Goal: Task Accomplishment & Management: Use online tool/utility

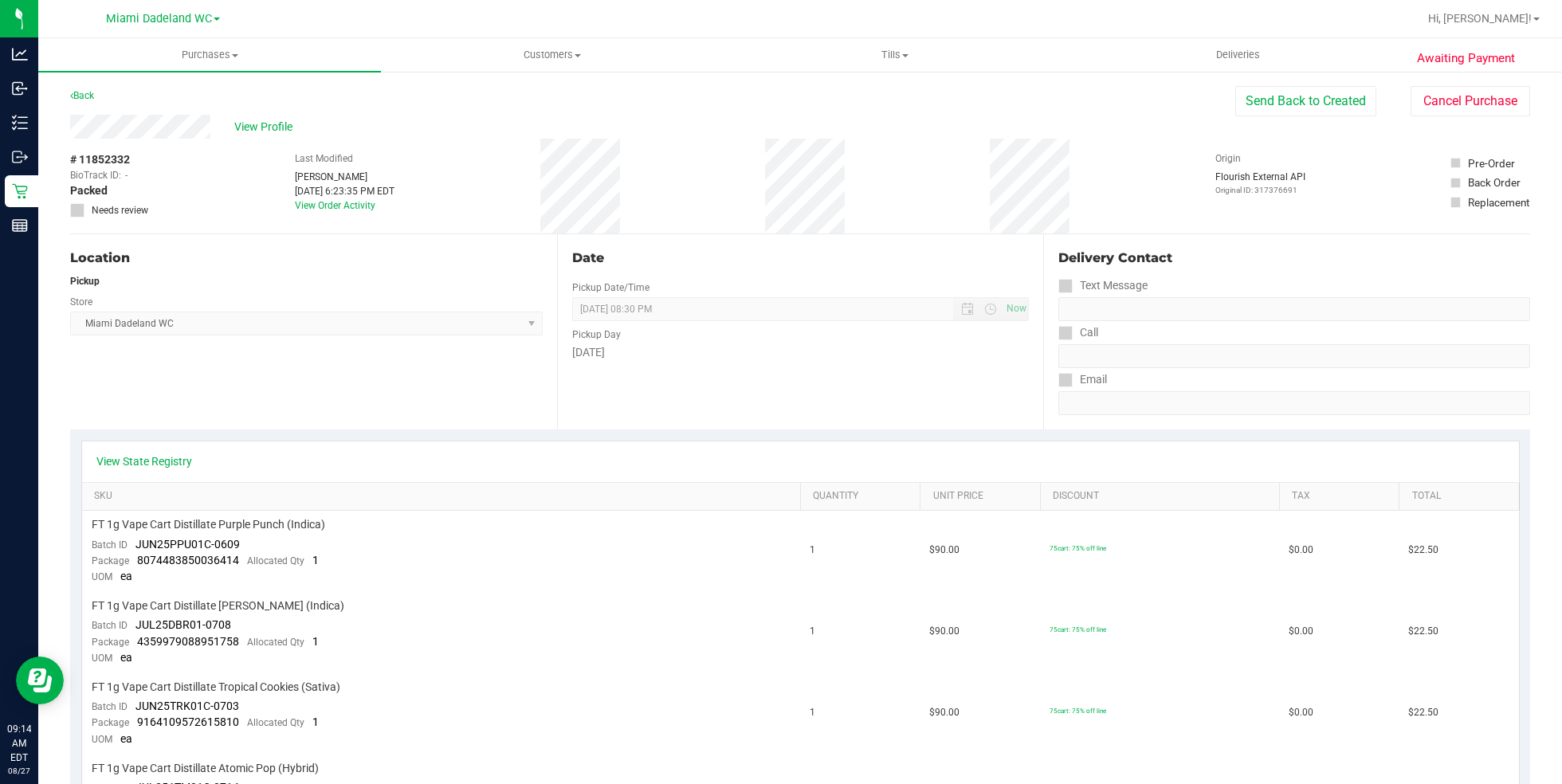
scroll to position [840, 0]
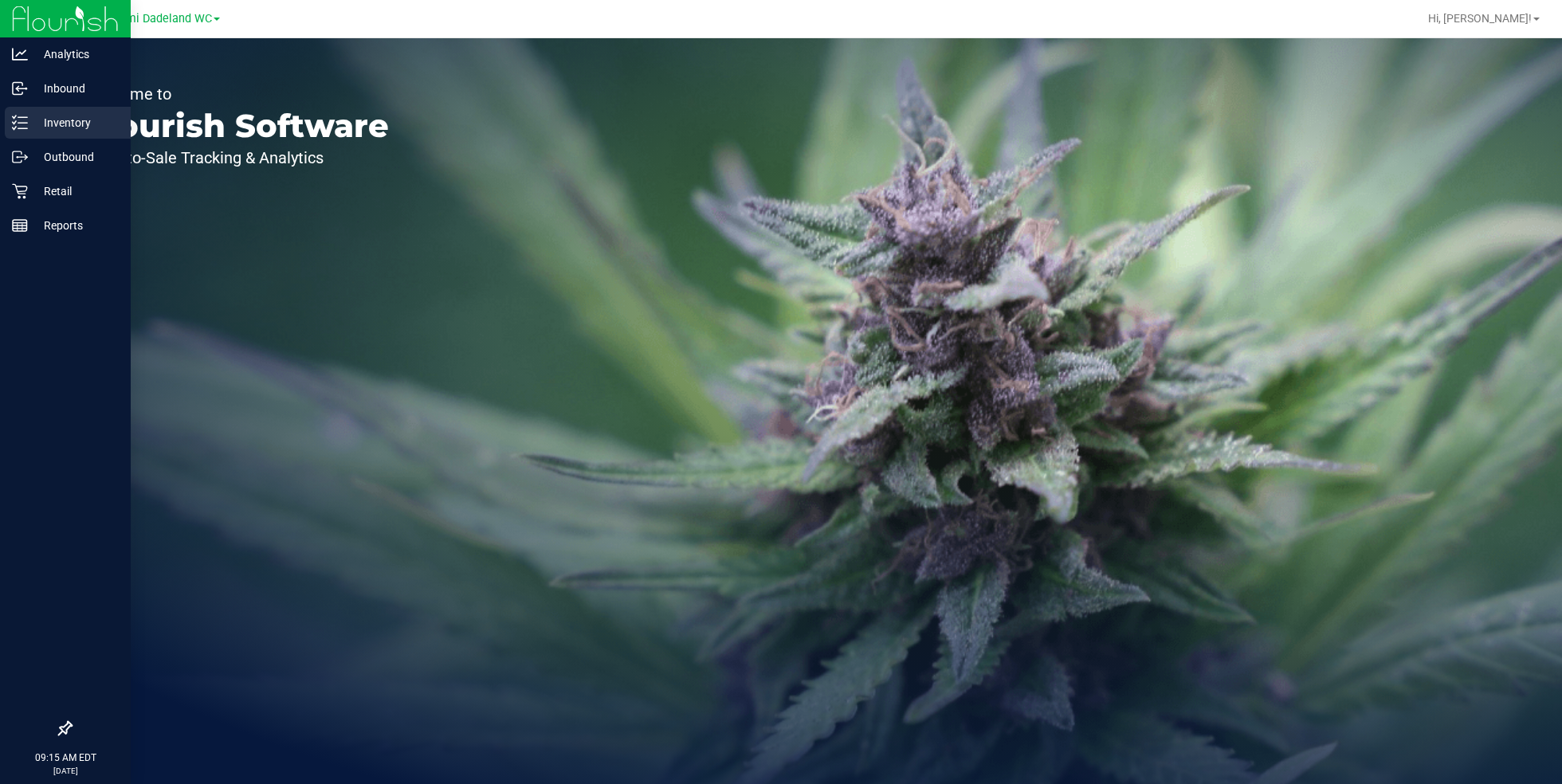
click at [40, 128] on p "Inventory" at bounding box center [75, 122] width 95 height 19
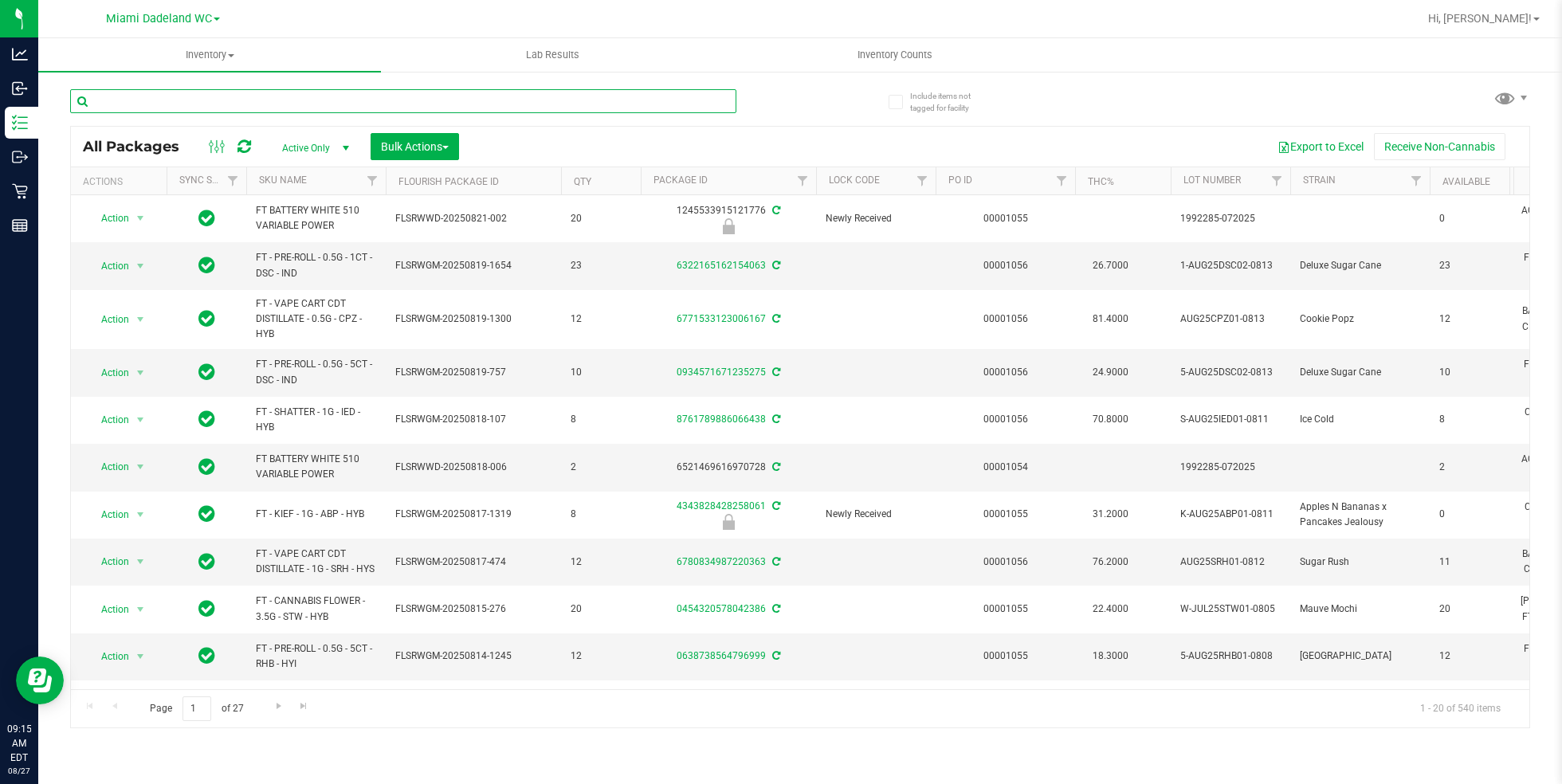
click at [371, 101] on input "text" at bounding box center [403, 101] width 666 height 24
click at [917, 178] on span "Filter" at bounding box center [922, 181] width 12 height 12
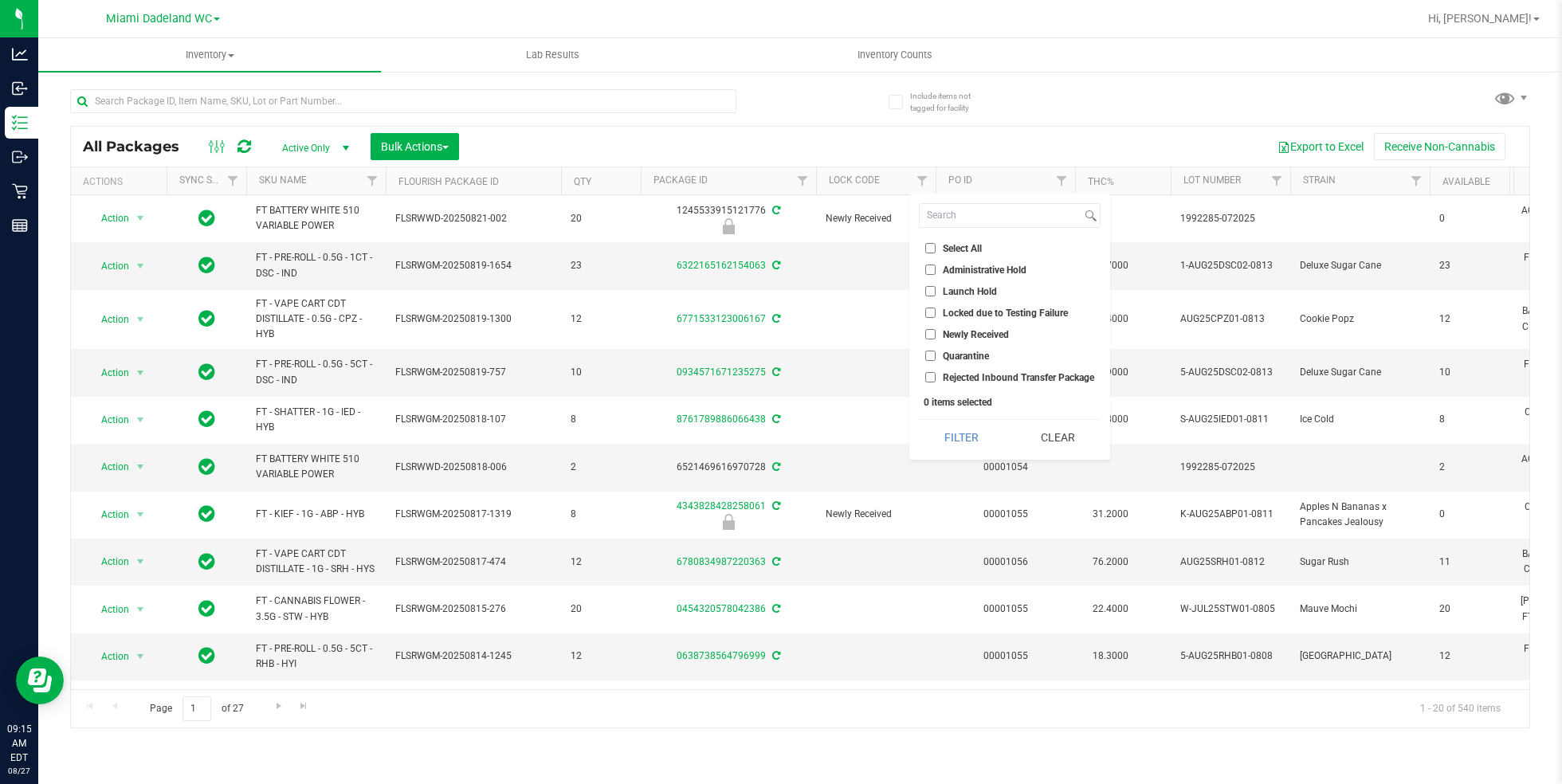
click at [931, 292] on input "Launch Hold" at bounding box center [930, 292] width 11 height 11
checkbox input "true"
click at [986, 435] on button "Filter" at bounding box center [962, 437] width 86 height 35
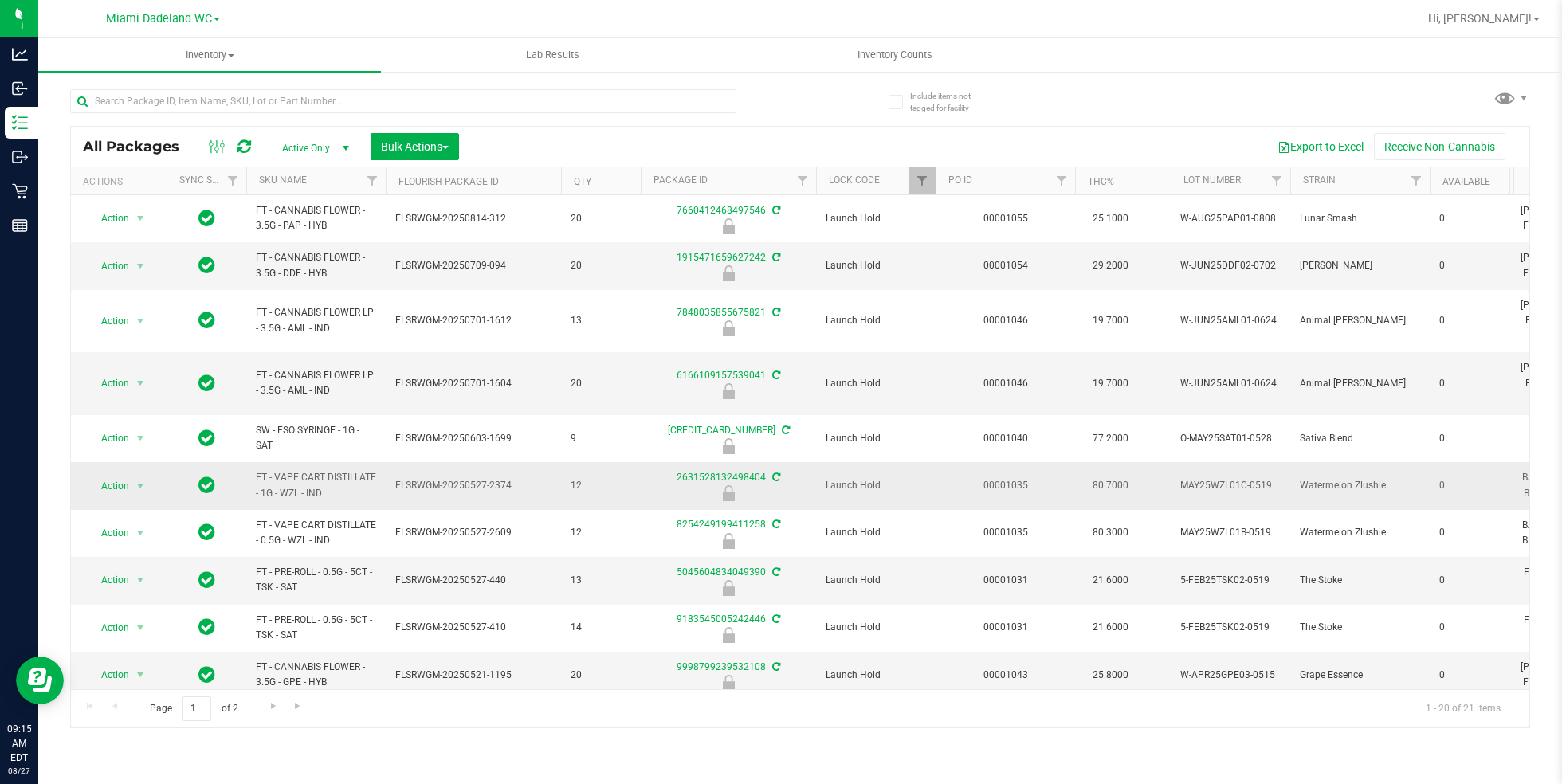
click at [313, 470] on span "FT - VAPE CART DISTILLATE - 1G - WZL - IND" at bounding box center [316, 485] width 120 height 30
copy tr "FT - VAPE CART DISTILLATE - 1G - WZL - IND"
click at [933, 173] on div at bounding box center [936, 181] width 7 height 28
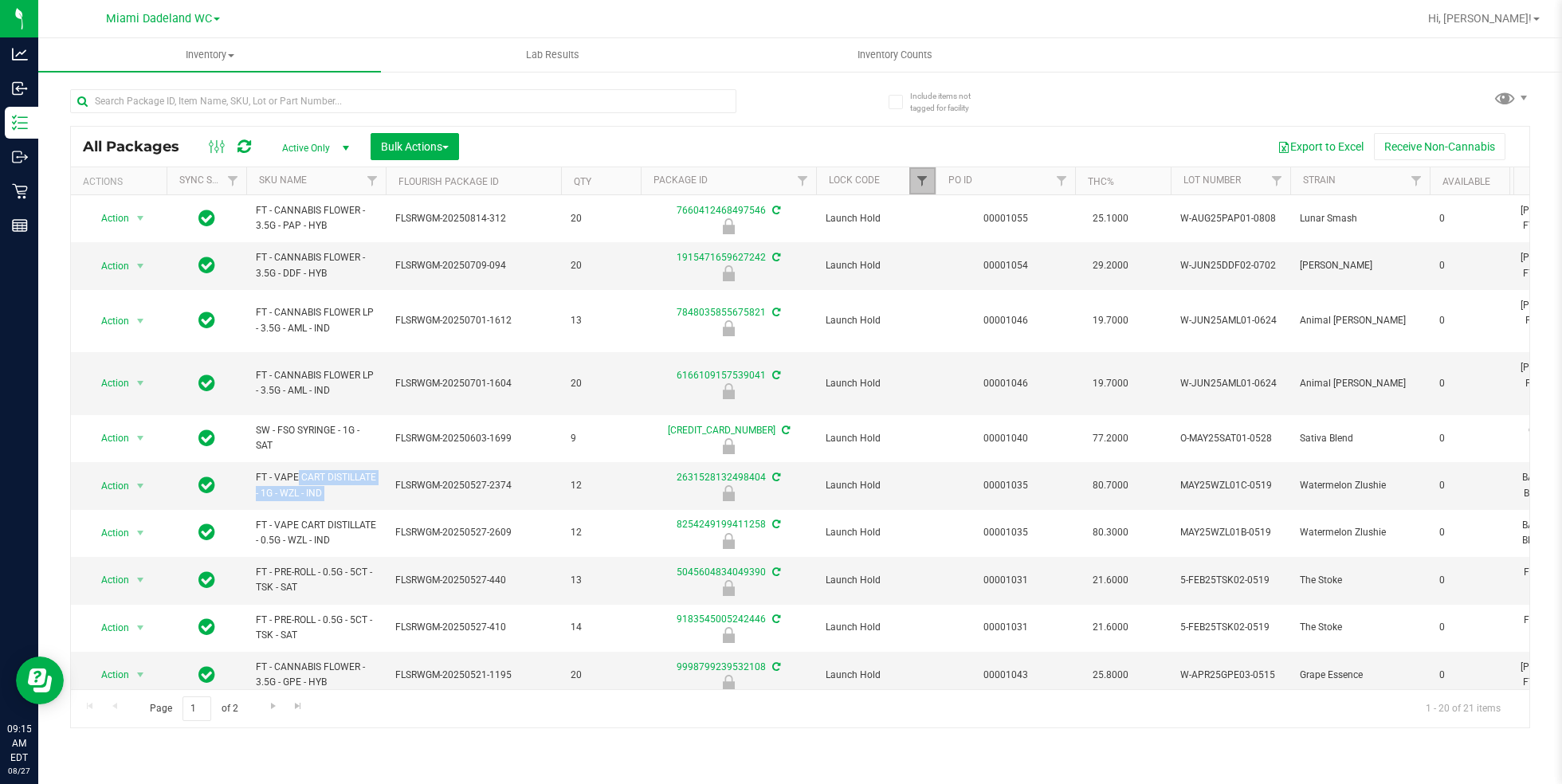
click at [919, 180] on span "Filter" at bounding box center [922, 181] width 12 height 12
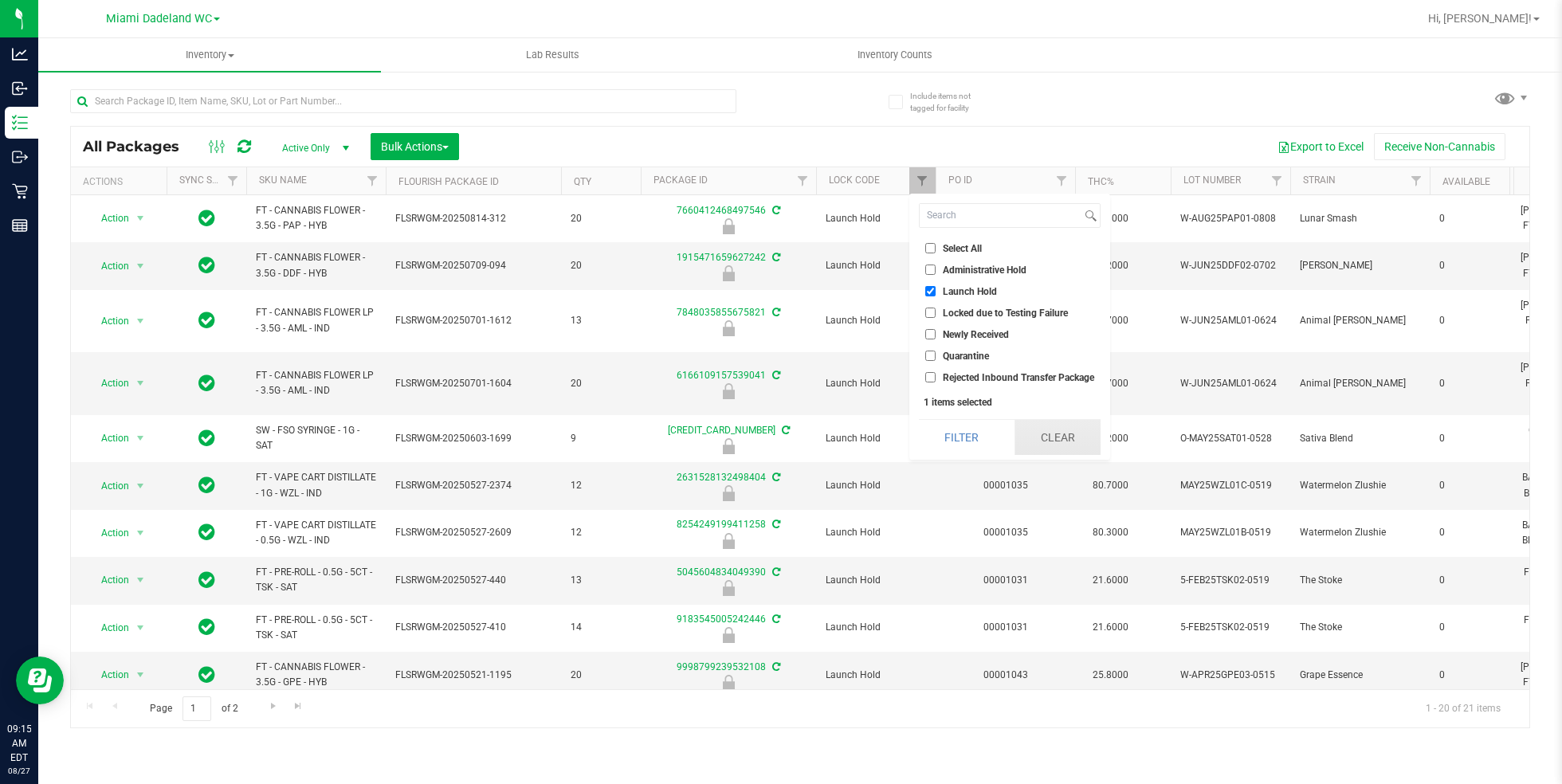
click at [1062, 431] on button "Clear" at bounding box center [1058, 437] width 86 height 35
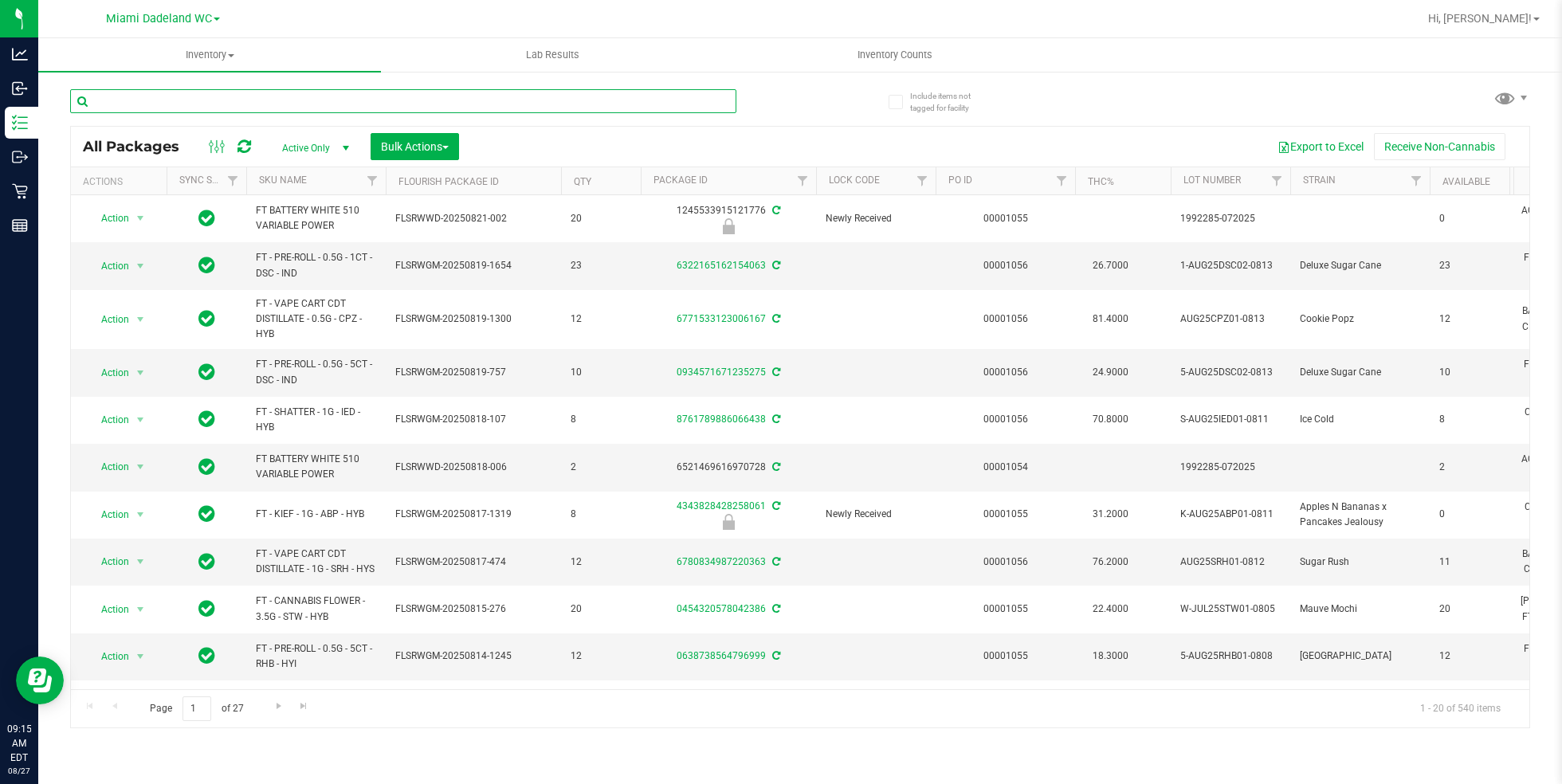
click at [469, 95] on input "text" at bounding box center [403, 101] width 666 height 24
paste input "FT - VAPE CART DISTILLATE - 1G - WZL - IND"
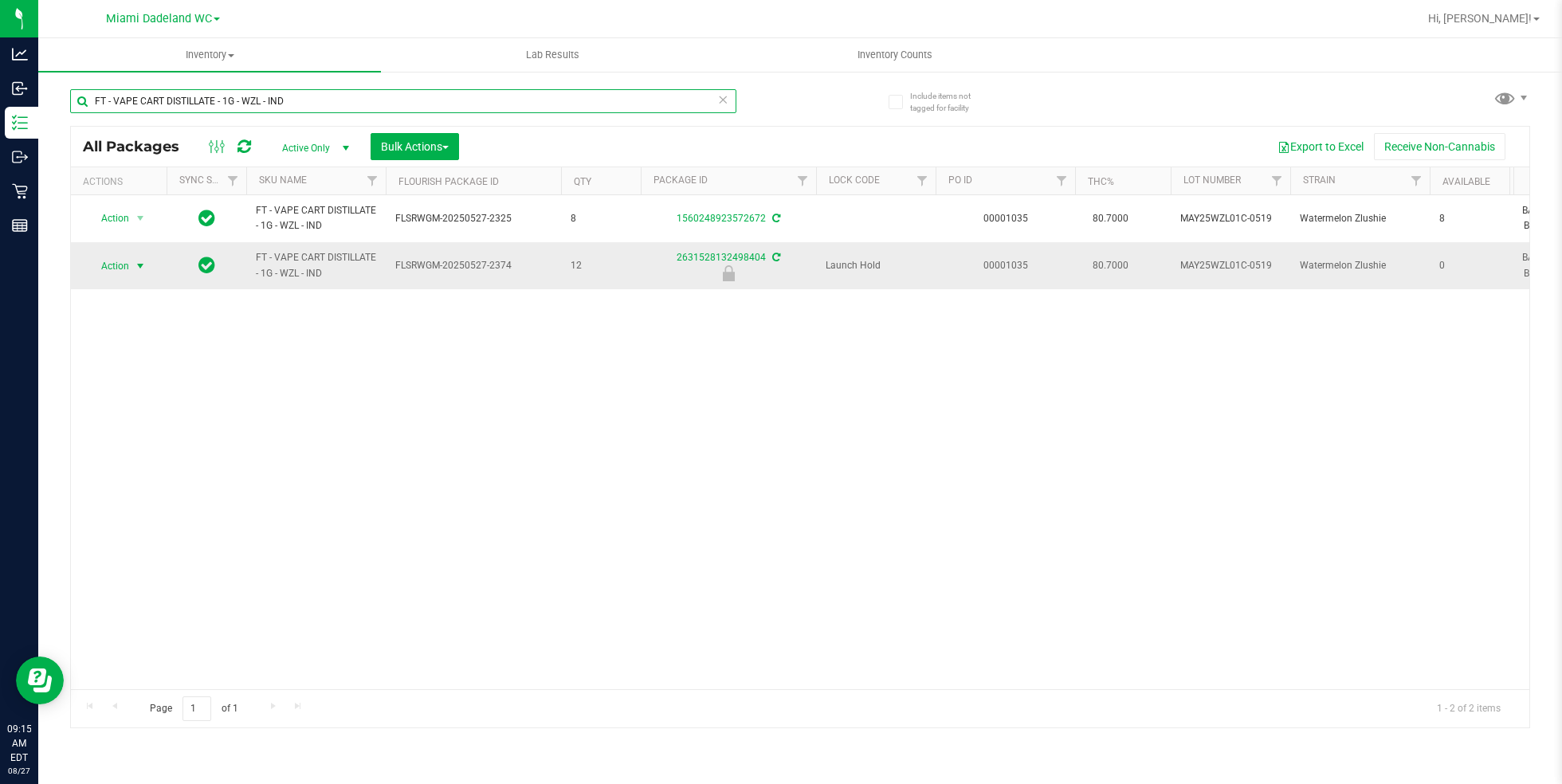
type input "FT - VAPE CART DISTILLATE - 1G - WZL - IND"
click at [113, 268] on span "Action" at bounding box center [108, 266] width 43 height 22
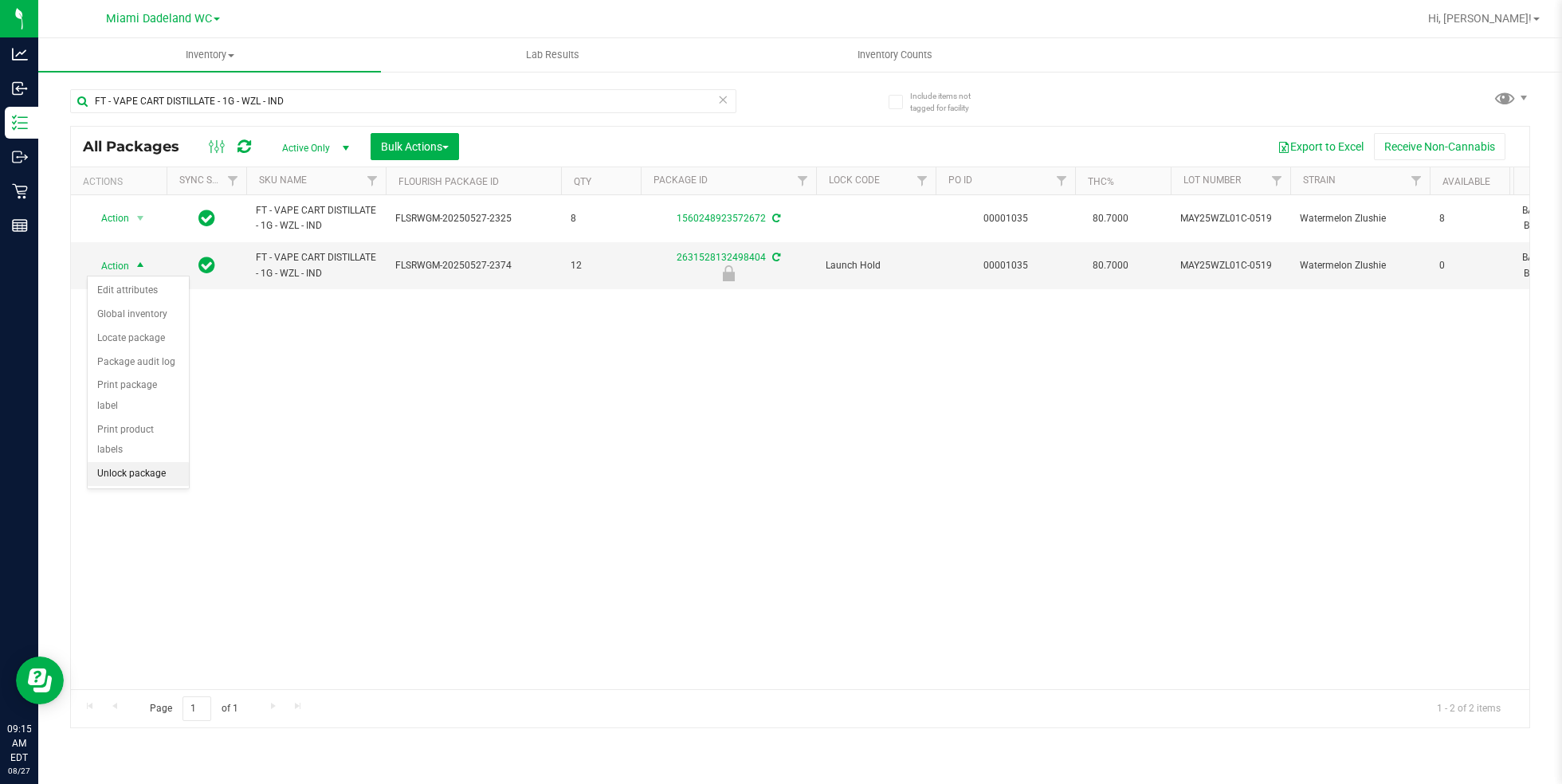
click at [138, 462] on li "Unlock package" at bounding box center [137, 474] width 101 height 24
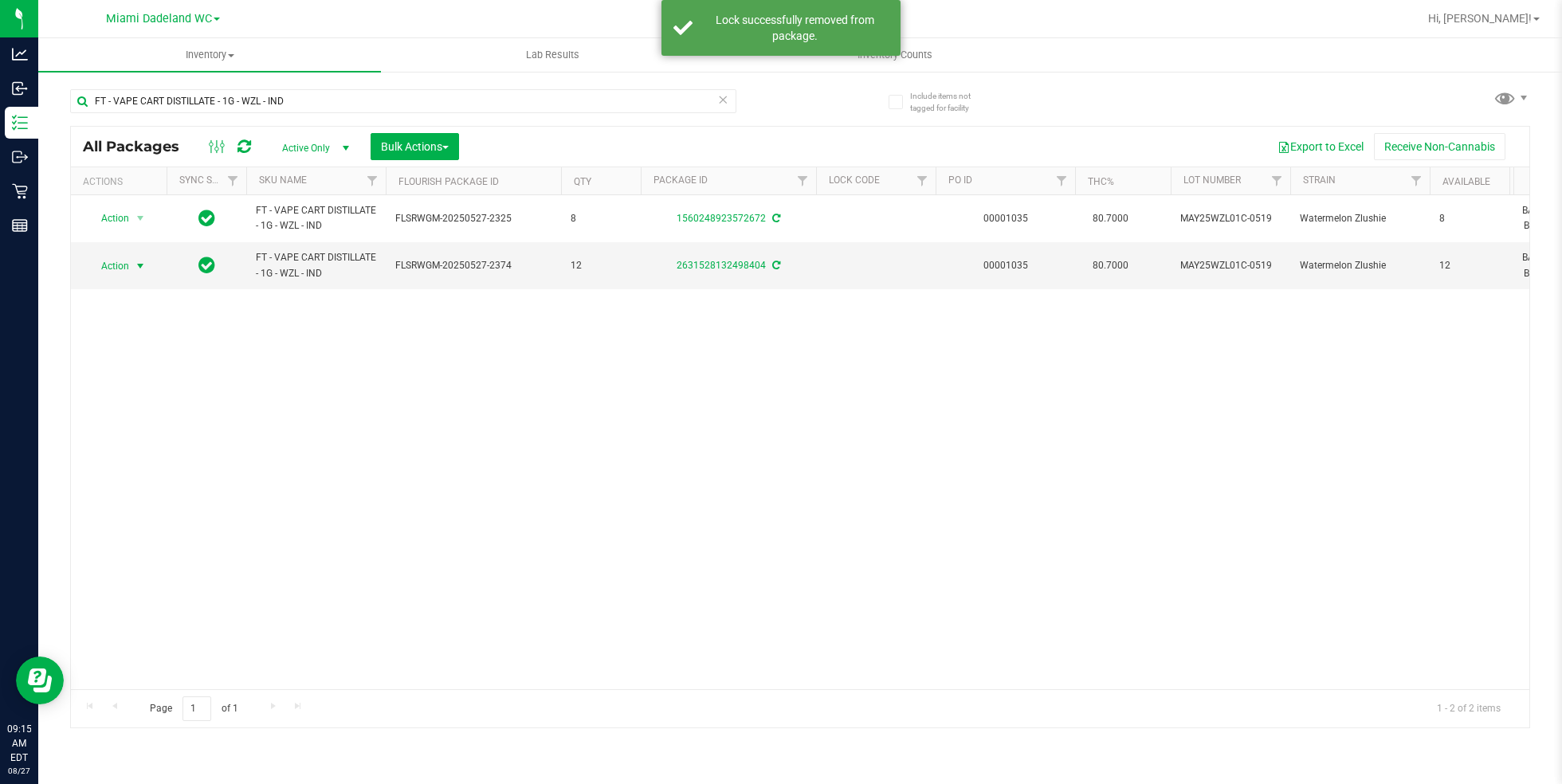
click at [131, 266] on span "select" at bounding box center [141, 266] width 20 height 22
click at [161, 408] on li "Lock package" at bounding box center [148, 409] width 122 height 24
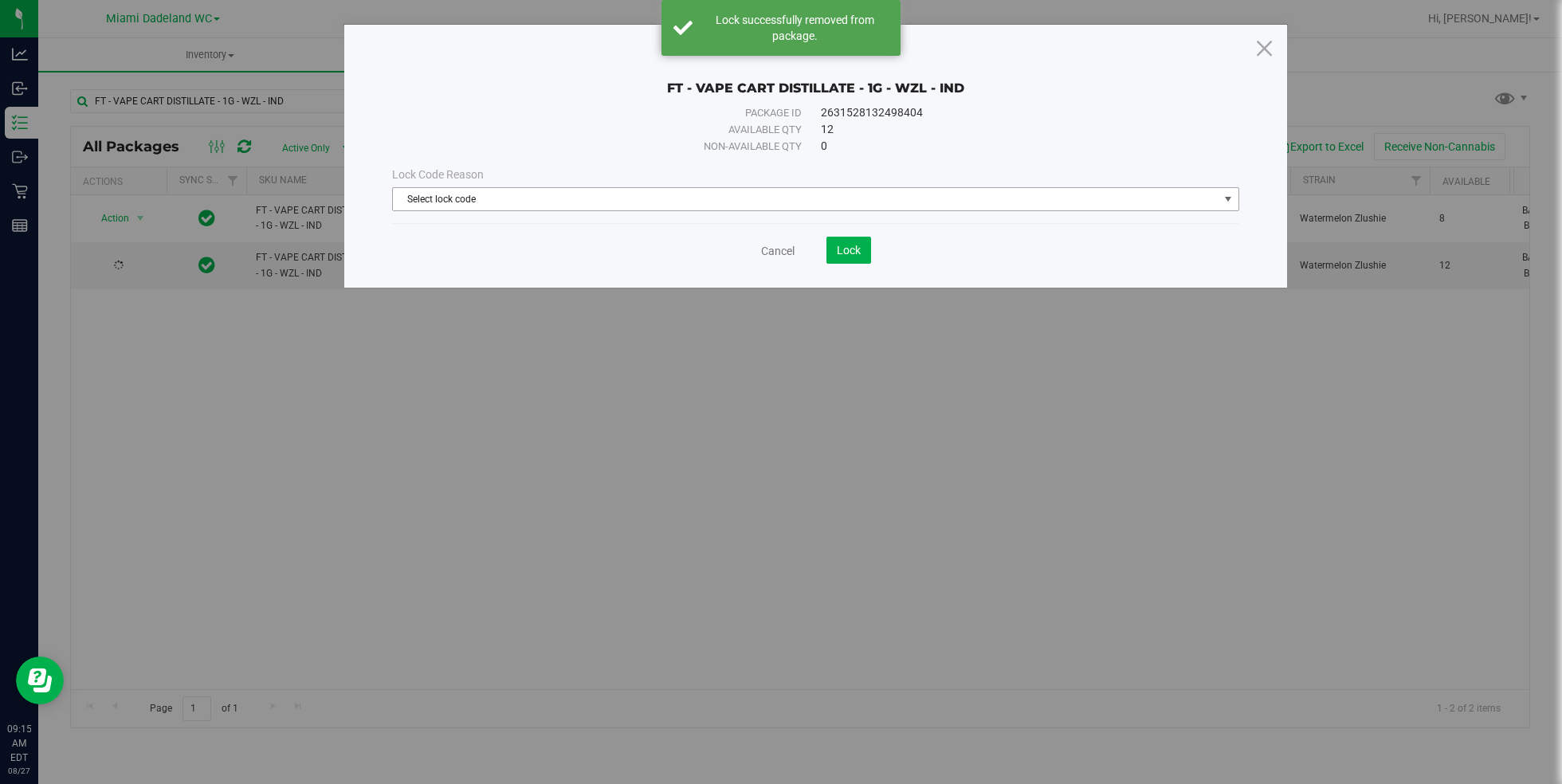
click at [550, 194] on span "Select lock code" at bounding box center [806, 199] width 826 height 22
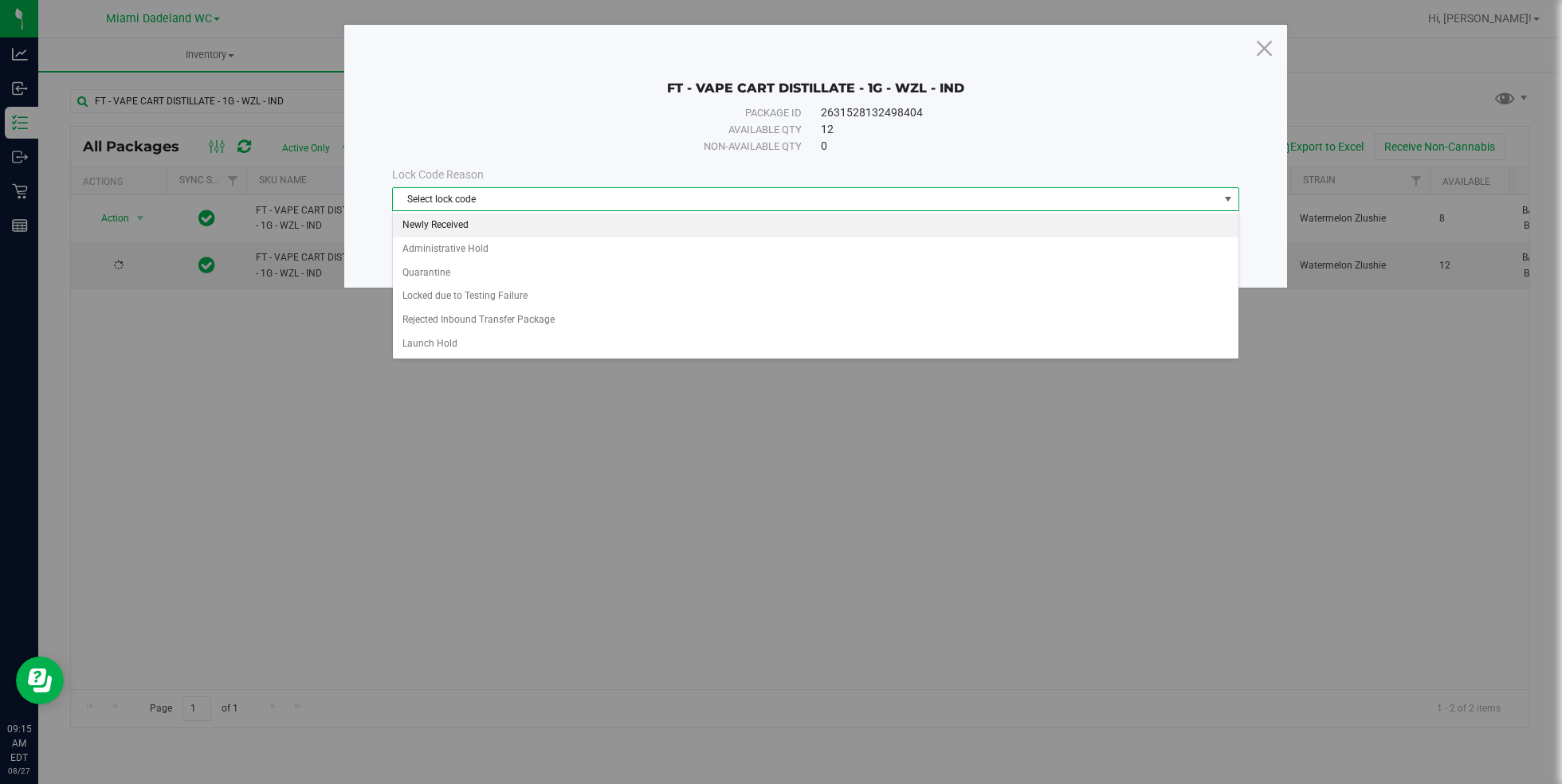
click at [569, 227] on li "Newly Received" at bounding box center [816, 225] width 847 height 24
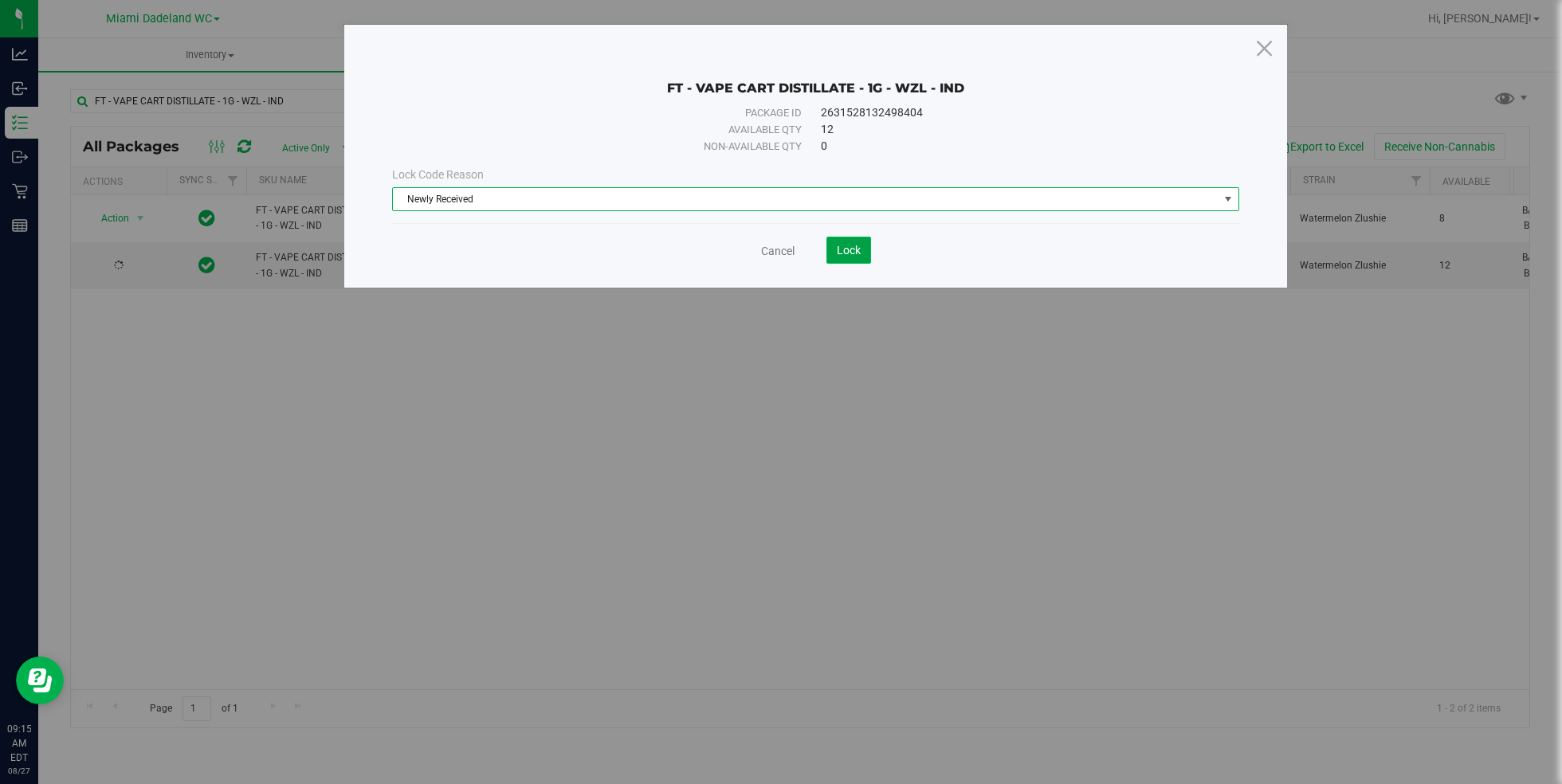
click at [840, 248] on span "Lock" at bounding box center [848, 250] width 24 height 12
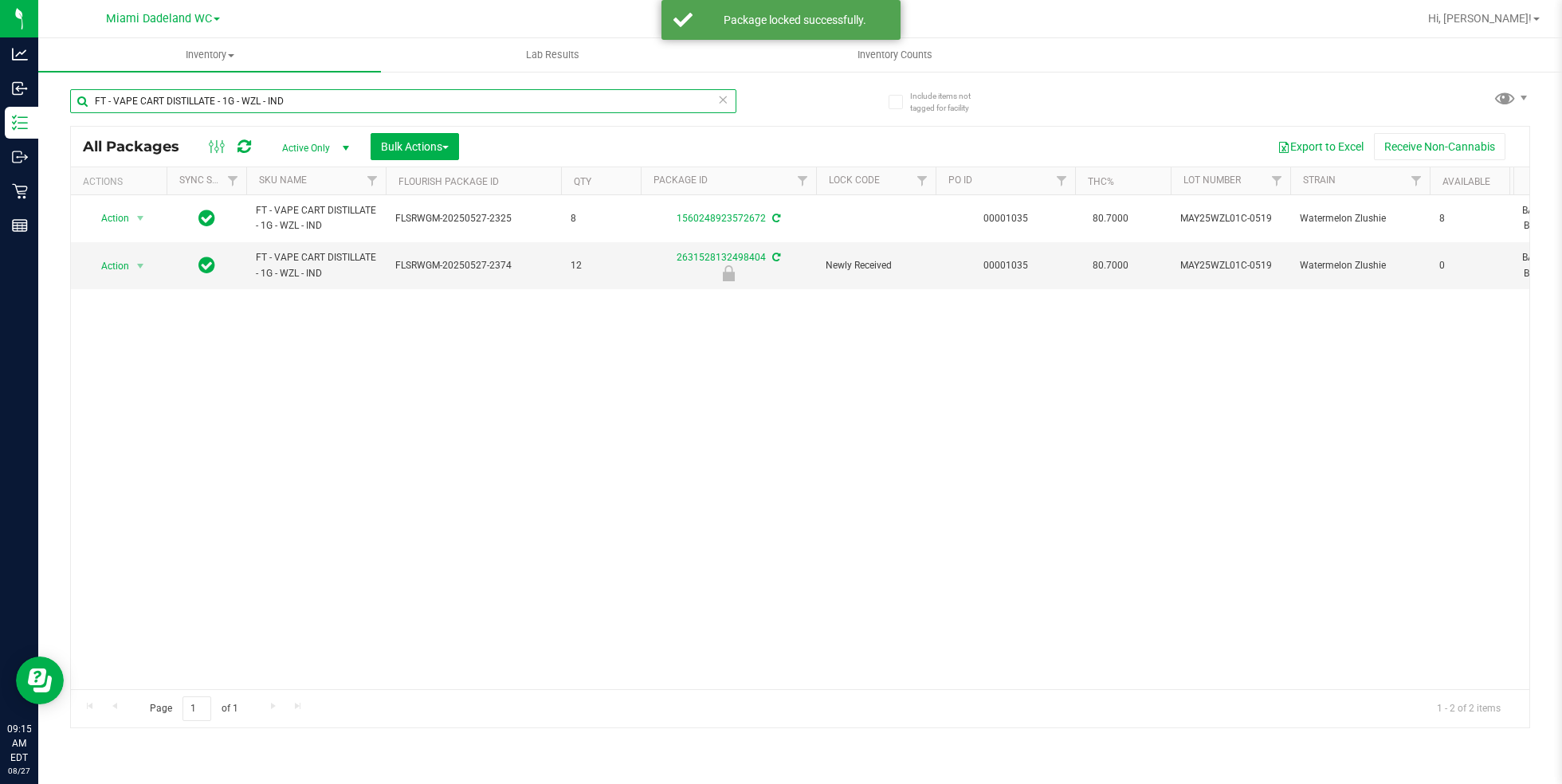
click at [729, 103] on input "FT - VAPE CART DISTILLATE - 1G - WZL - IND" at bounding box center [403, 101] width 666 height 24
click at [723, 103] on icon at bounding box center [723, 98] width 12 height 19
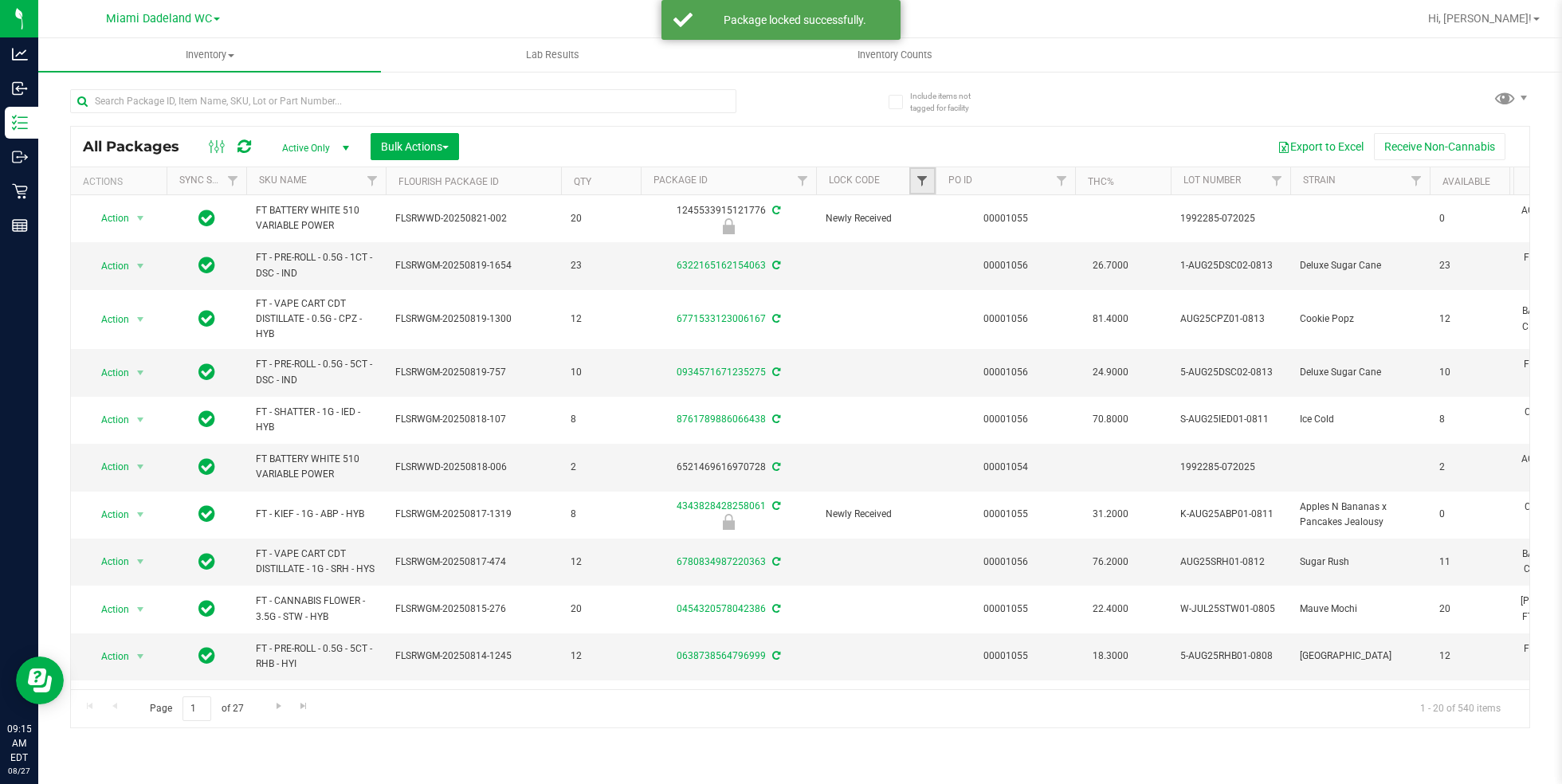
click at [921, 184] on span "Filter" at bounding box center [922, 181] width 12 height 12
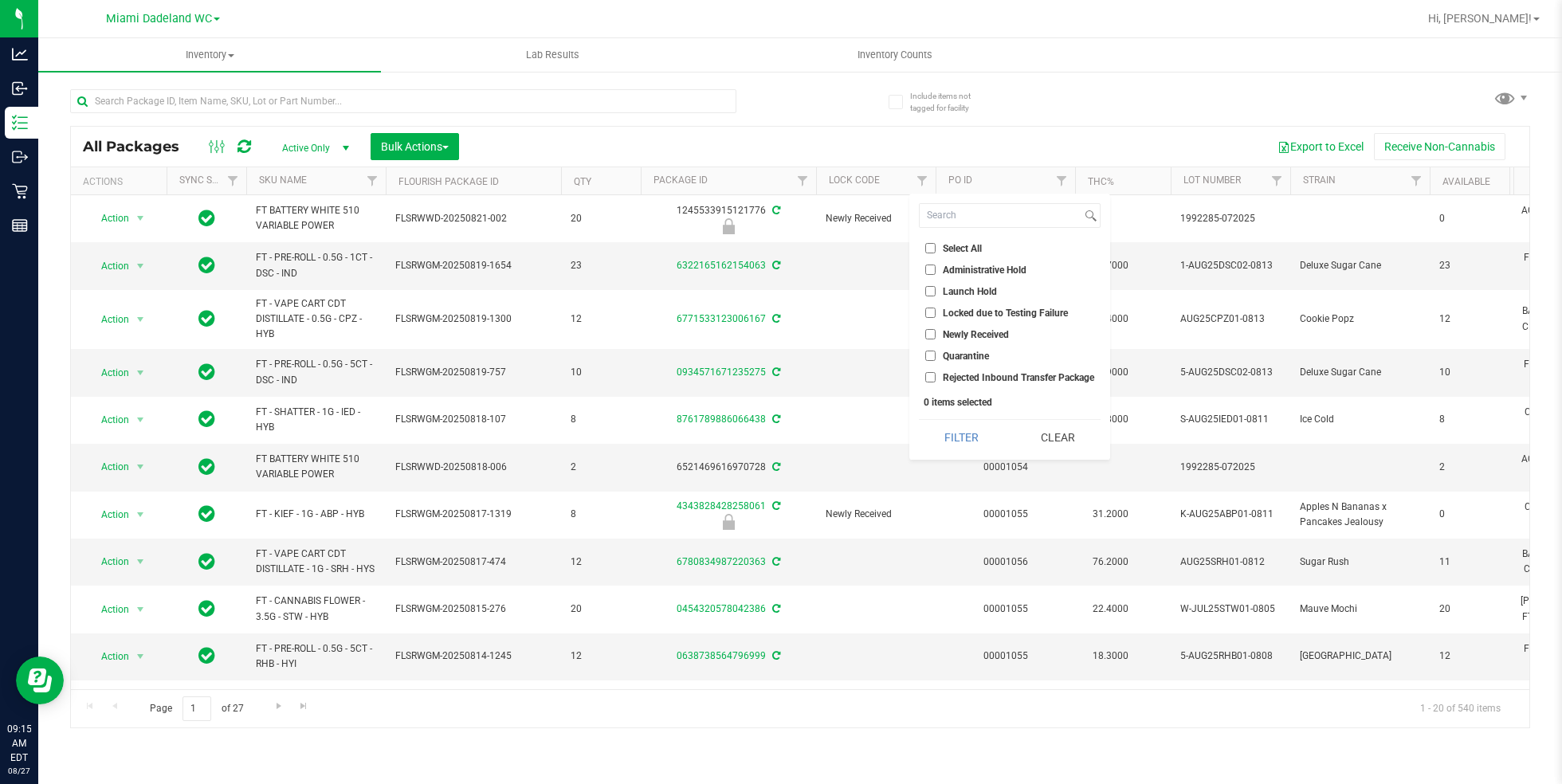
click at [933, 293] on input "Launch Hold" at bounding box center [930, 292] width 11 height 11
checkbox input "true"
click at [977, 433] on button "Filter" at bounding box center [962, 437] width 86 height 35
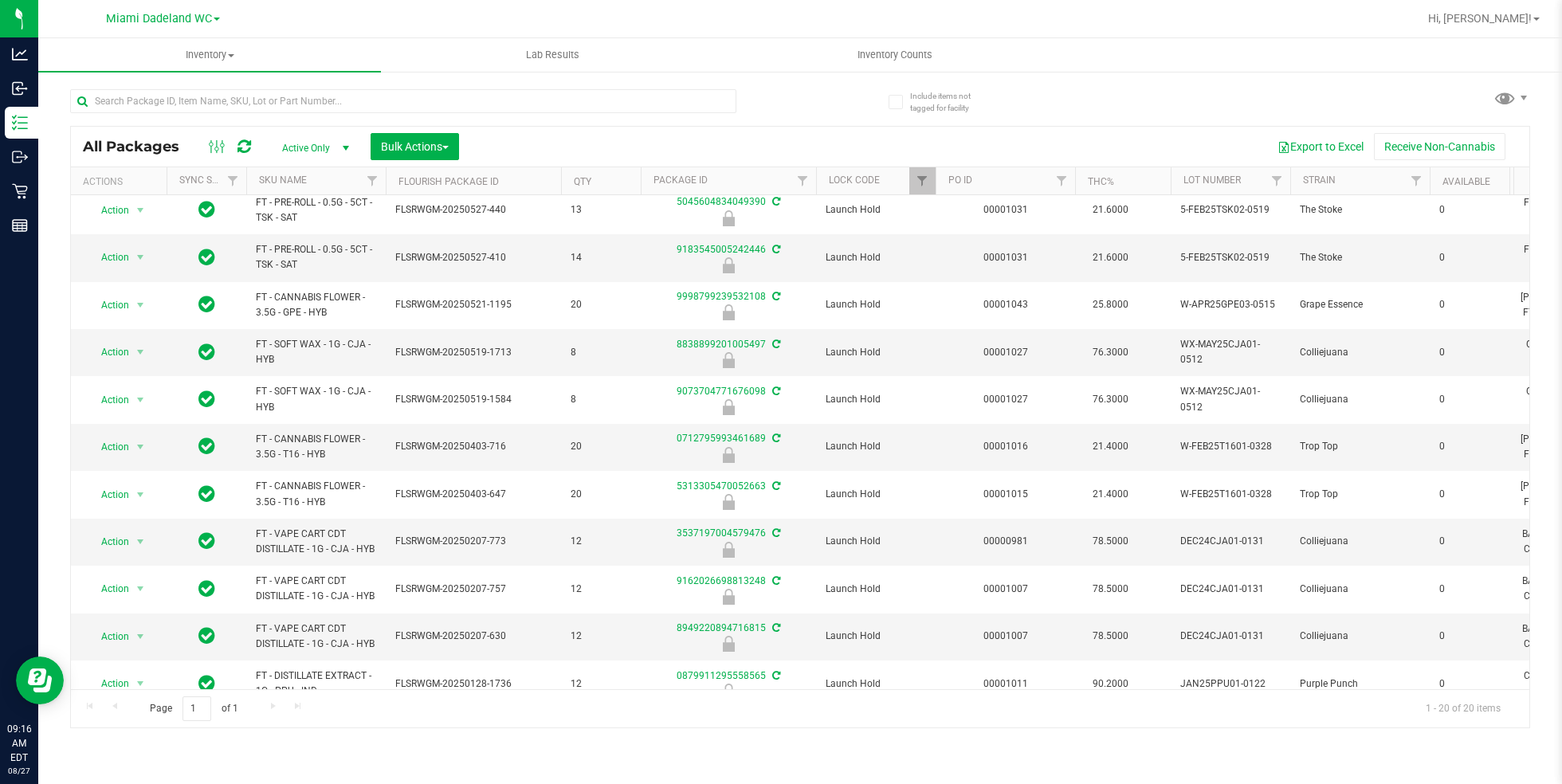
scroll to position [326, 0]
click at [281, 334] on span "FT - SOFT WAX - 1G - CJA - HYB" at bounding box center [316, 350] width 120 height 30
copy tr "FT - SOFT WAX - 1G - CJA - HYB"
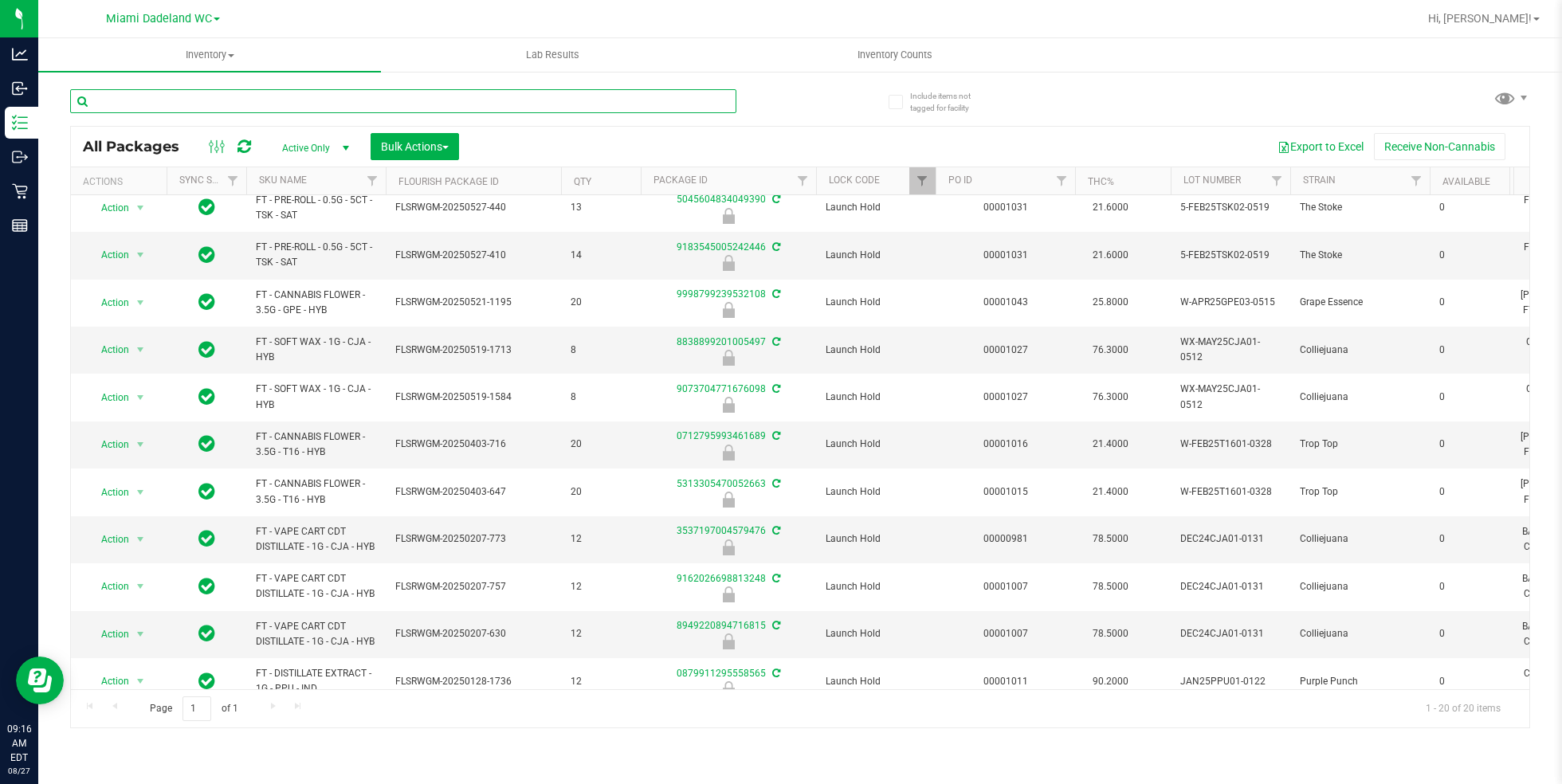
click at [422, 93] on input "text" at bounding box center [403, 101] width 666 height 24
paste input "FT - SOFT WAX - 1G - CJA - HYB"
type input "FT - SOFT WAX - 1G - CJA - HYB"
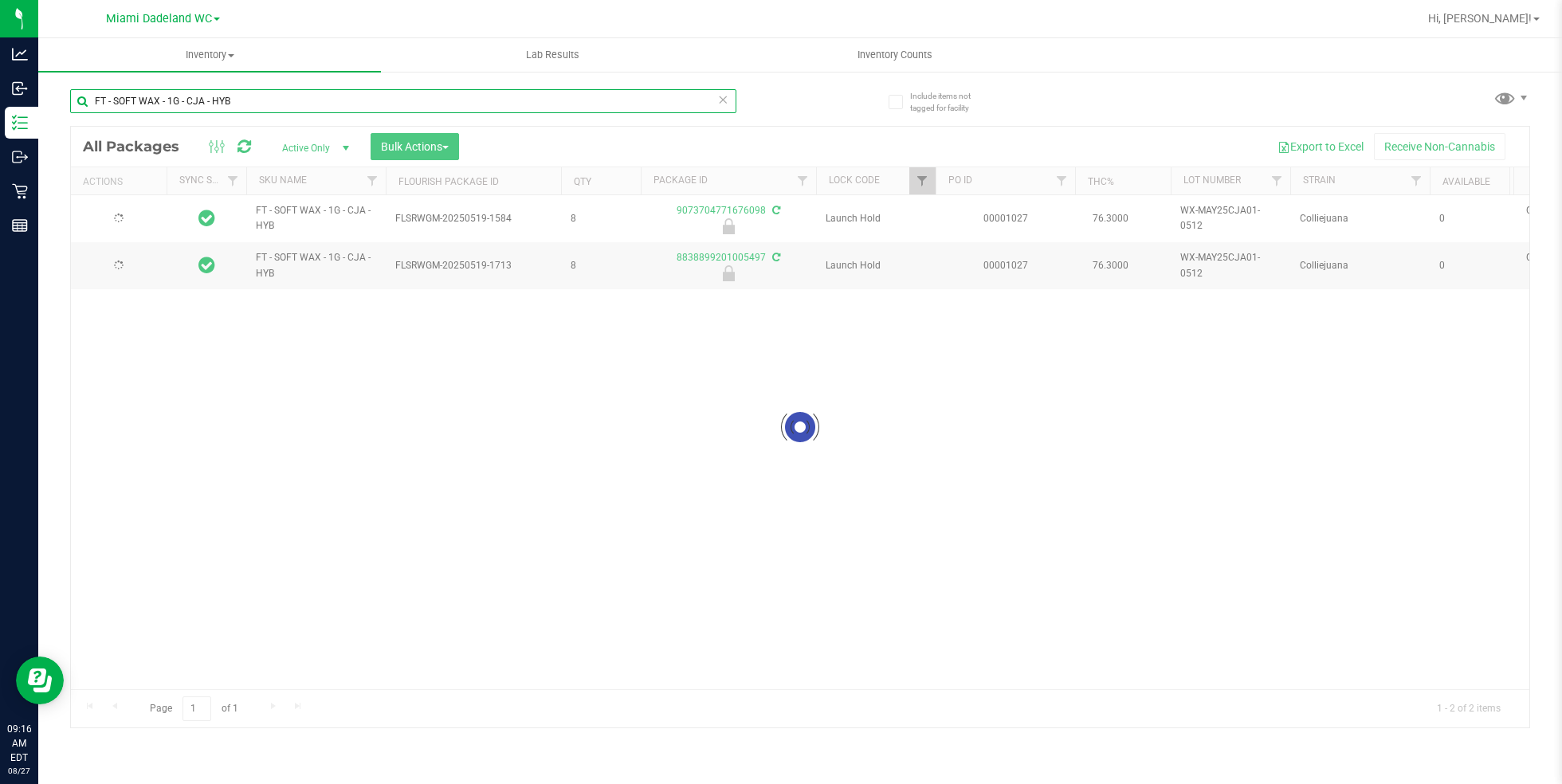
checkbox input "true"
type input "FT - SOFT WAX - 1G - CJA - HYB"
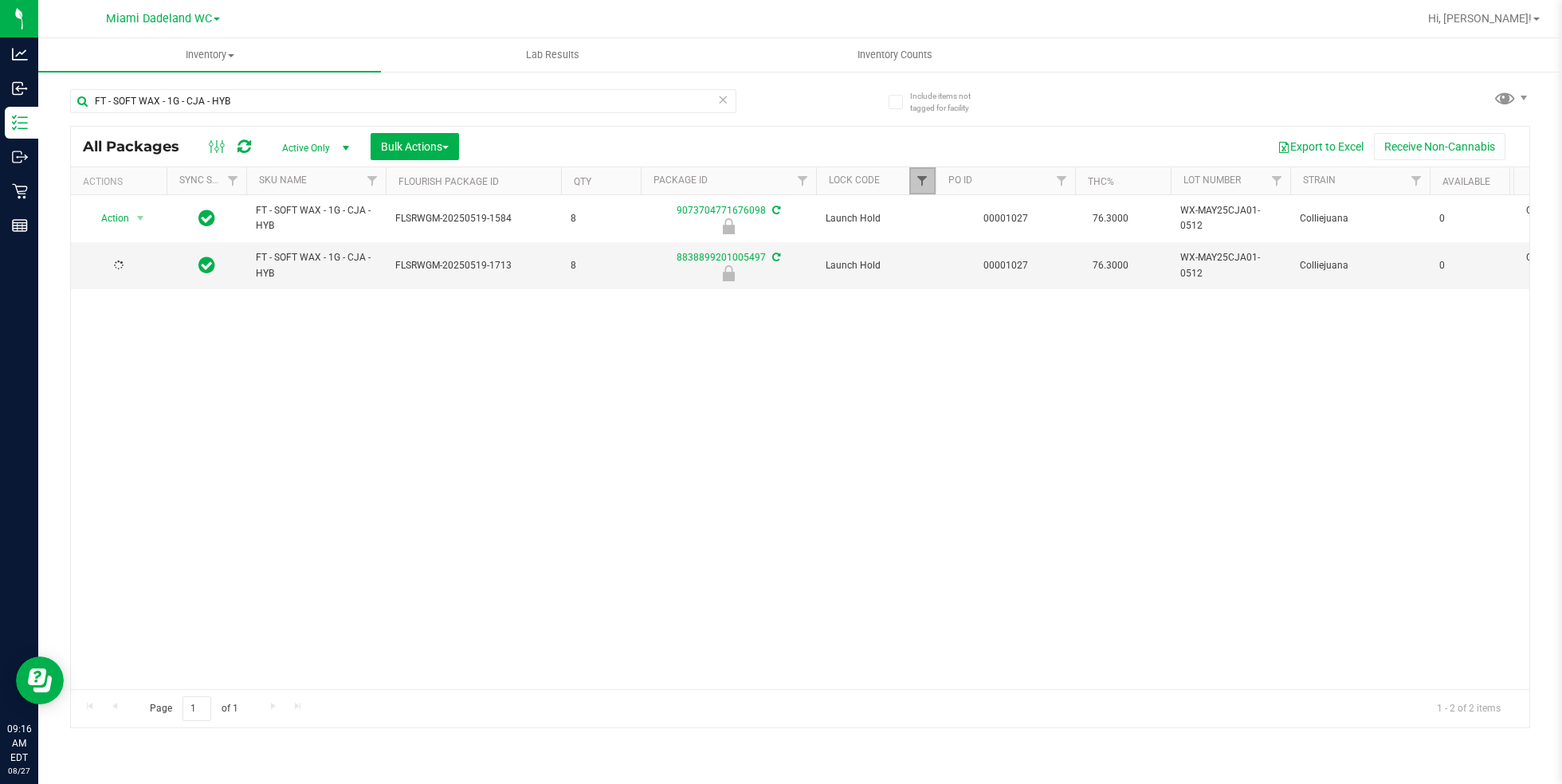
click at [918, 180] on span "Filter" at bounding box center [922, 181] width 12 height 12
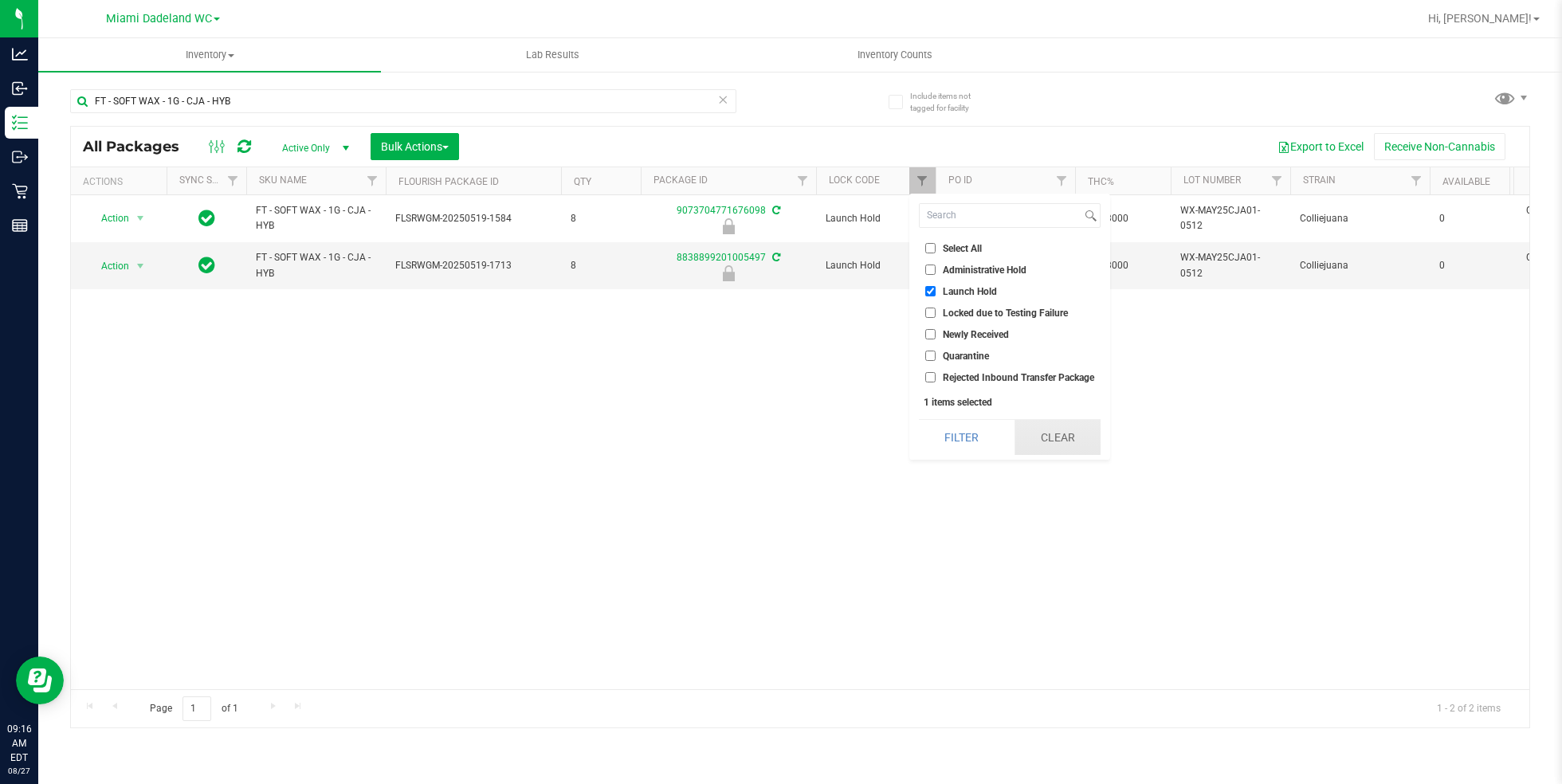
click at [1064, 435] on button "Clear" at bounding box center [1058, 437] width 86 height 35
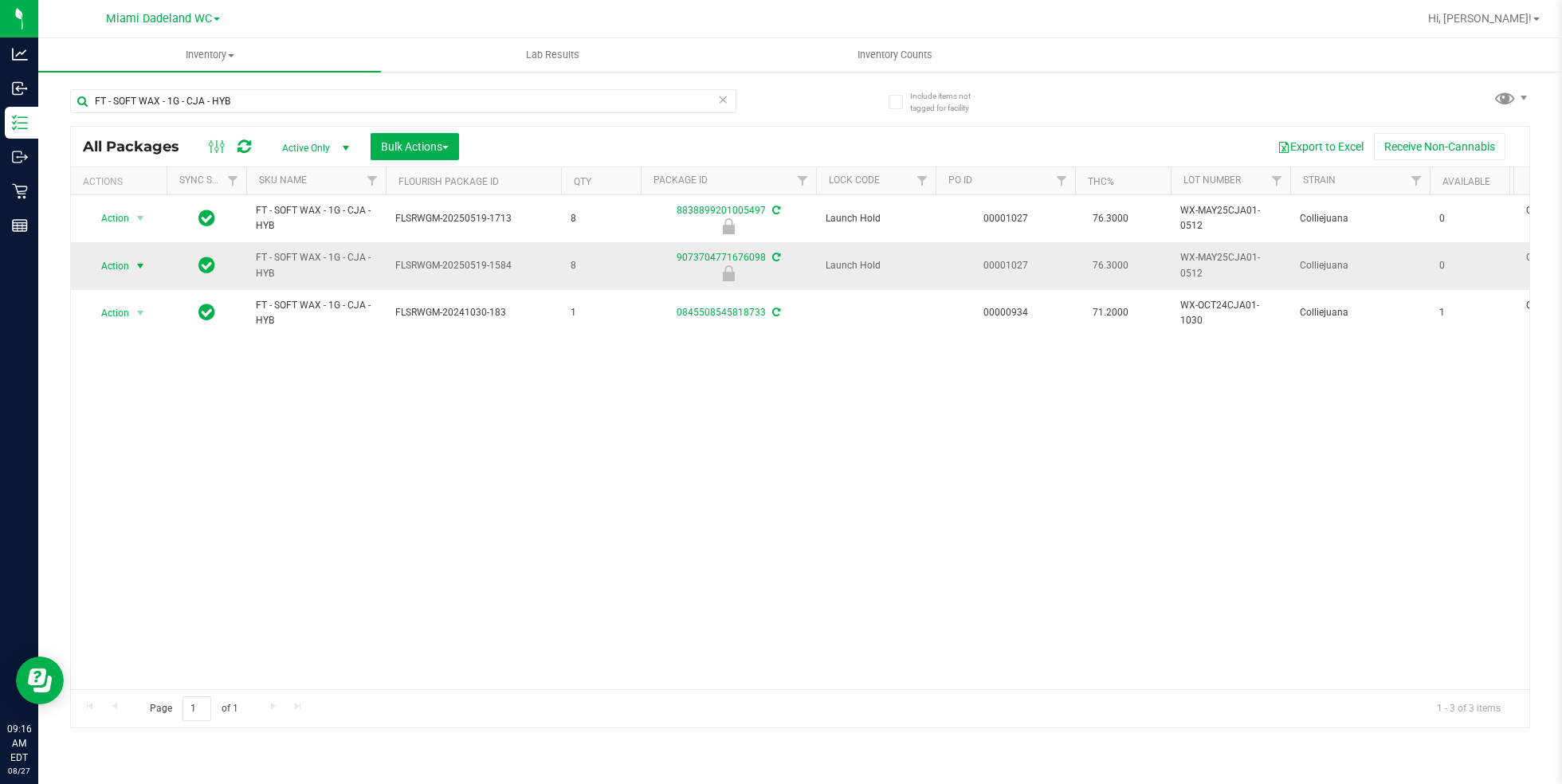
click at [127, 265] on span "Action" at bounding box center [108, 266] width 43 height 22
click at [168, 462] on li "Unlock package" at bounding box center [137, 474] width 101 height 24
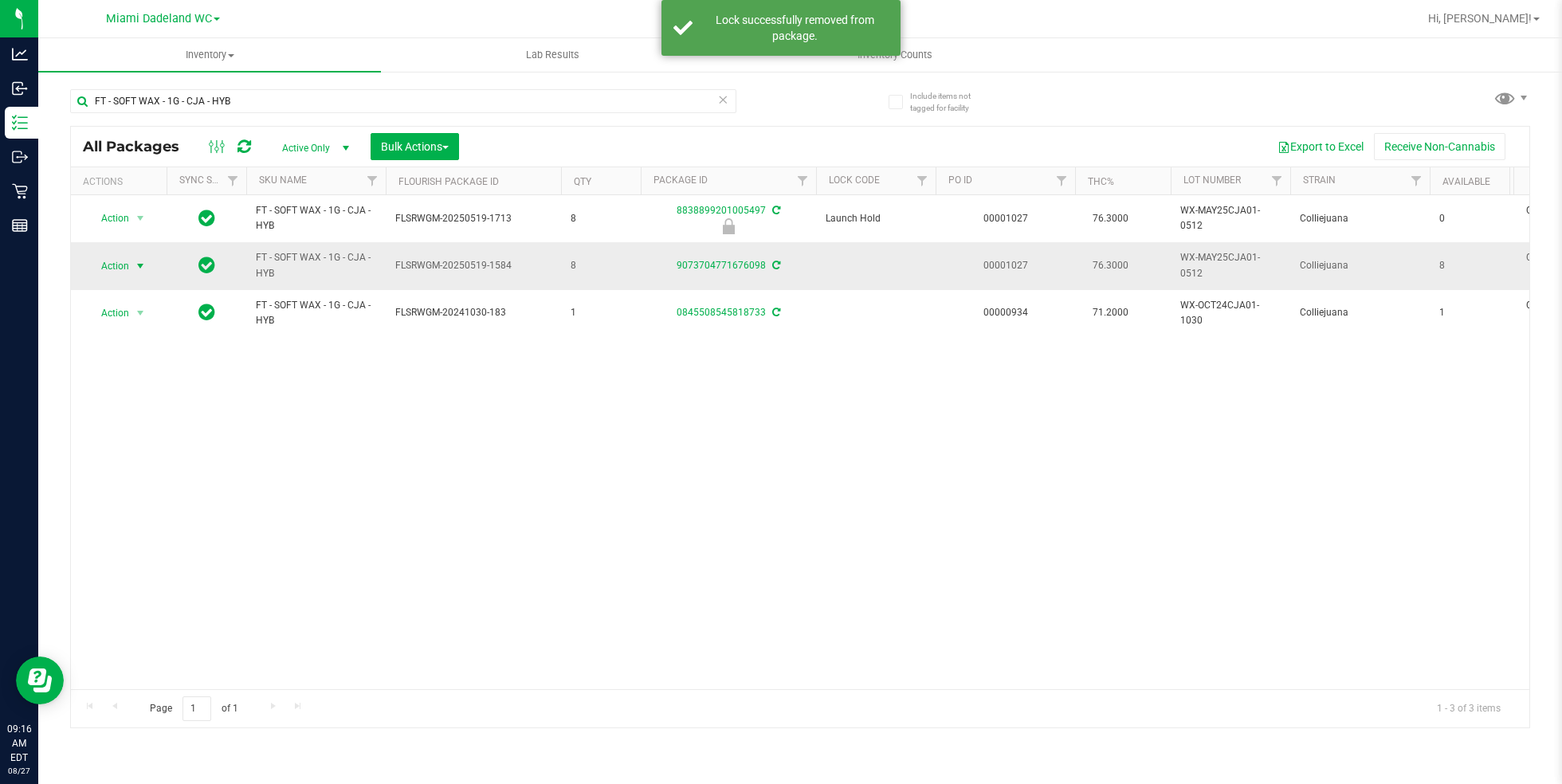
click at [131, 267] on span "select" at bounding box center [141, 266] width 20 height 22
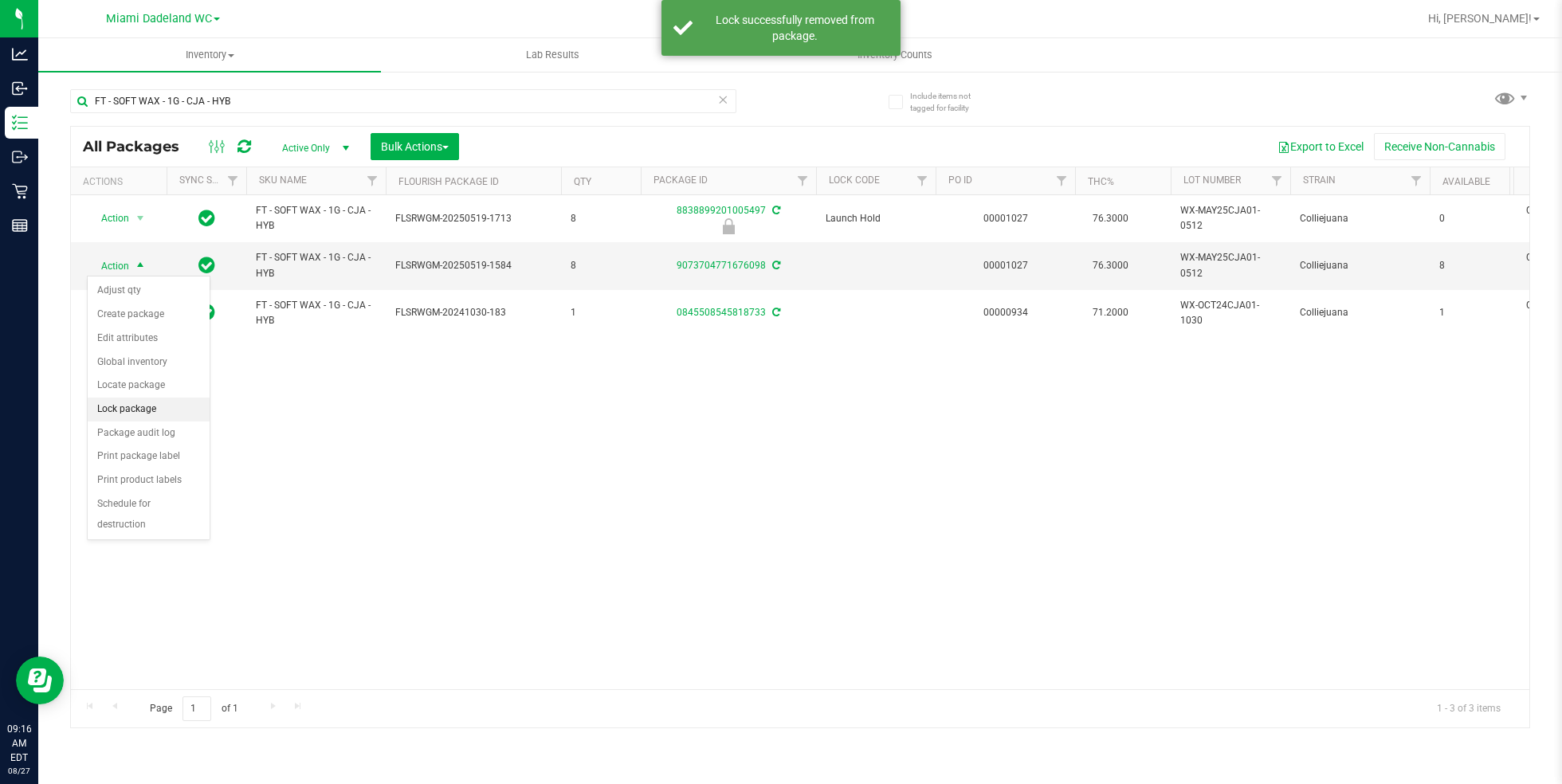
click at [161, 408] on li "Lock package" at bounding box center [148, 409] width 122 height 24
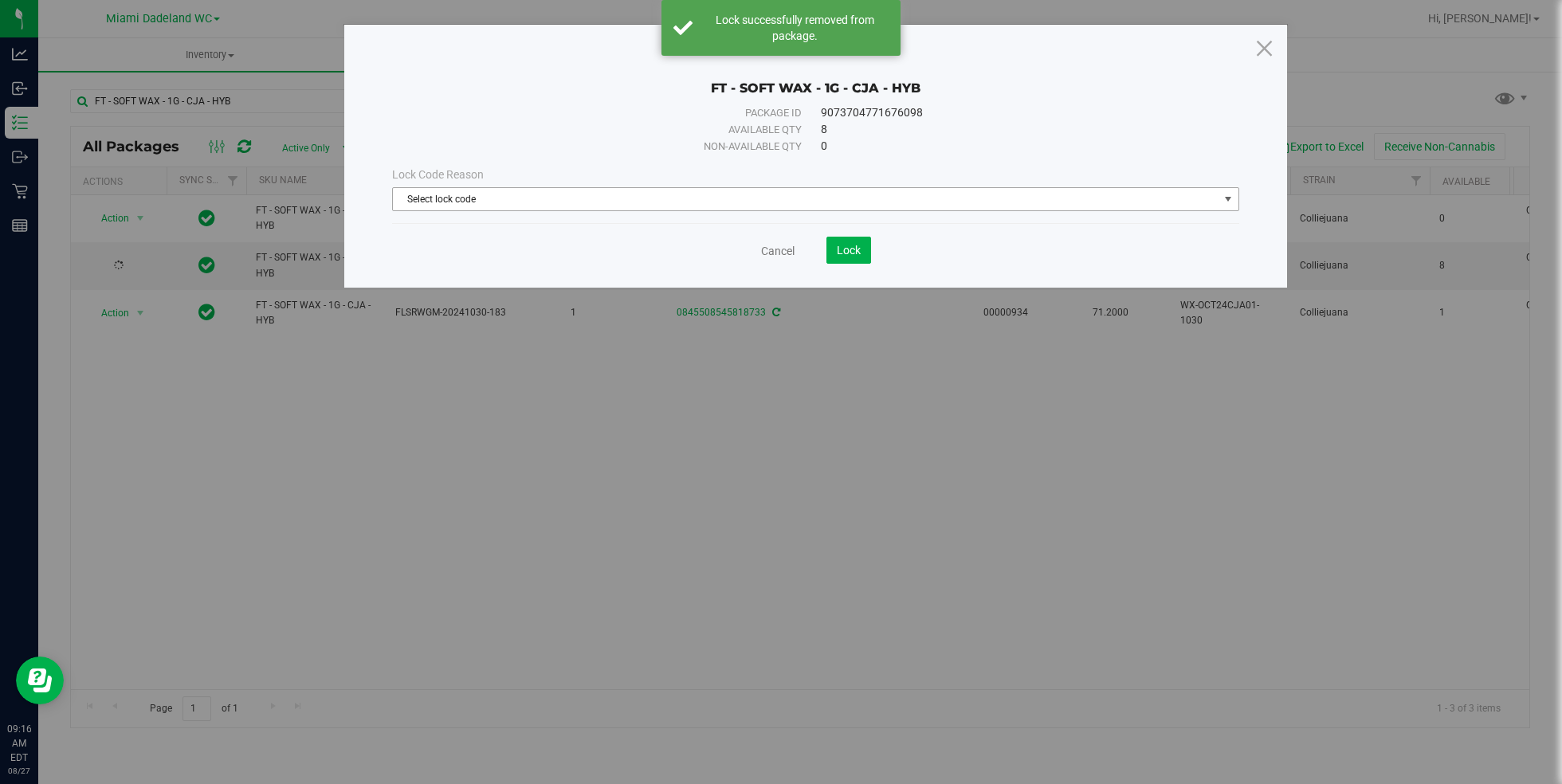
click at [619, 189] on span "Select lock code" at bounding box center [806, 199] width 826 height 22
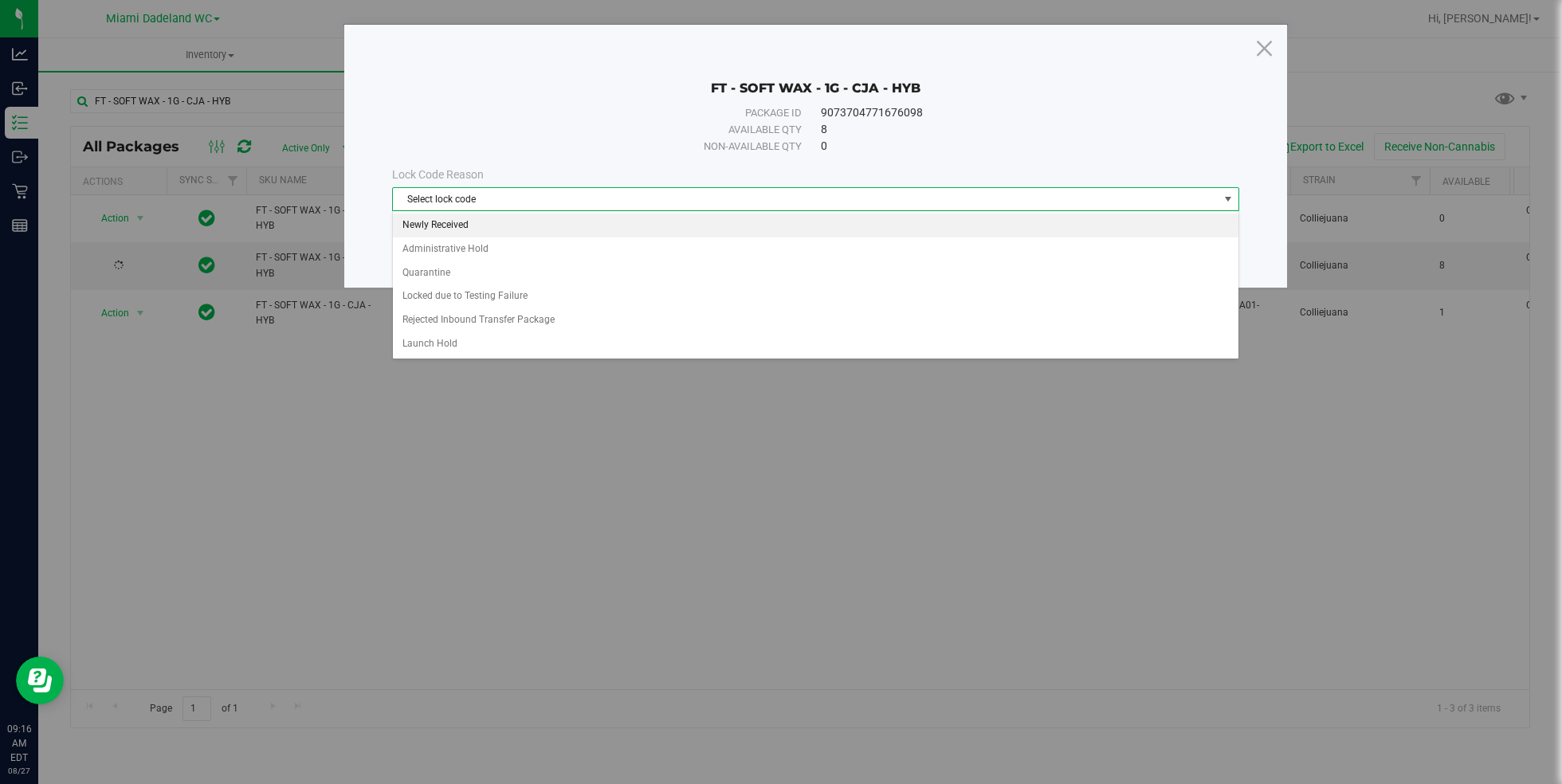
click at [592, 228] on li "Newly Received" at bounding box center [816, 225] width 847 height 24
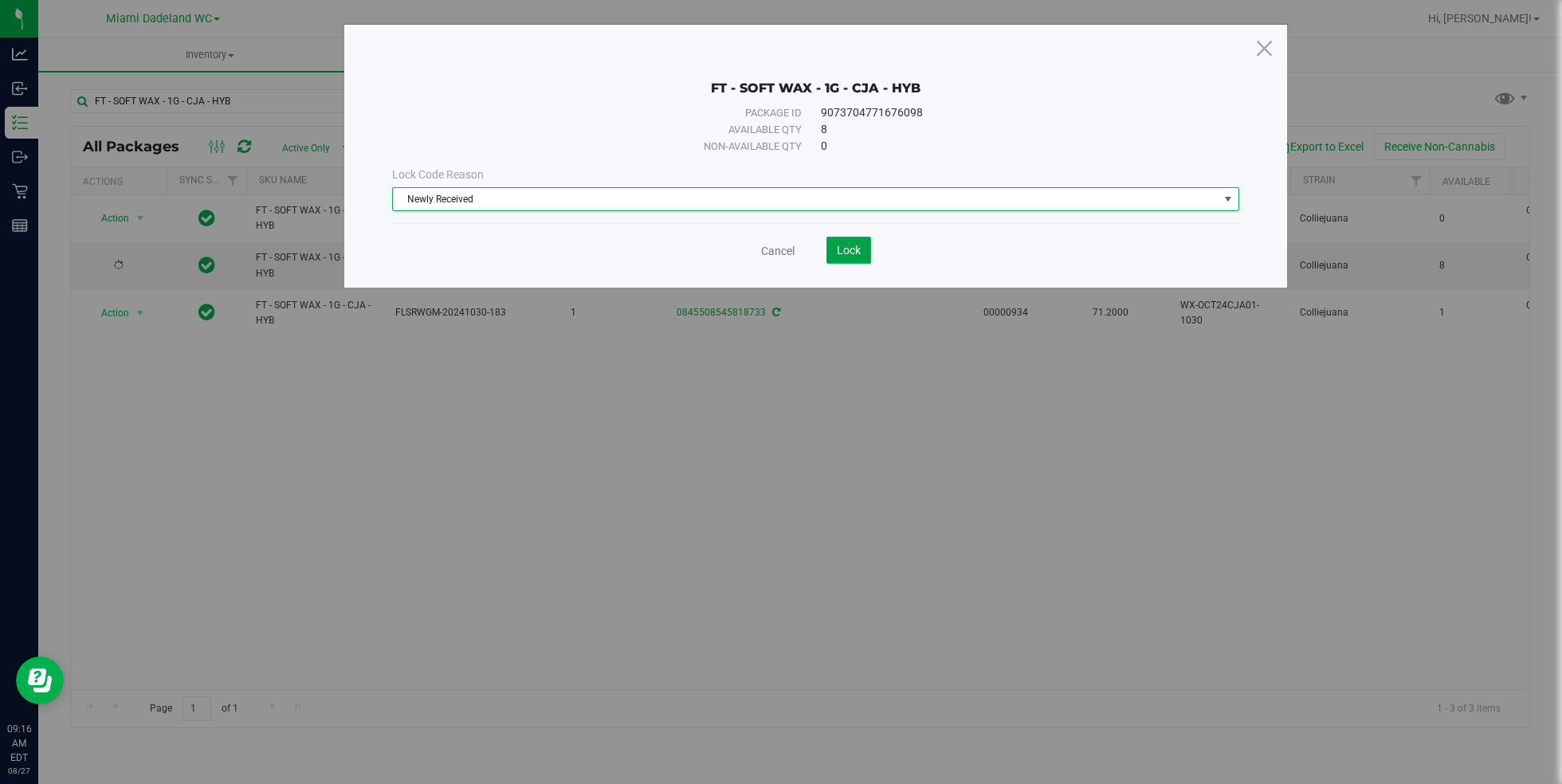
click at [850, 260] on button "Lock" at bounding box center [849, 250] width 45 height 27
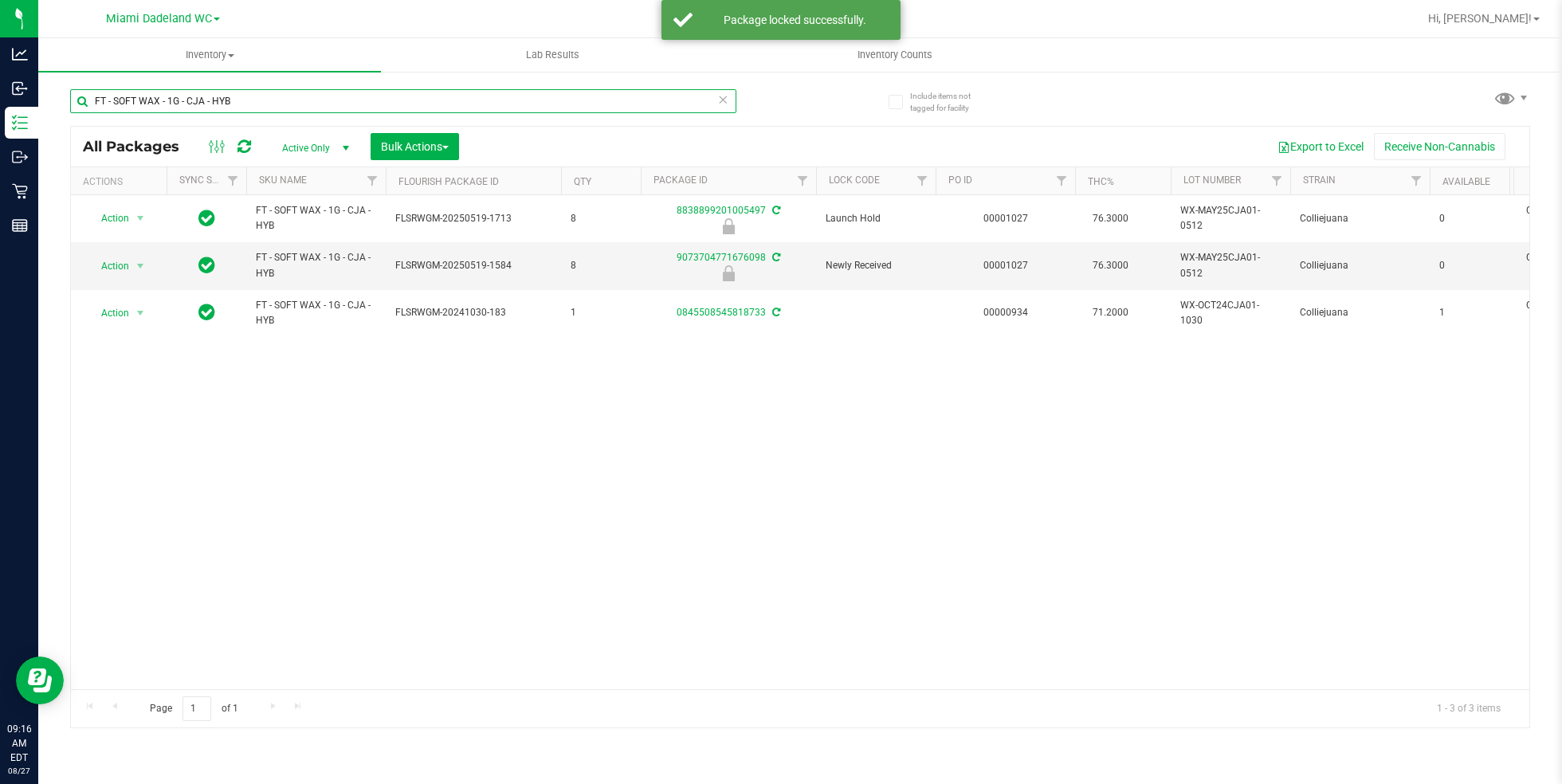
click at [729, 102] on input "FT - SOFT WAX - 1G - CJA - HYB" at bounding box center [403, 101] width 666 height 24
click at [723, 102] on icon at bounding box center [723, 98] width 12 height 19
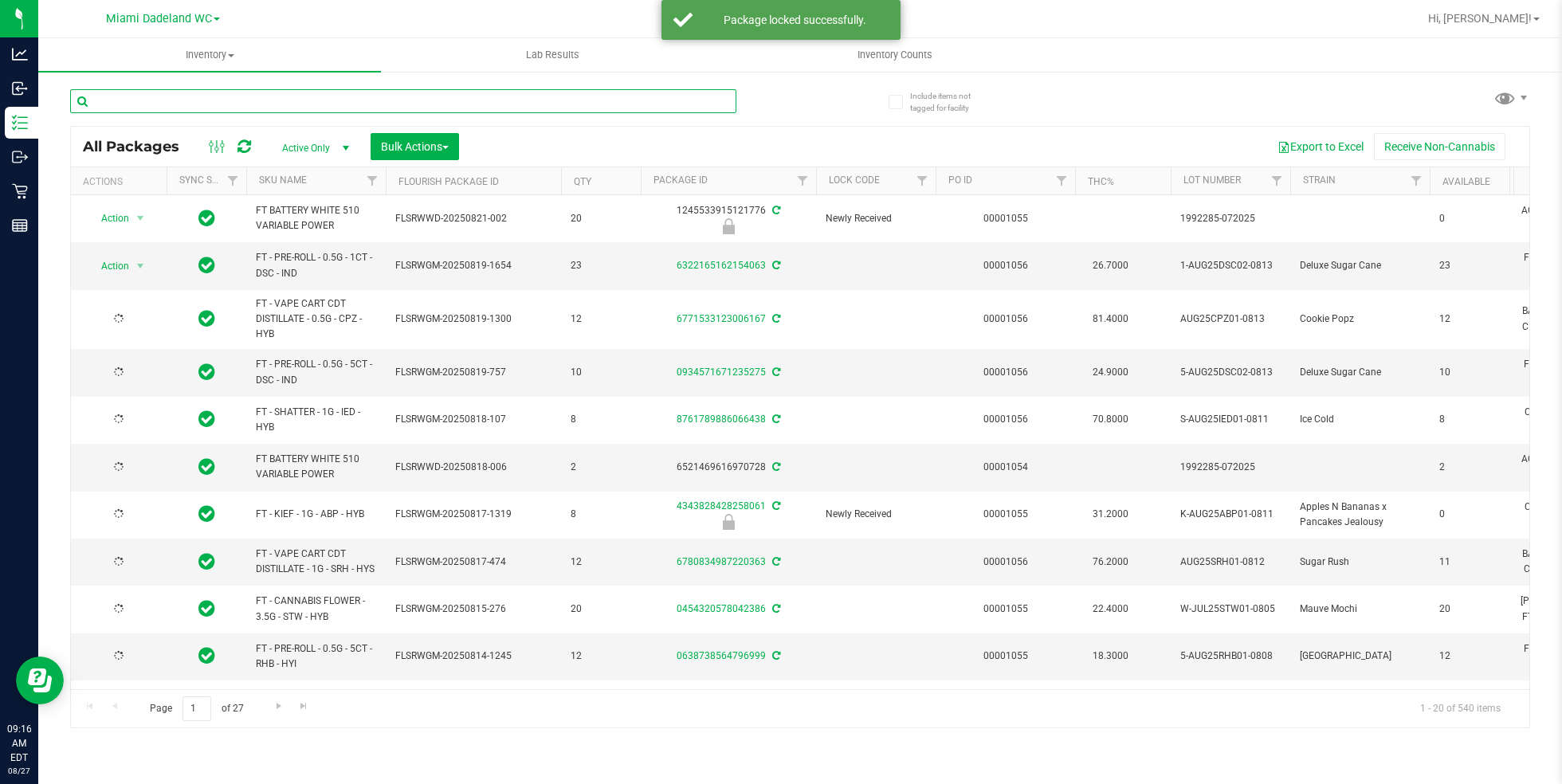
click at [632, 108] on input "text" at bounding box center [403, 101] width 666 height 24
click at [925, 182] on span "Filter" at bounding box center [922, 181] width 12 height 12
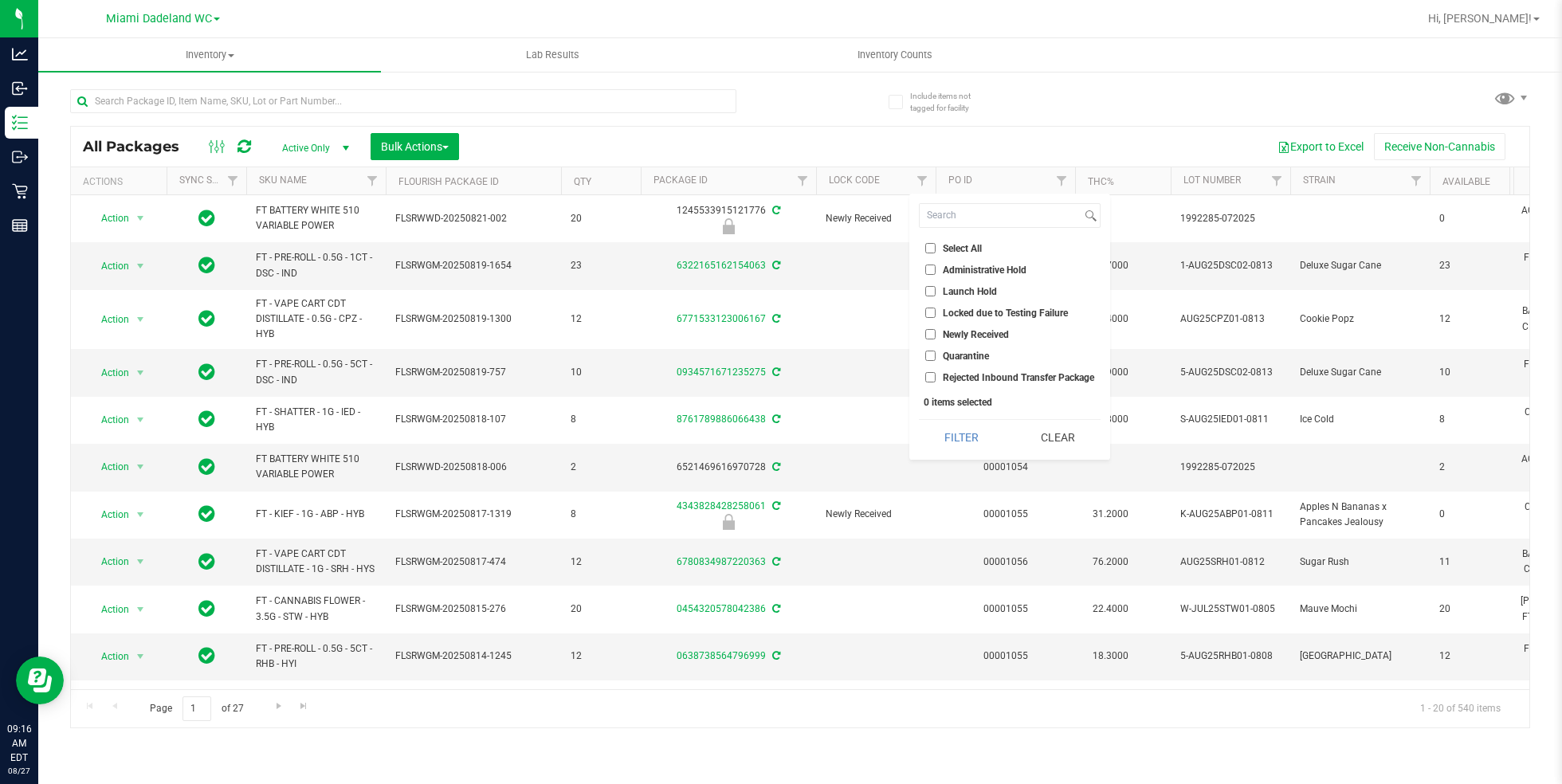
click at [930, 291] on input "Launch Hold" at bounding box center [930, 292] width 11 height 11
checkbox input "true"
click at [975, 436] on button "Filter" at bounding box center [962, 437] width 86 height 35
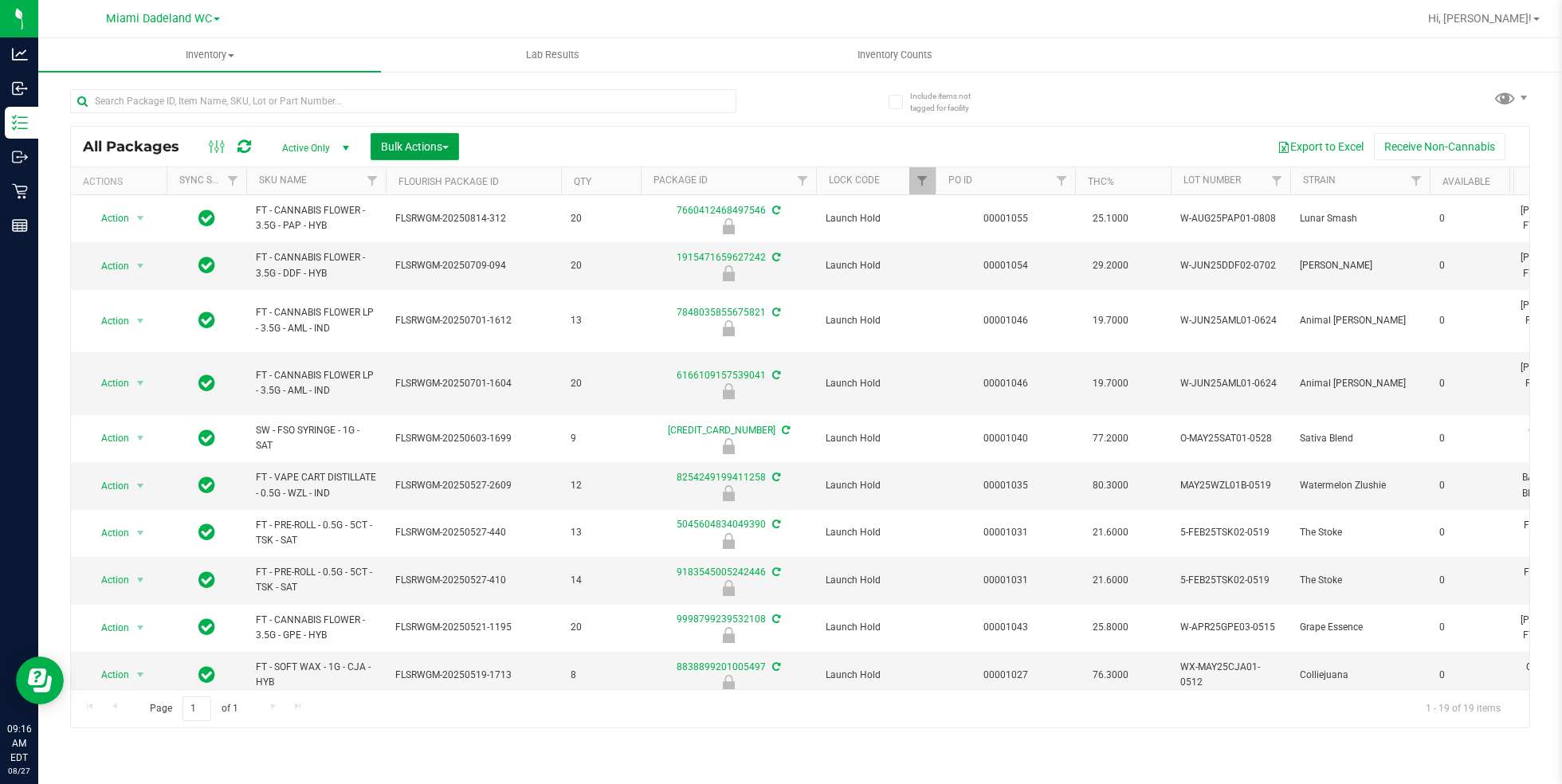
click at [432, 148] on span "Bulk Actions" at bounding box center [415, 146] width 68 height 12
click at [473, 307] on div "Lock/Unlock packages" at bounding box center [445, 301] width 131 height 26
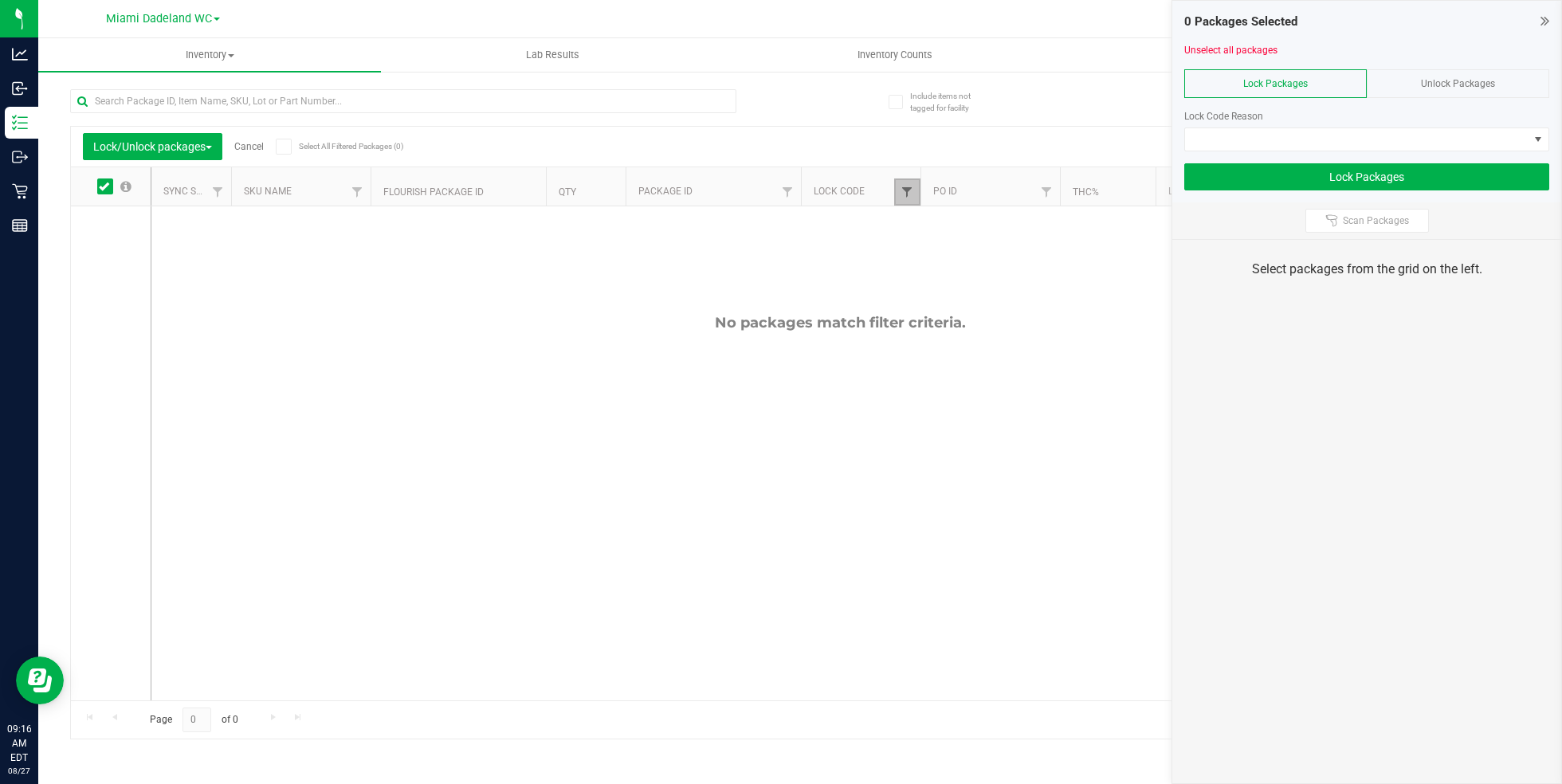
click at [904, 191] on span "Filter" at bounding box center [907, 192] width 12 height 12
click at [790, 356] on div "No packages match filter criteria." at bounding box center [840, 507] width 1378 height 602
click at [251, 139] on div "Lock/Unlock packages Cancel Select All Filtered Packages (0)" at bounding box center [231, 146] width 296 height 27
click at [252, 146] on link "Cancel" at bounding box center [249, 146] width 29 height 12
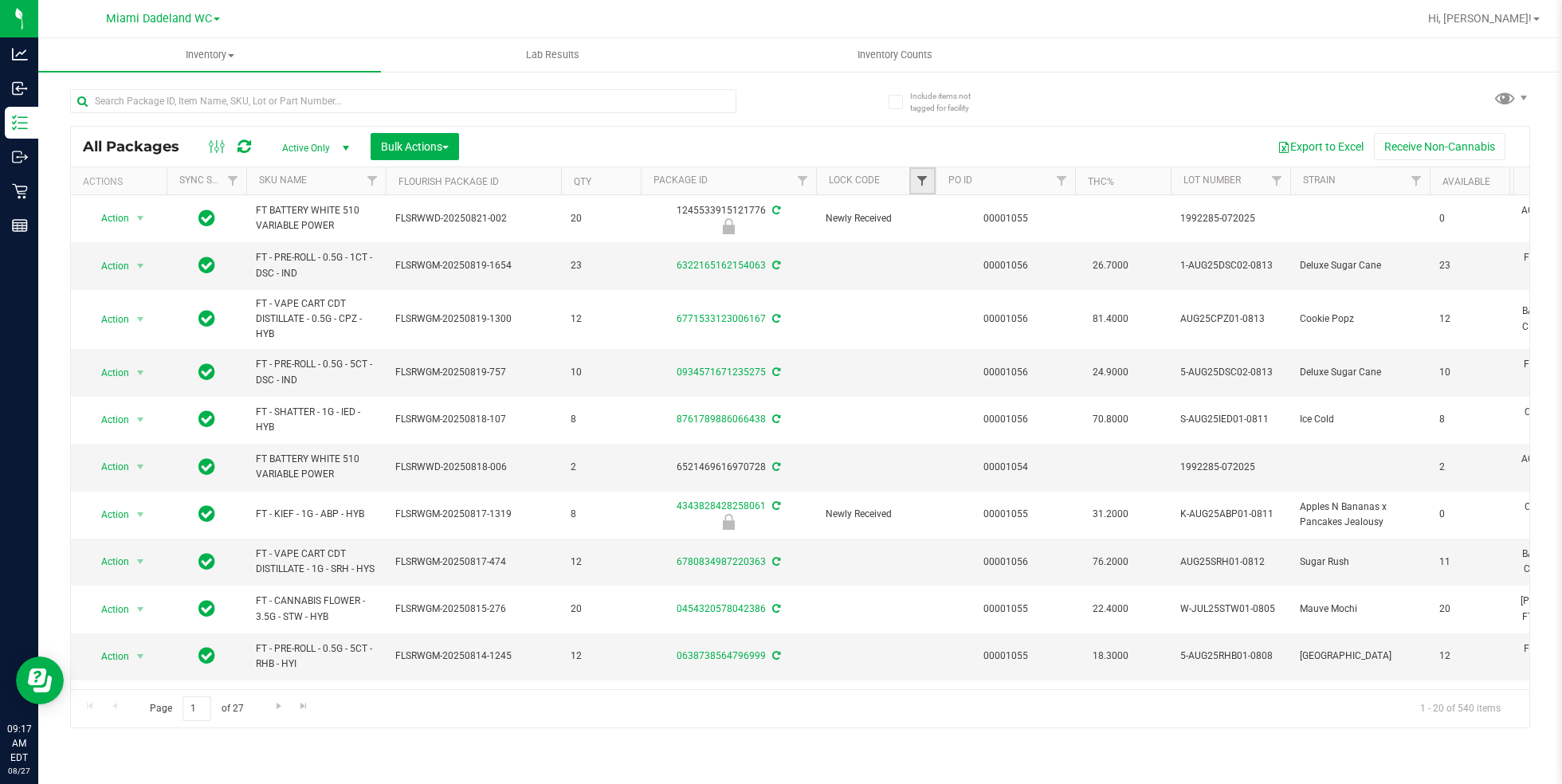
click at [923, 184] on span "Filter" at bounding box center [922, 181] width 12 height 12
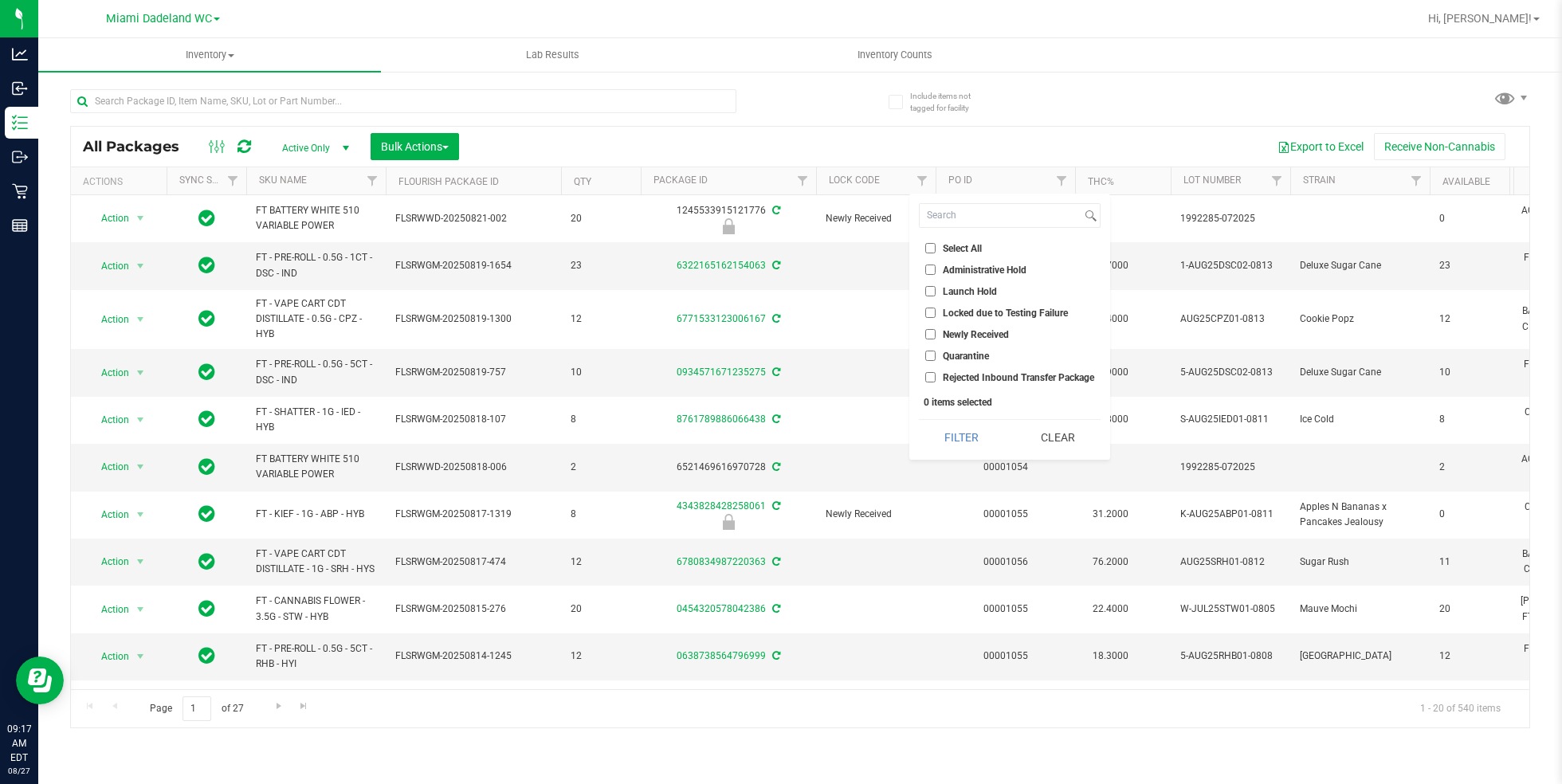
click at [930, 291] on input "Launch Hold" at bounding box center [930, 292] width 11 height 11
checkbox input "true"
click at [969, 440] on button "Filter" at bounding box center [962, 437] width 86 height 35
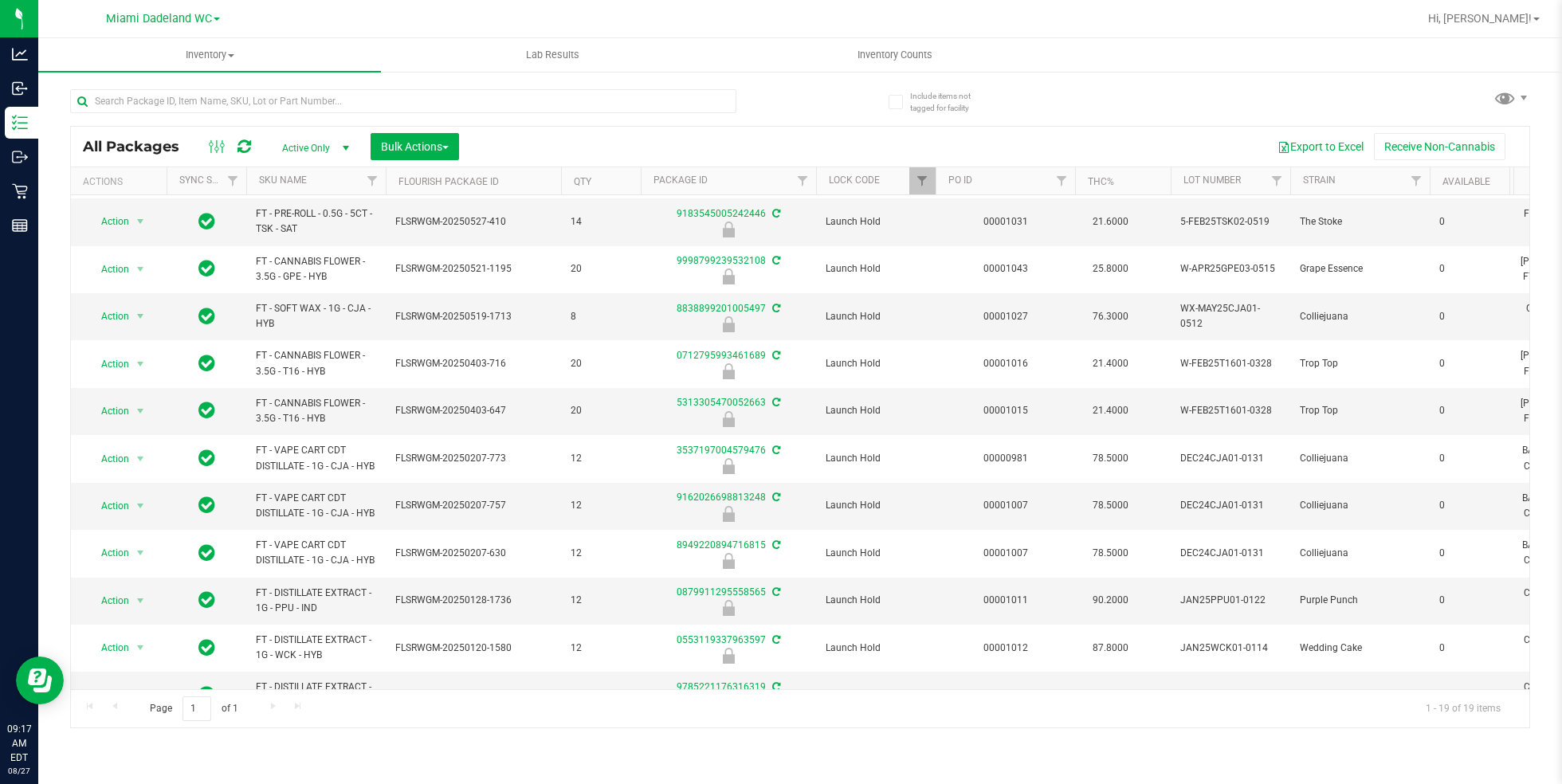
scroll to position [416, 0]
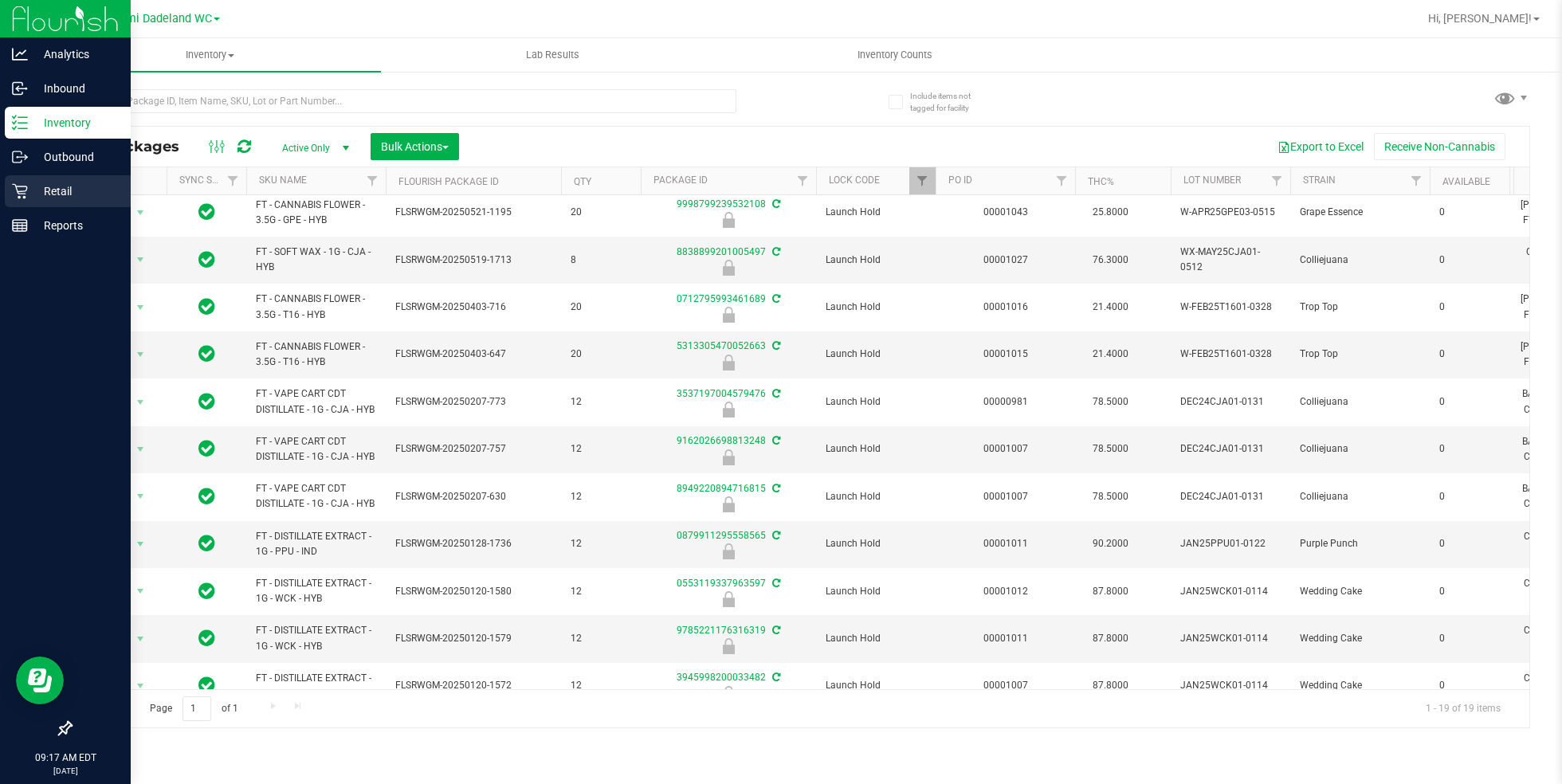
click at [30, 189] on p "Retail" at bounding box center [75, 191] width 95 height 19
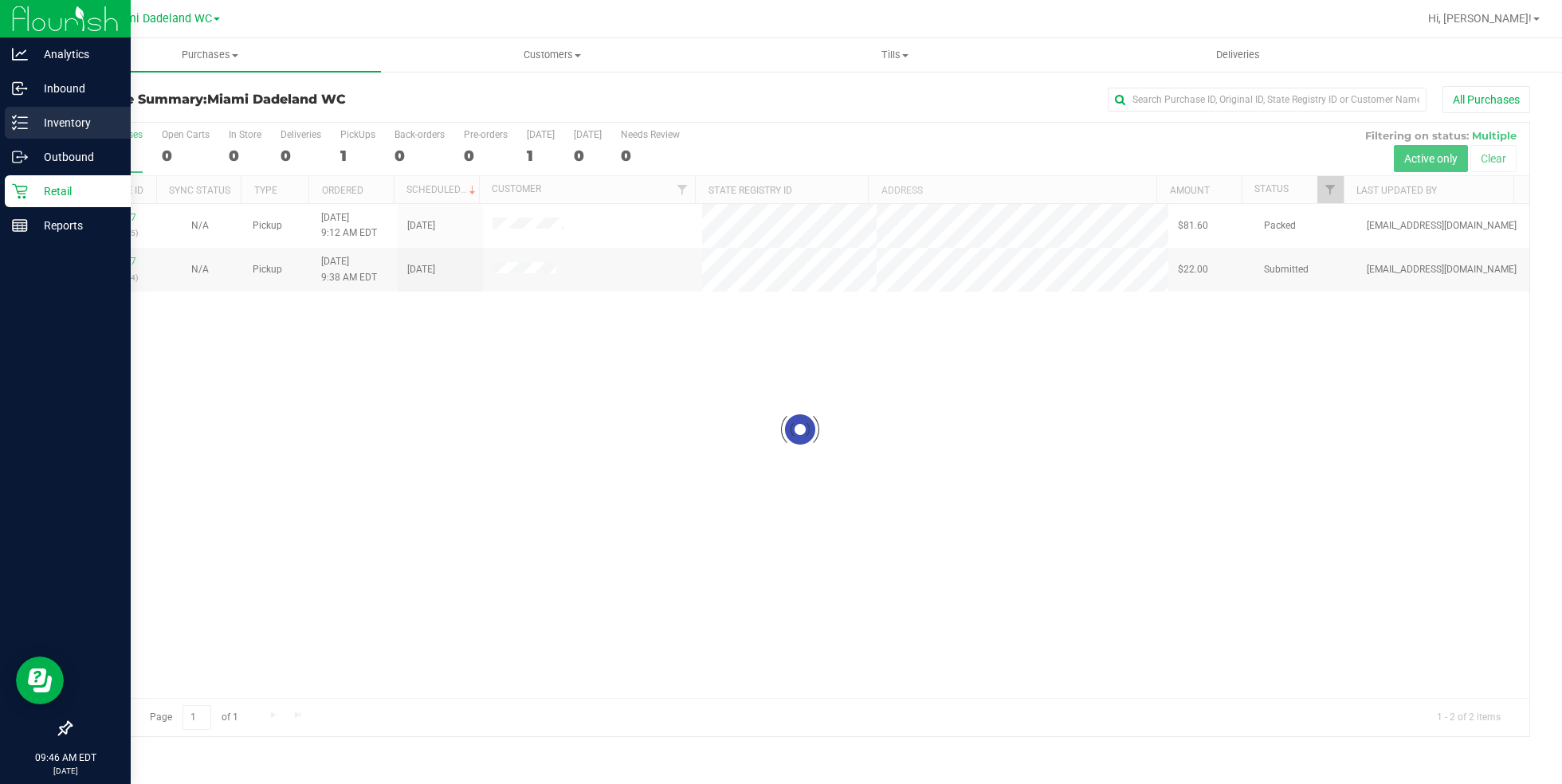
click at [77, 138] on div "Inventory" at bounding box center [67, 123] width 126 height 32
click at [22, 130] on icon at bounding box center [20, 123] width 16 height 16
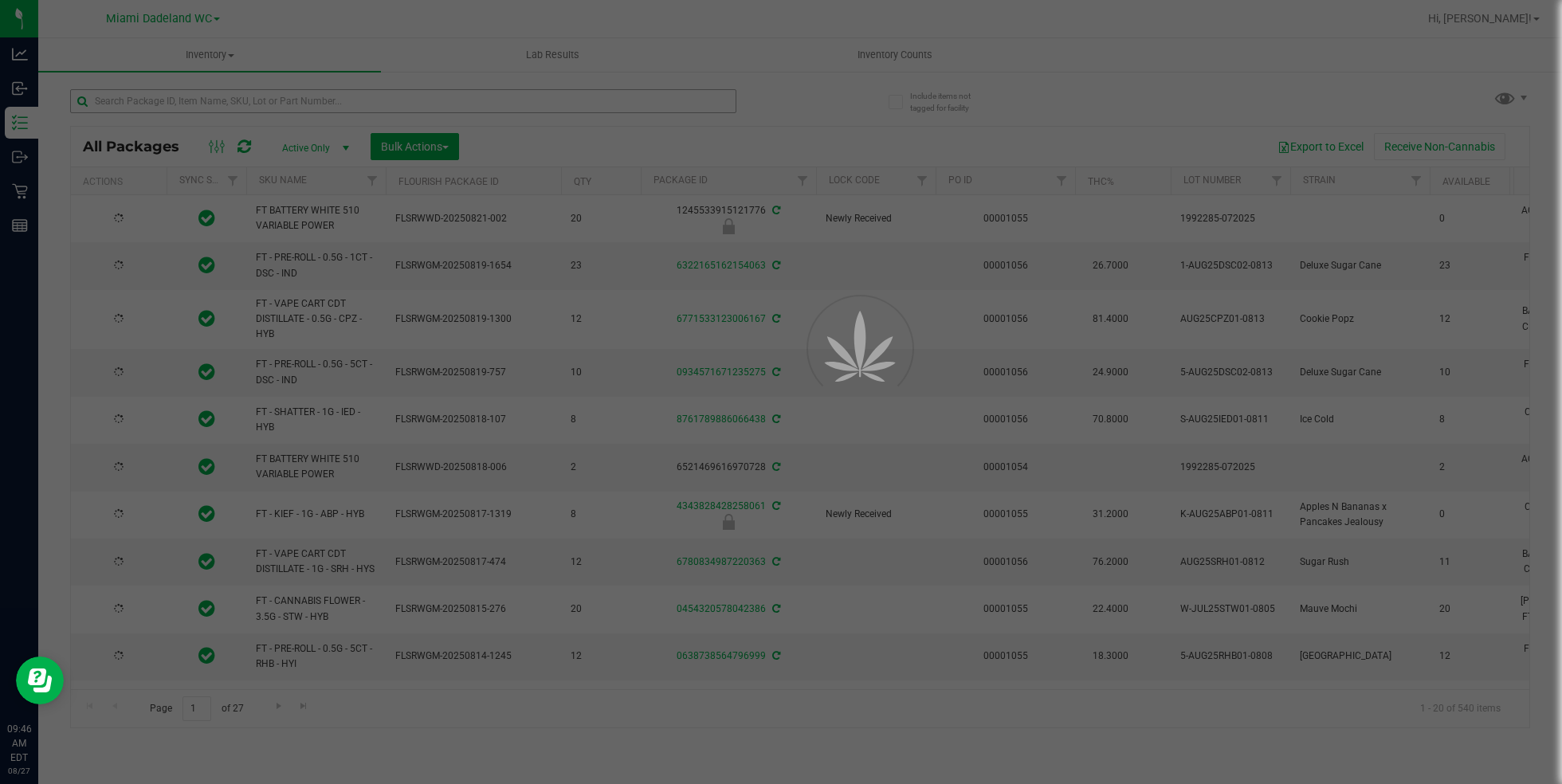
click at [355, 96] on div at bounding box center [781, 392] width 1562 height 784
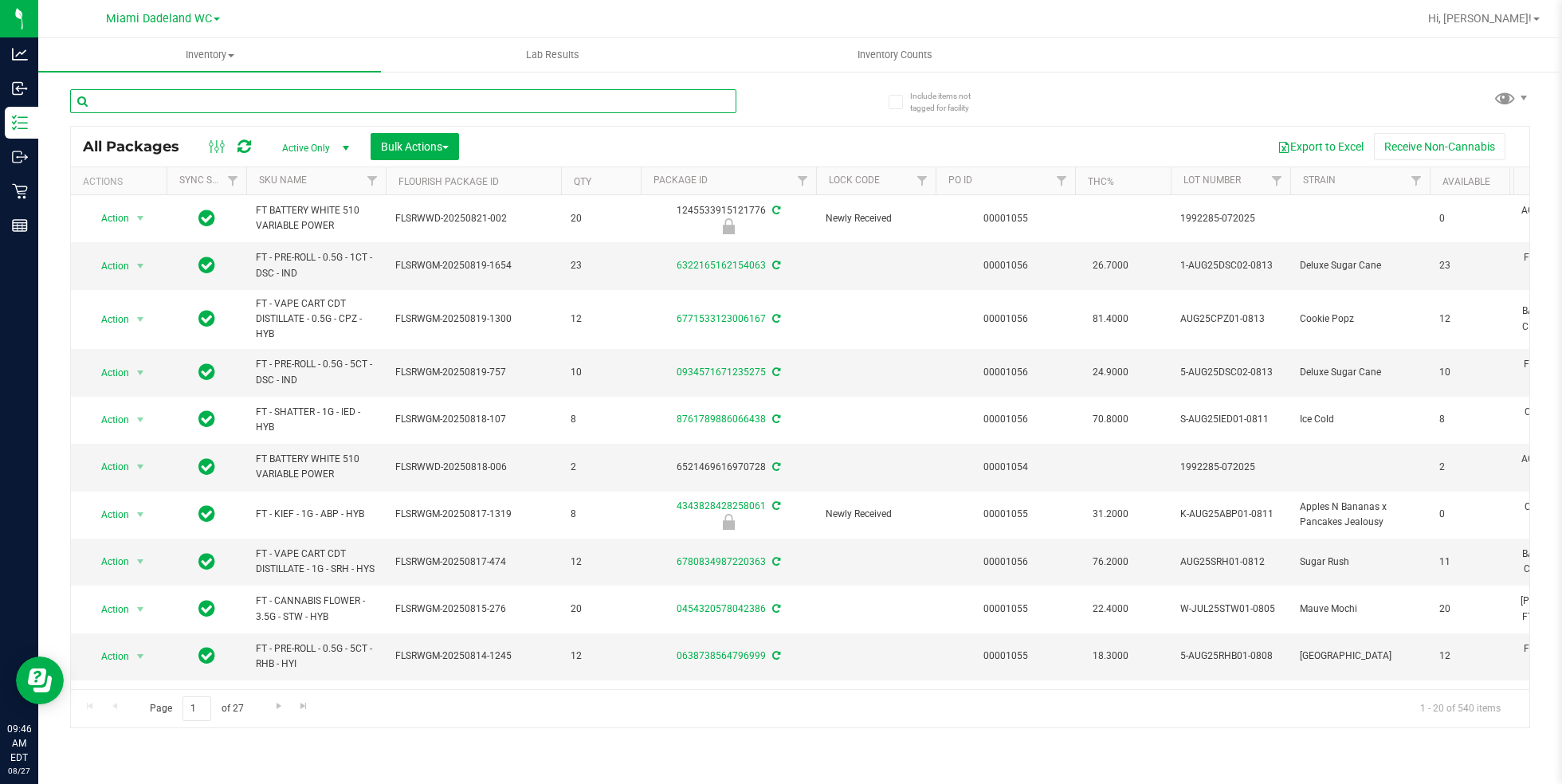
click at [355, 96] on input "text" at bounding box center [403, 101] width 666 height 24
paste input "W-AUG25GRZ01-0809"
type input "W-AUG25GRZ01-0809"
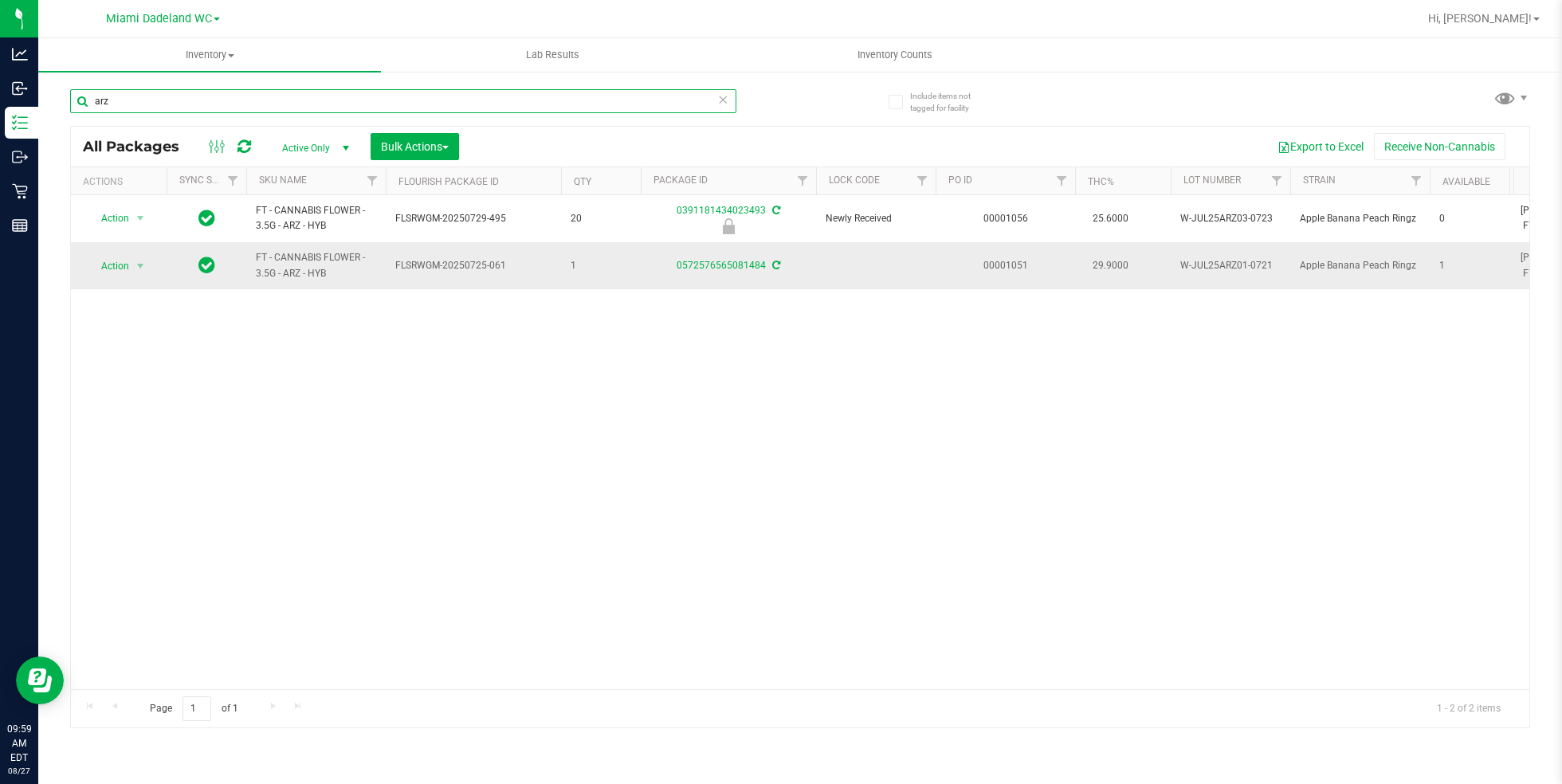
type input "arz"
click at [275, 257] on span "FT - CANNABIS FLOWER - 3.5G - ARZ - HYB" at bounding box center [316, 266] width 120 height 30
copy tr "FT - CANNABIS FLOWER - 3.5G - ARZ - HYB"
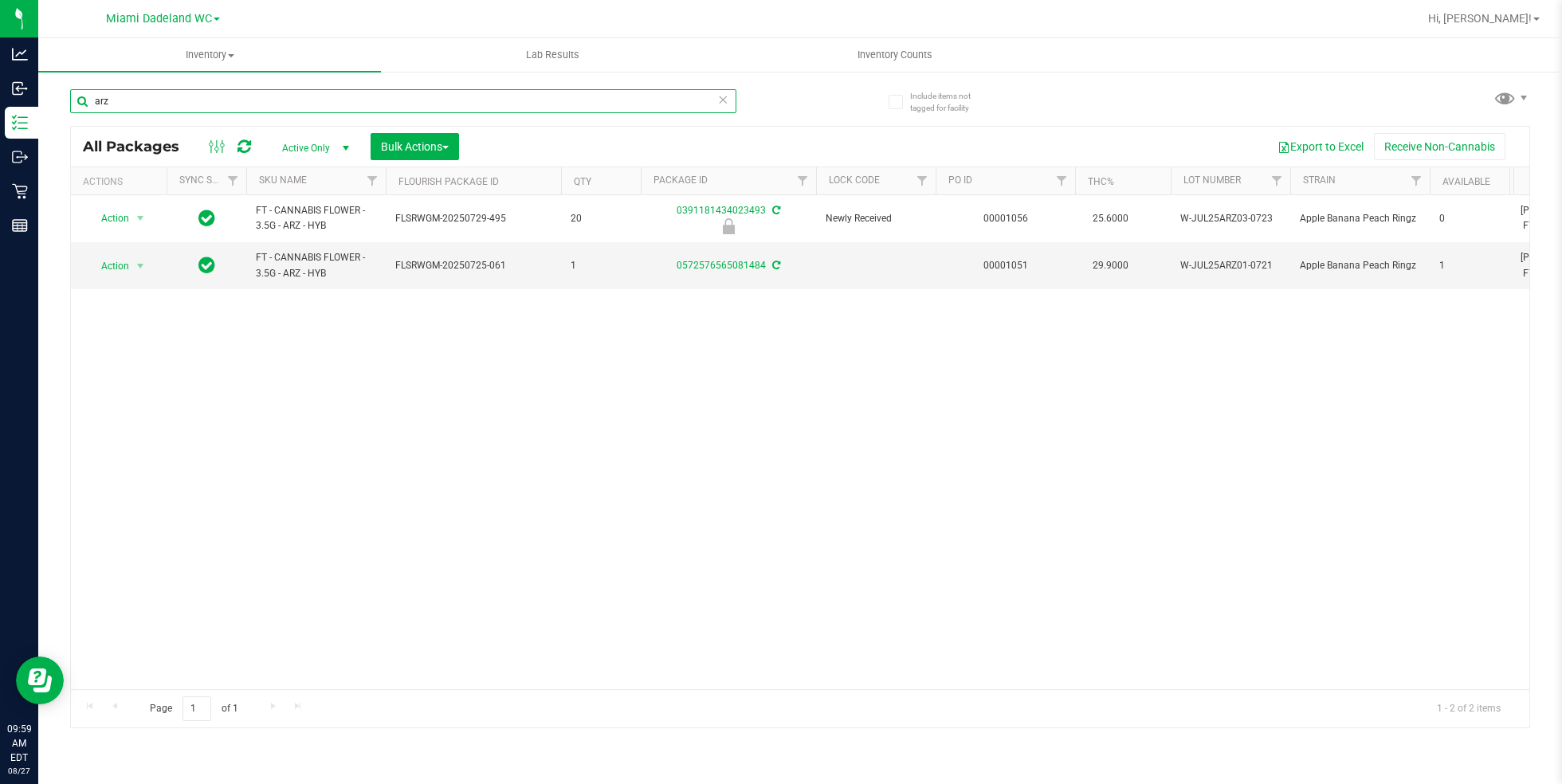
click at [498, 101] on input "arz" at bounding box center [403, 101] width 666 height 24
type input "FT - CANNABIS FLOWER - 3.5G - ARZ - HYB"
click at [120, 261] on span "Action" at bounding box center [108, 266] width 43 height 22
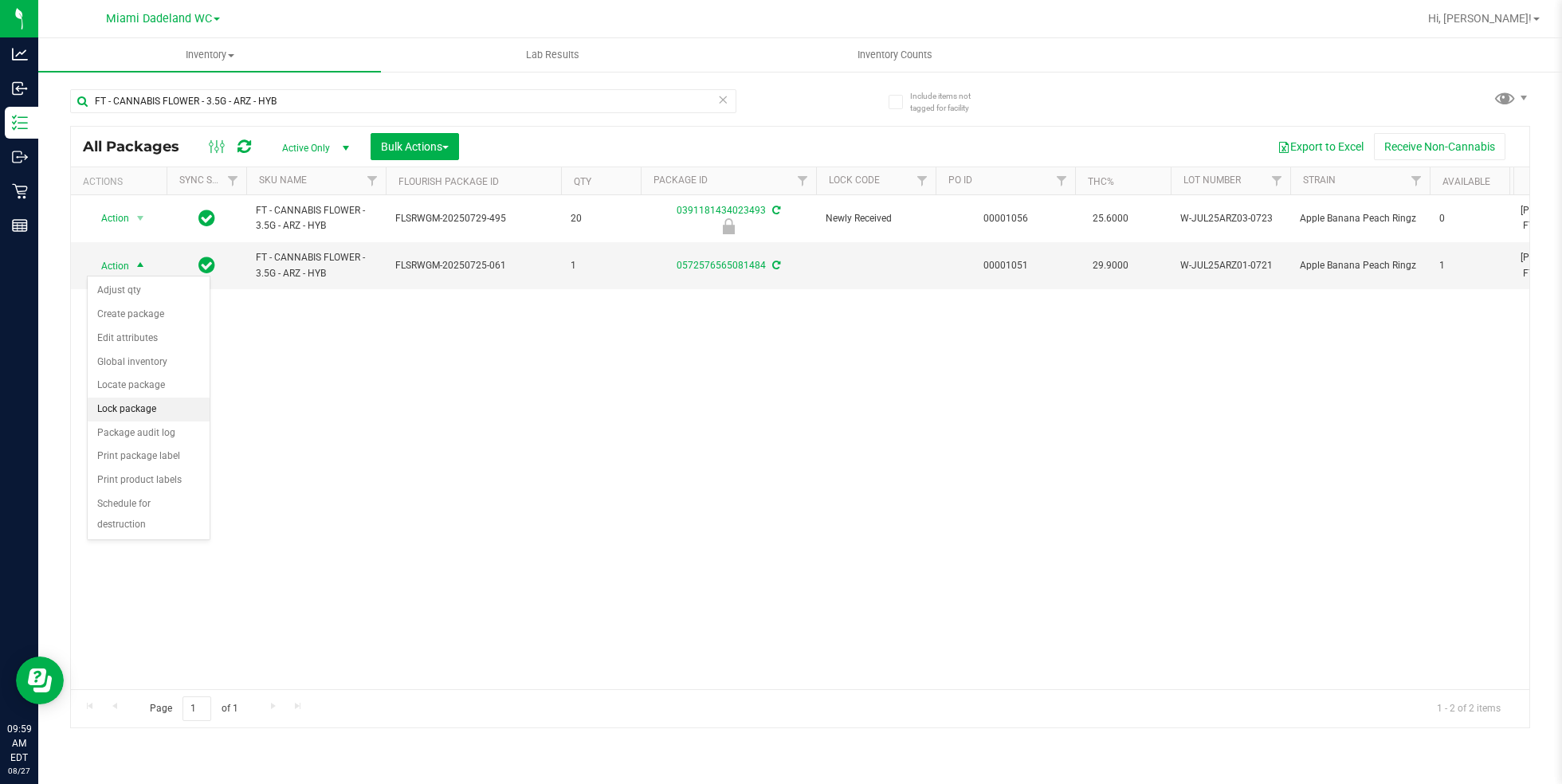
click at [153, 400] on li "Lock package" at bounding box center [148, 409] width 122 height 24
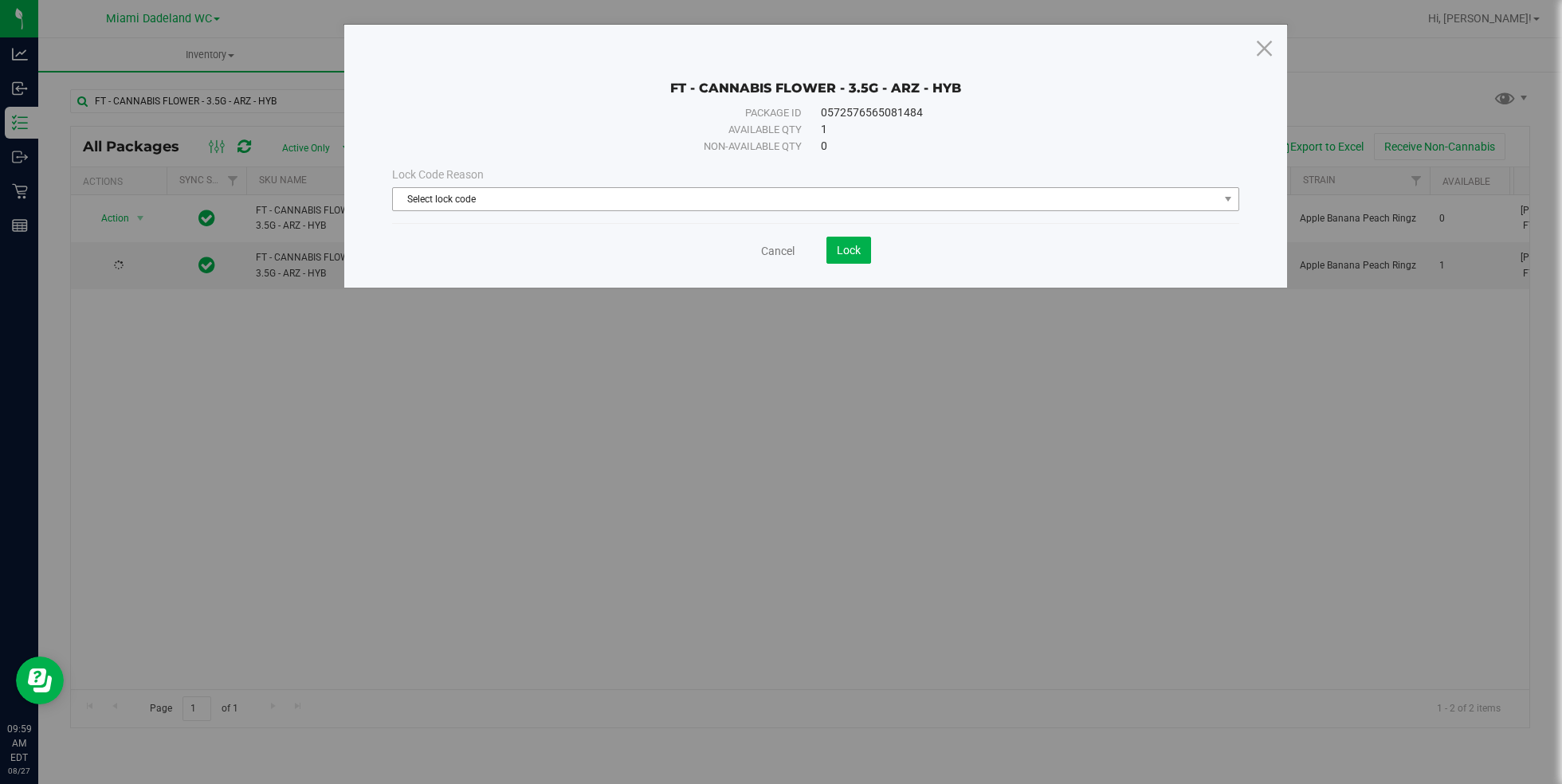
click at [531, 210] on span "Select lock code" at bounding box center [806, 199] width 826 height 22
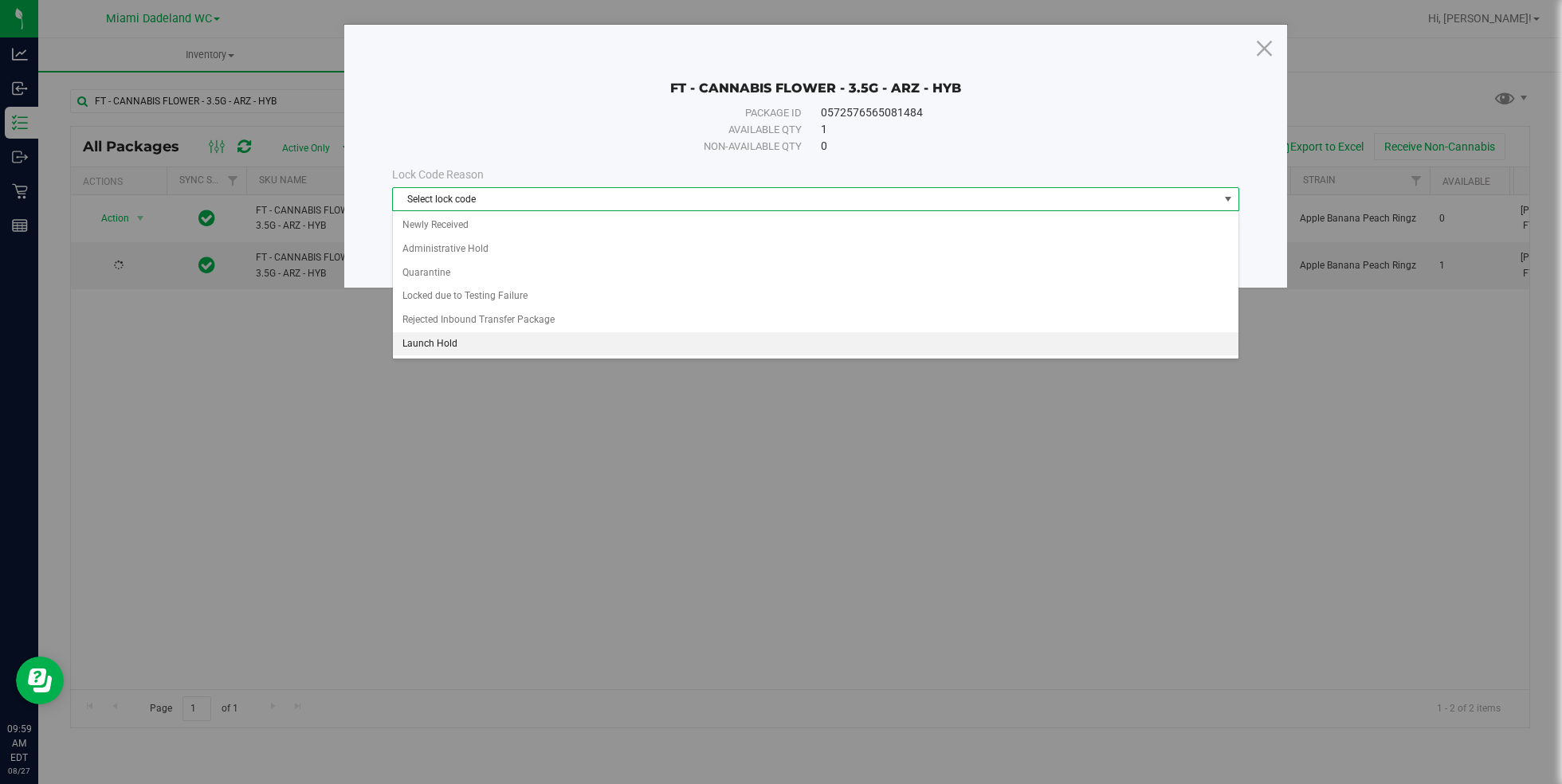
click at [506, 347] on li "Launch Hold" at bounding box center [816, 344] width 847 height 24
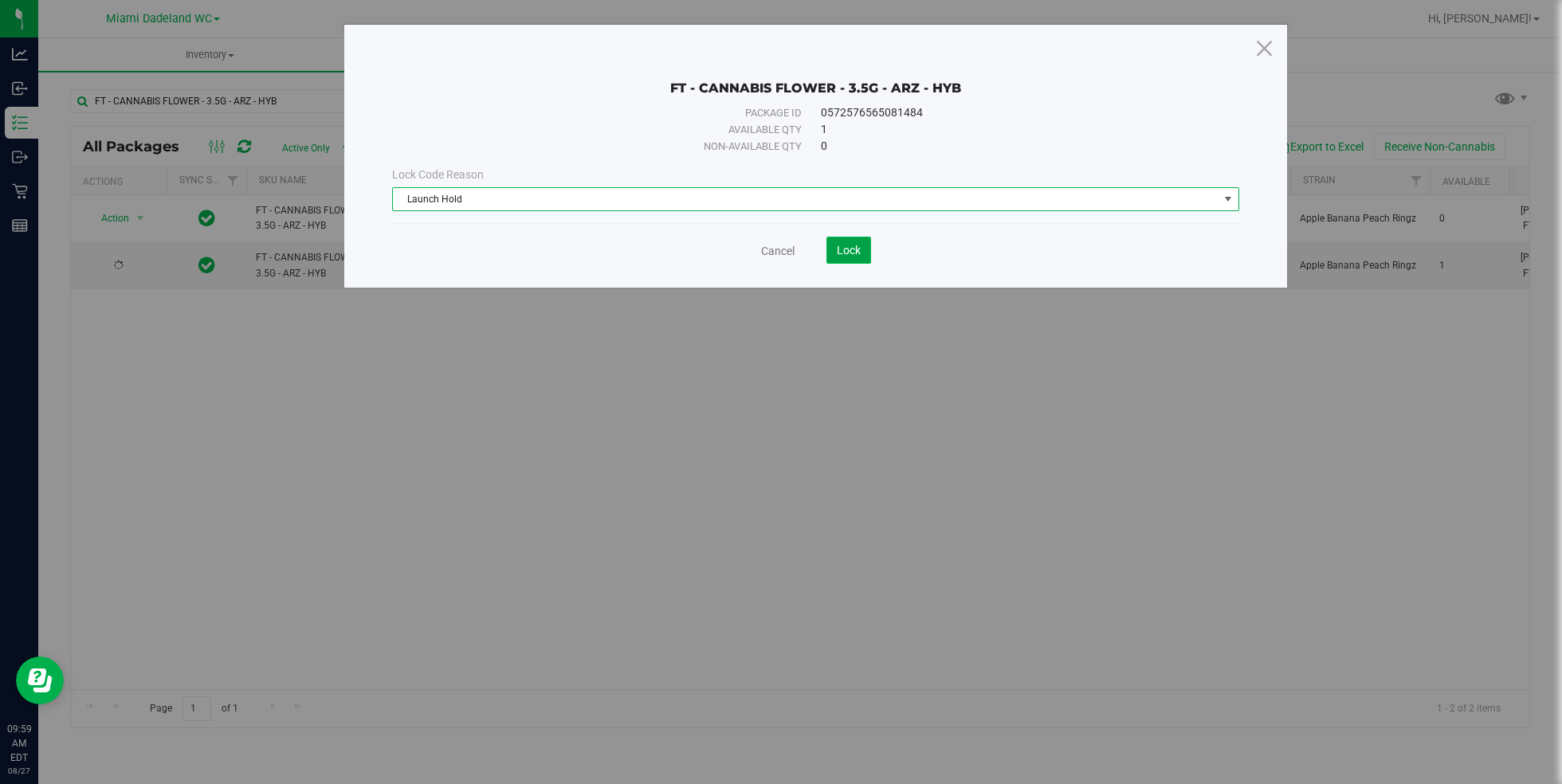
click at [855, 256] on button "Lock" at bounding box center [849, 250] width 45 height 27
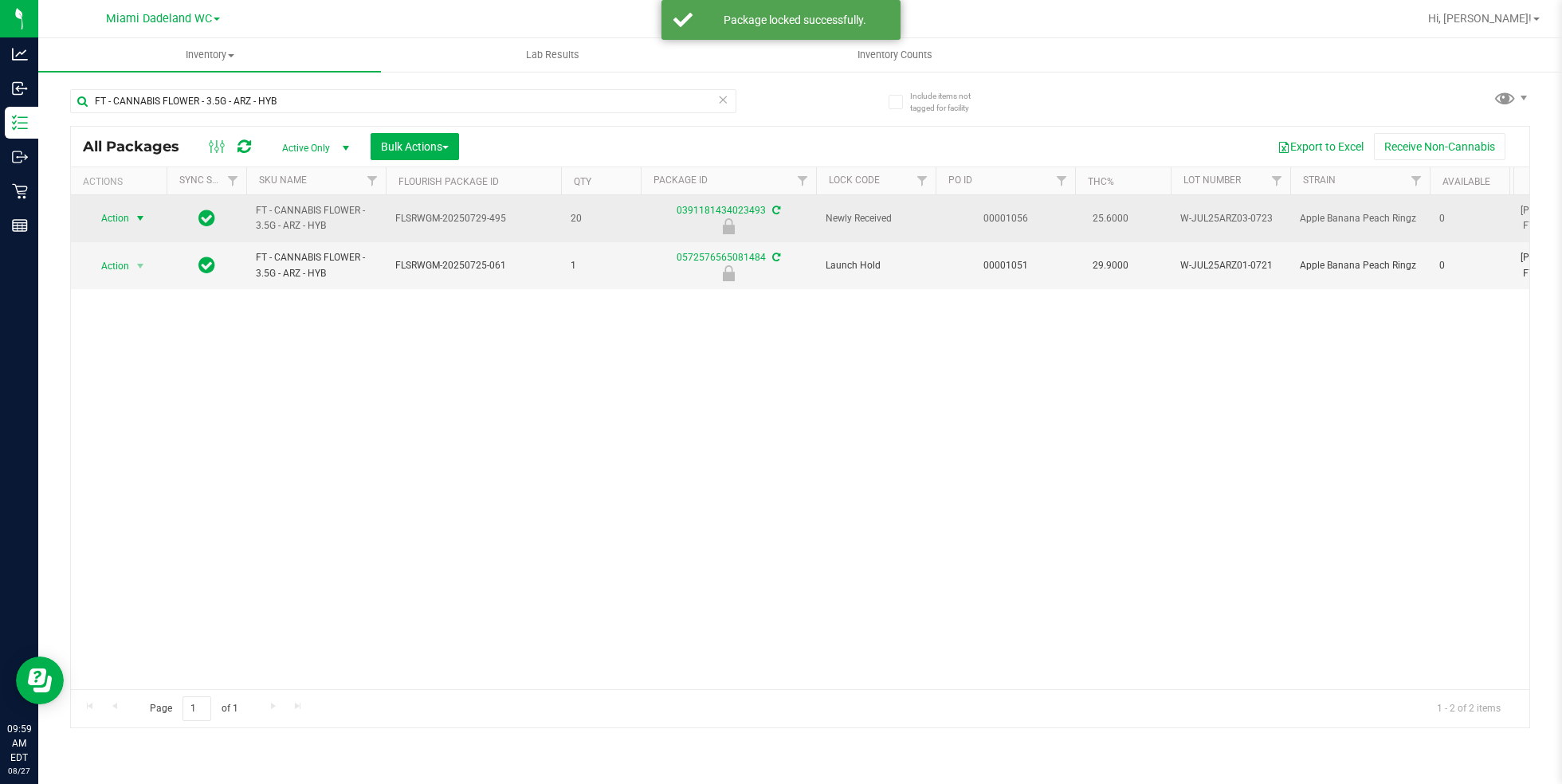
click at [135, 220] on span "select" at bounding box center [140, 219] width 12 height 12
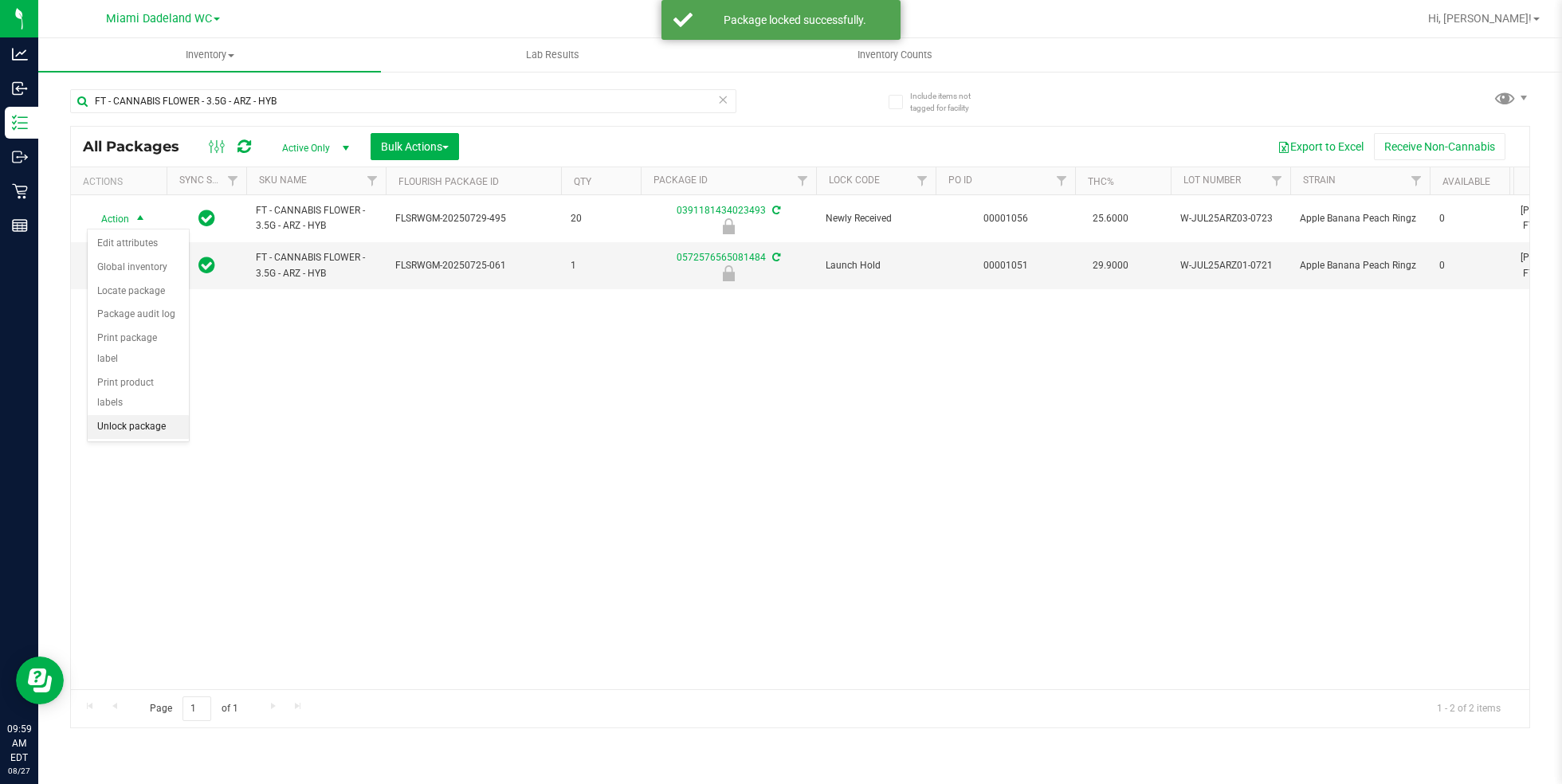
click at [145, 416] on li "Unlock package" at bounding box center [137, 427] width 101 height 24
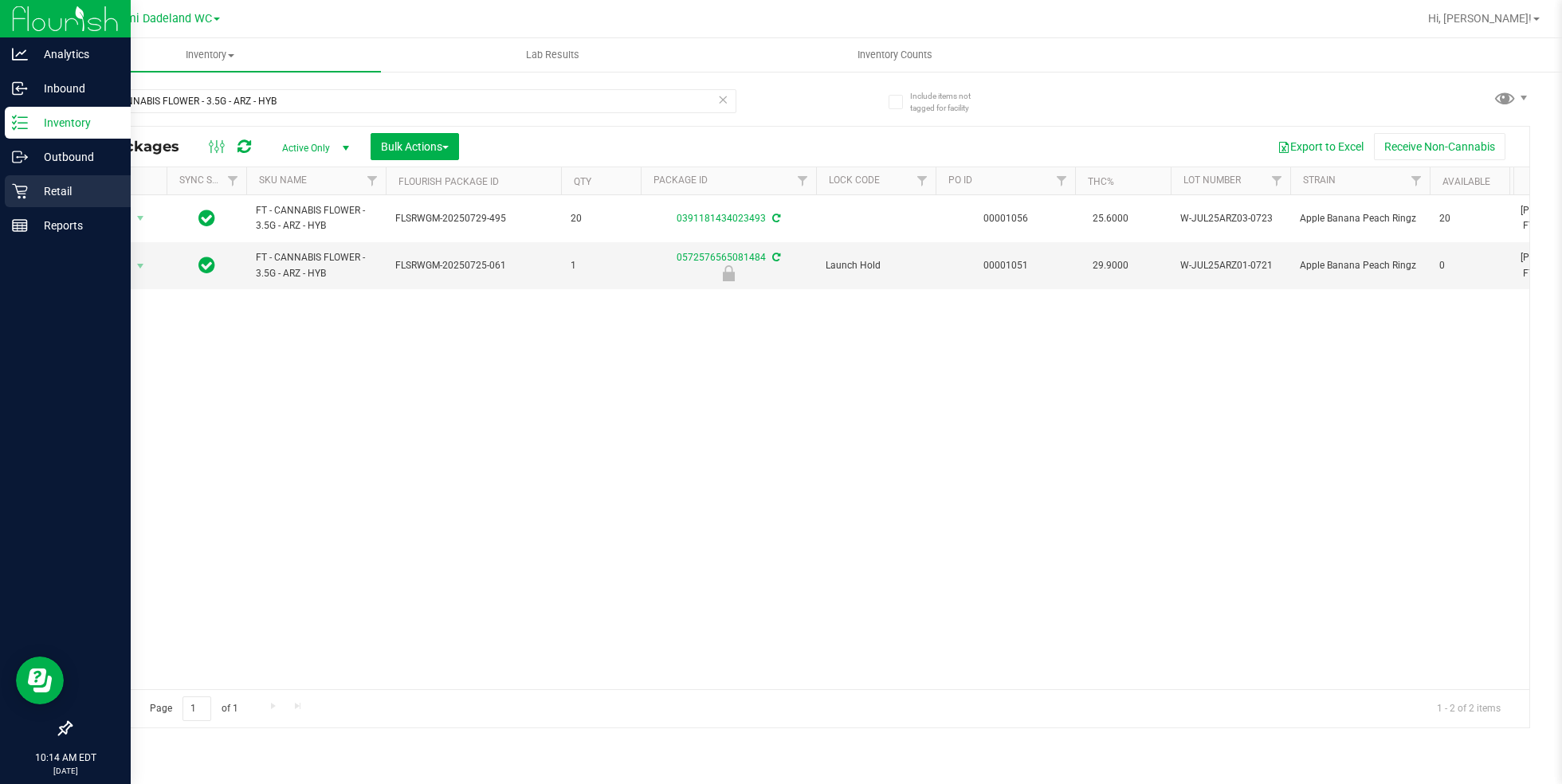
click at [86, 191] on p "Retail" at bounding box center [75, 191] width 95 height 19
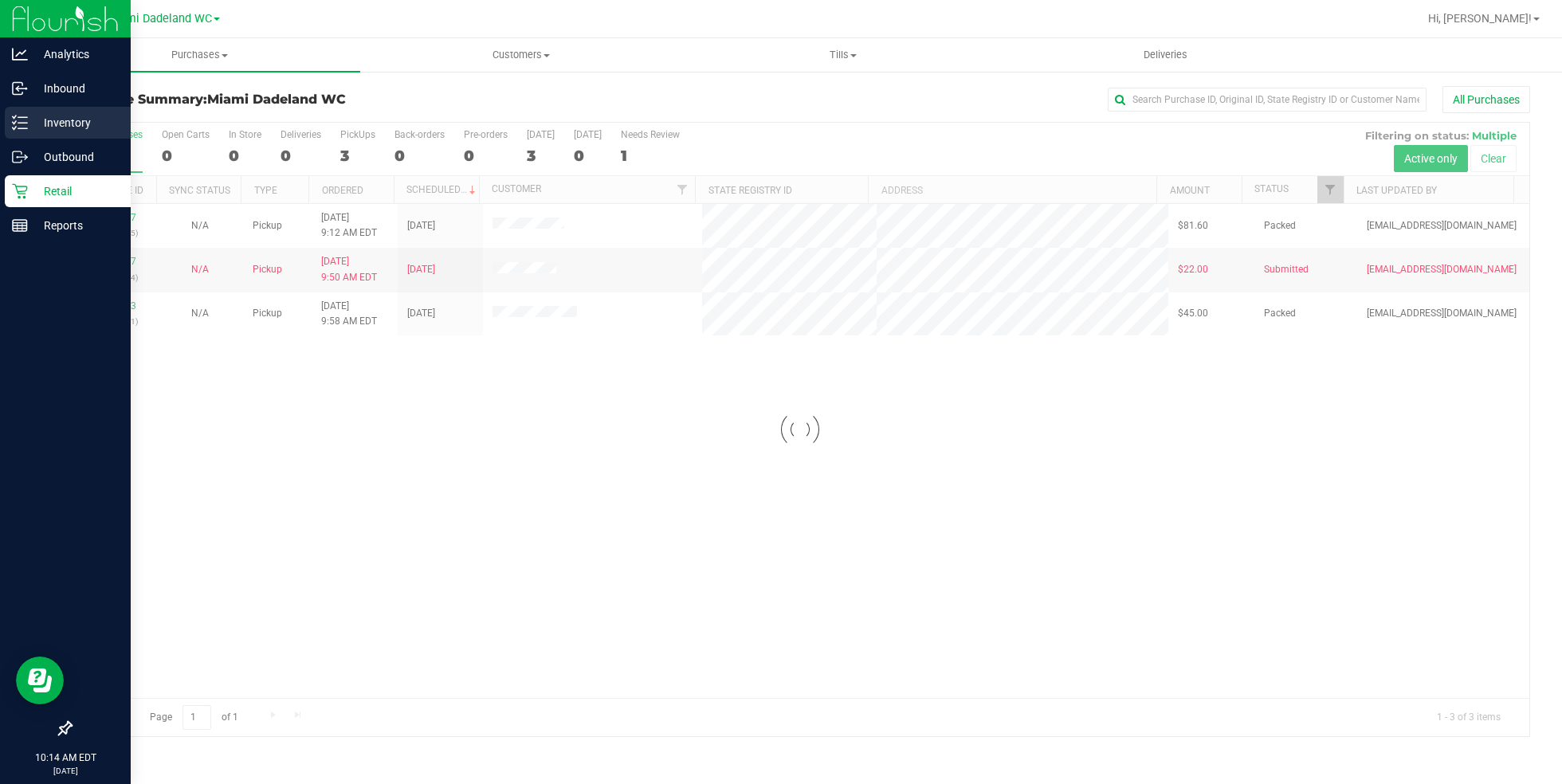
click at [118, 122] on p "Inventory" at bounding box center [75, 122] width 95 height 19
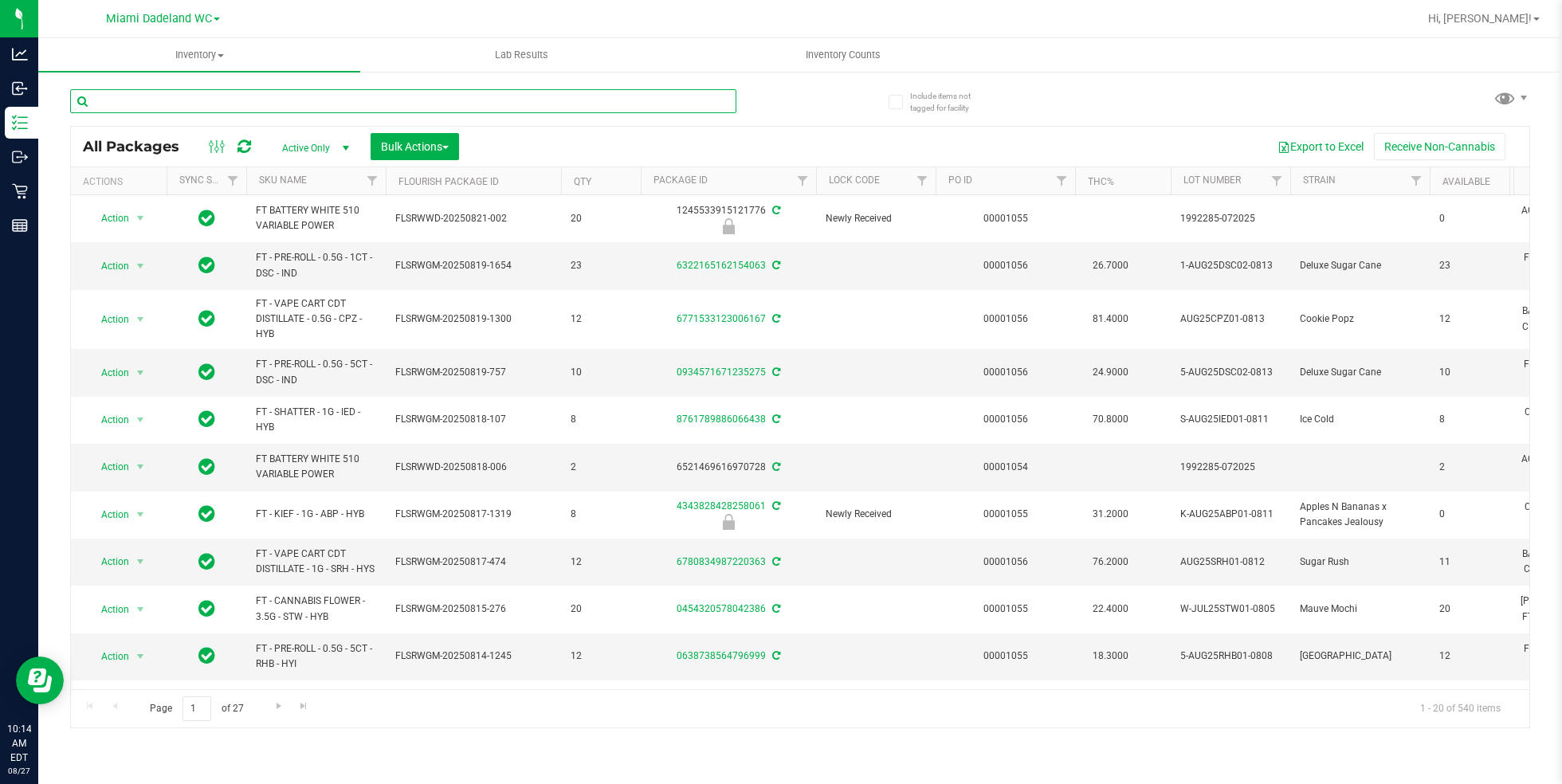
click at [420, 98] on input "text" at bounding box center [403, 101] width 666 height 24
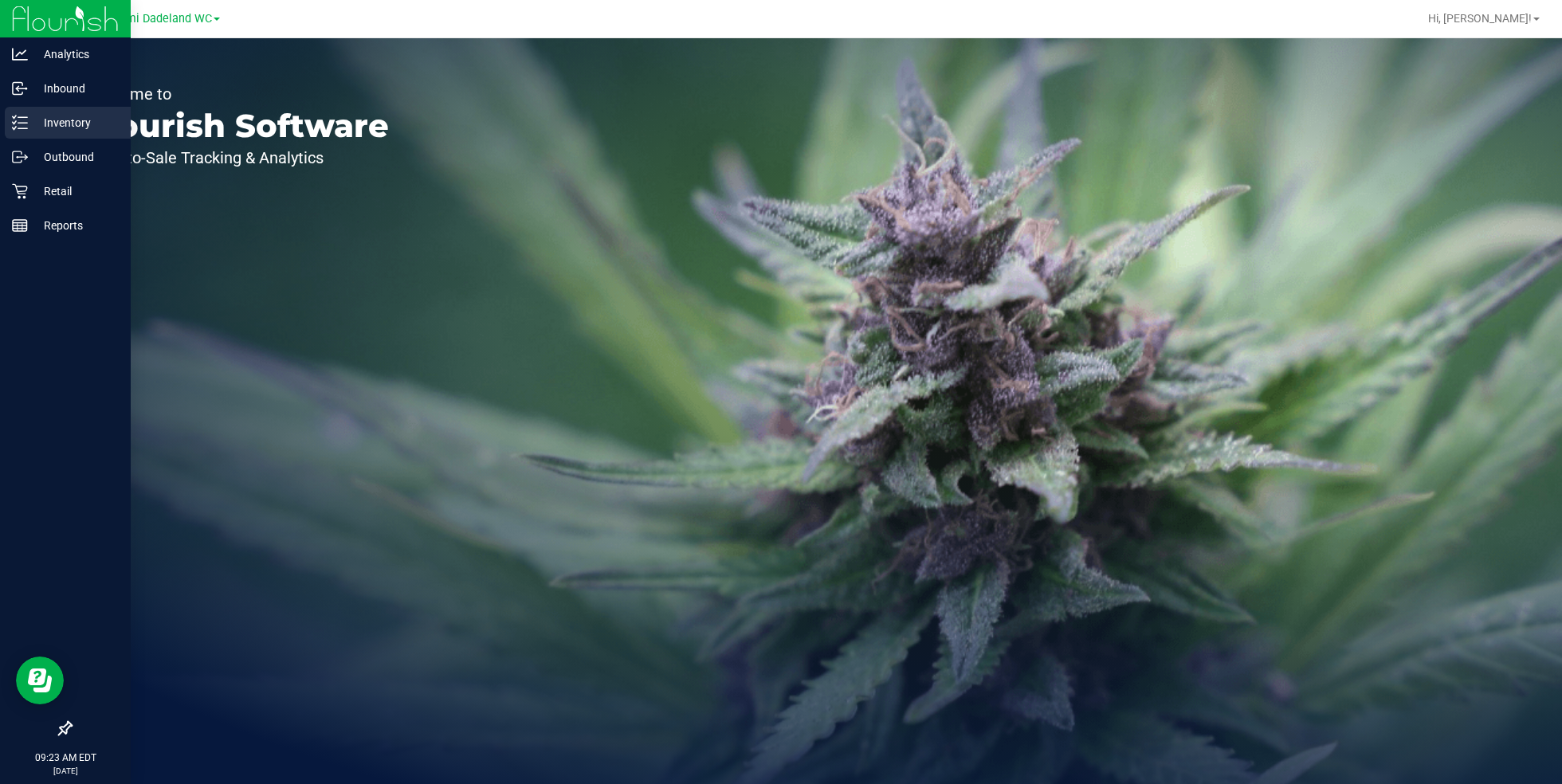
click at [54, 117] on p "Inventory" at bounding box center [75, 122] width 95 height 19
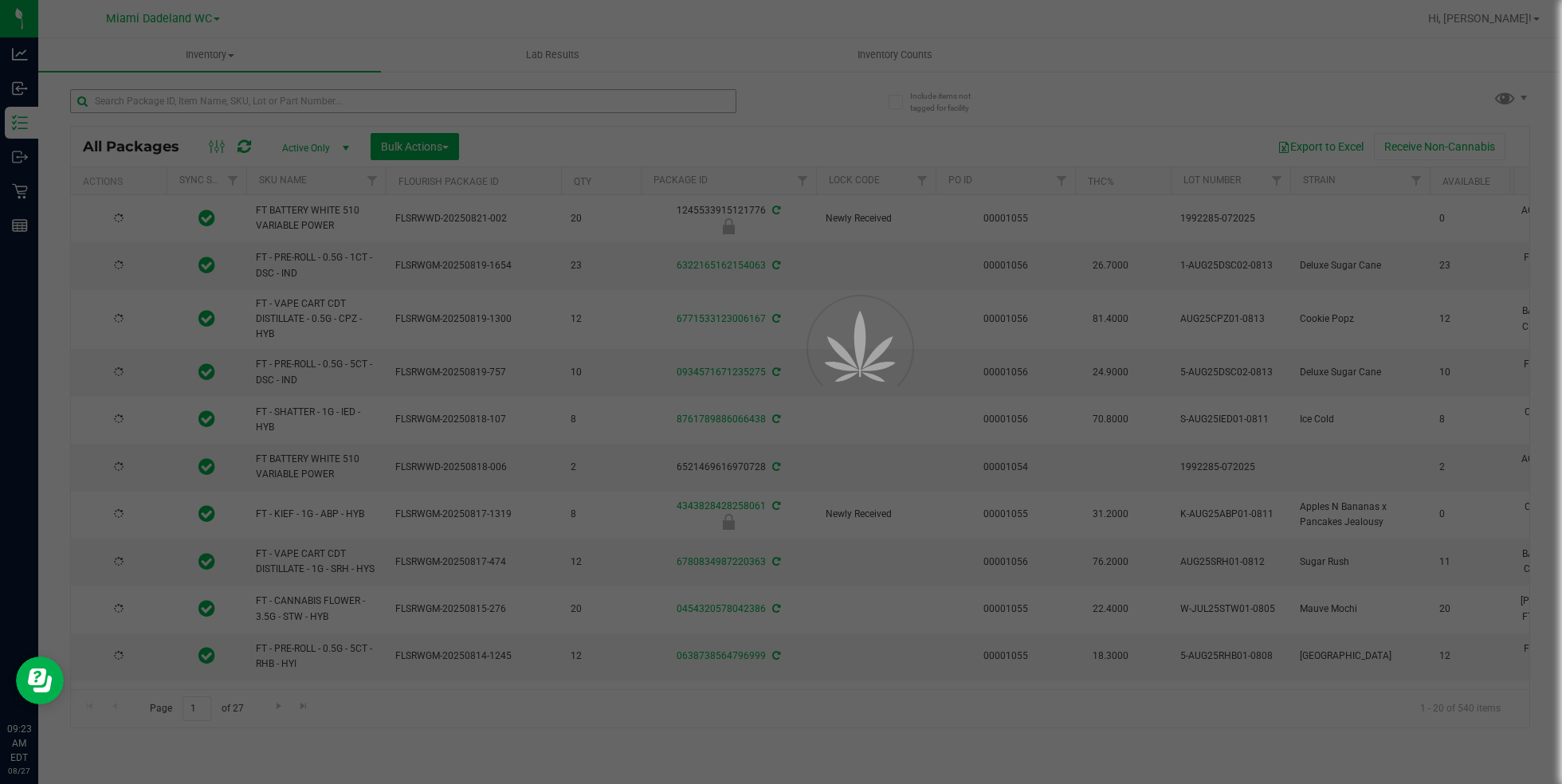
click at [364, 94] on div at bounding box center [781, 392] width 1562 height 784
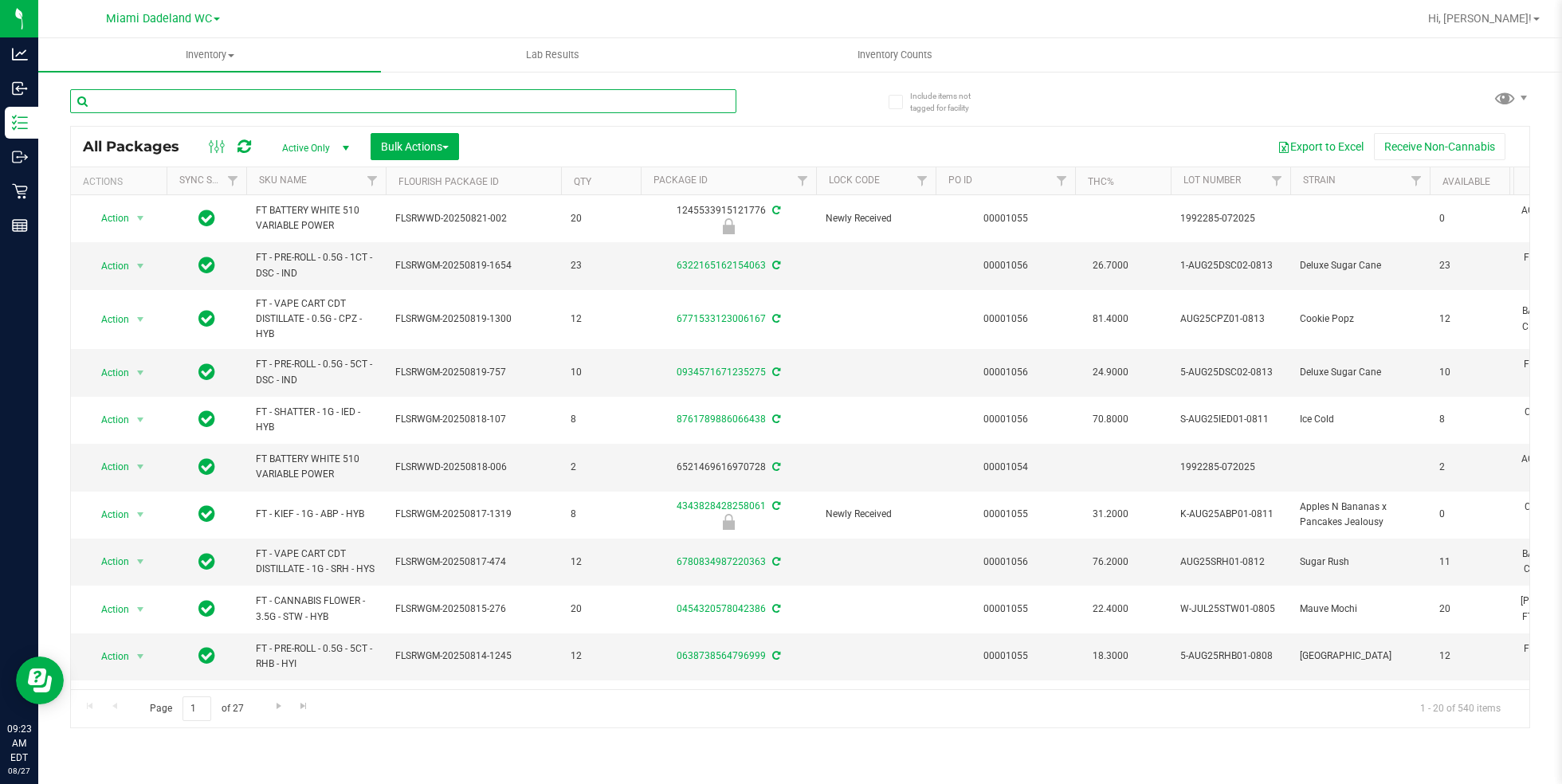
click at [364, 95] on input "text" at bounding box center [403, 101] width 666 height 24
paste input "W-JUL25ARZ01-0721"
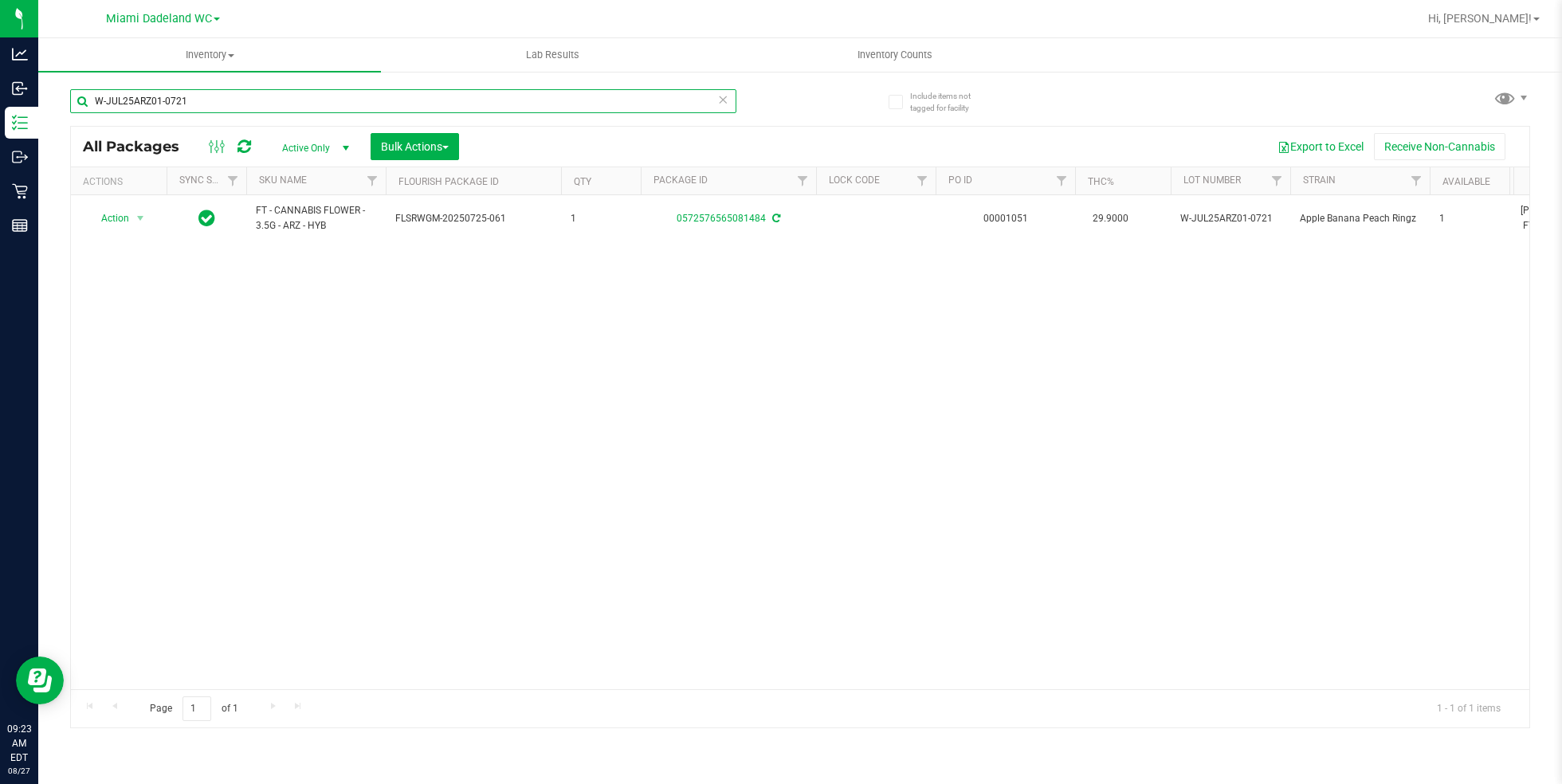
type input "W-JUL25ARZ01-0721"
click at [601, 96] on input "W-JUL25ARZ01-0721" at bounding box center [403, 101] width 666 height 24
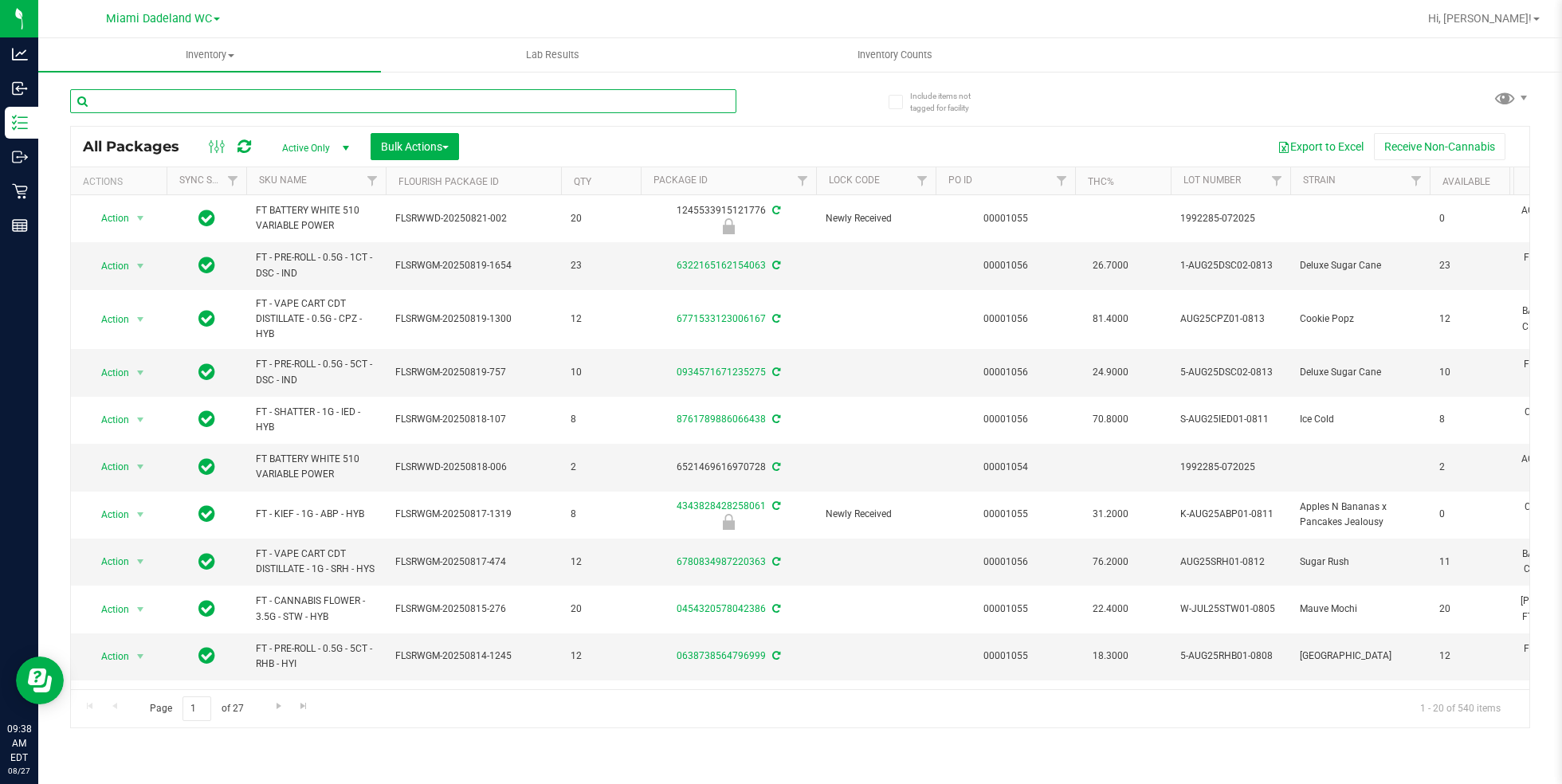
paste input "W-JUN25FFP01-0701"
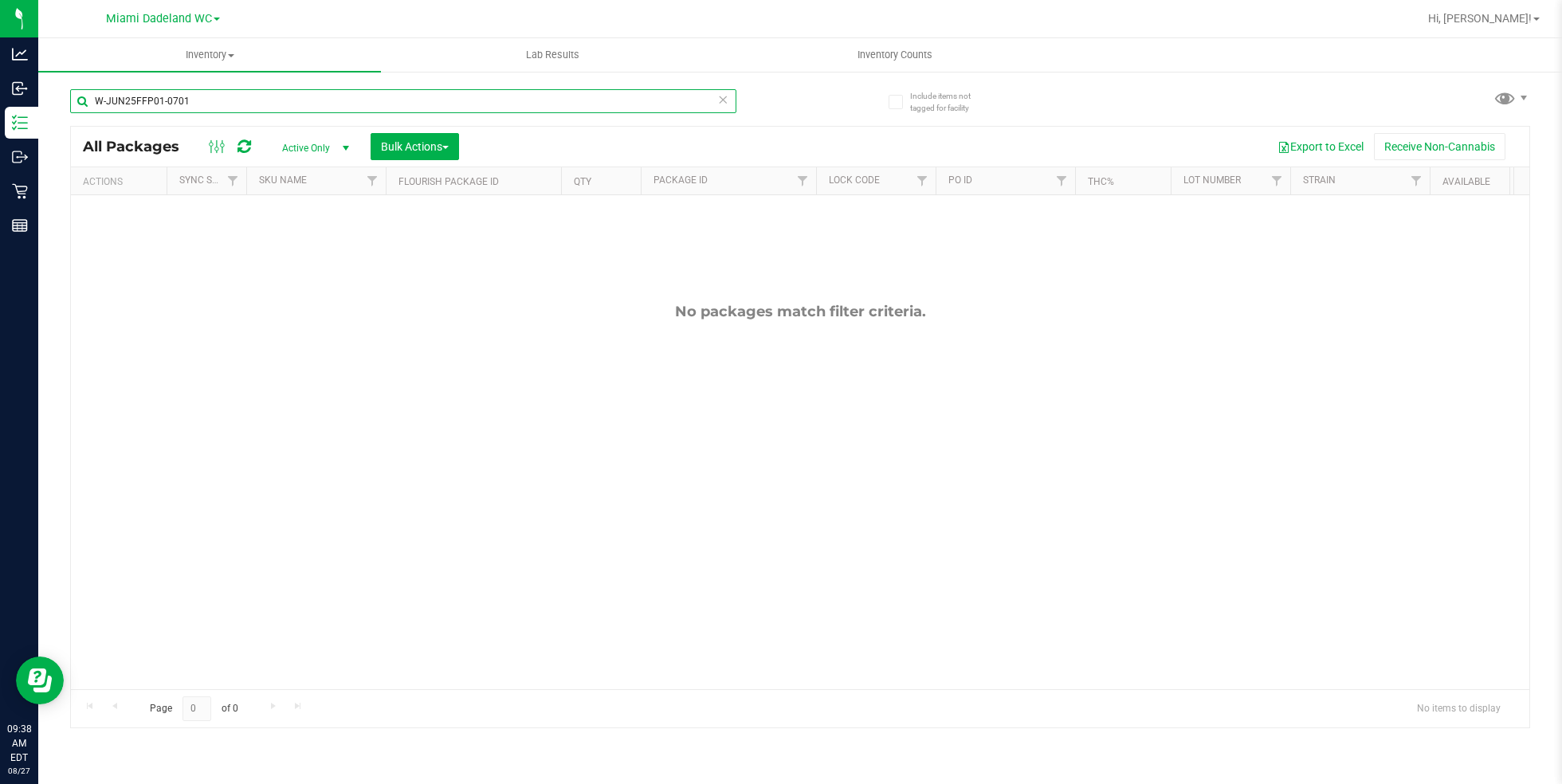
paste input "DDF02-0702"
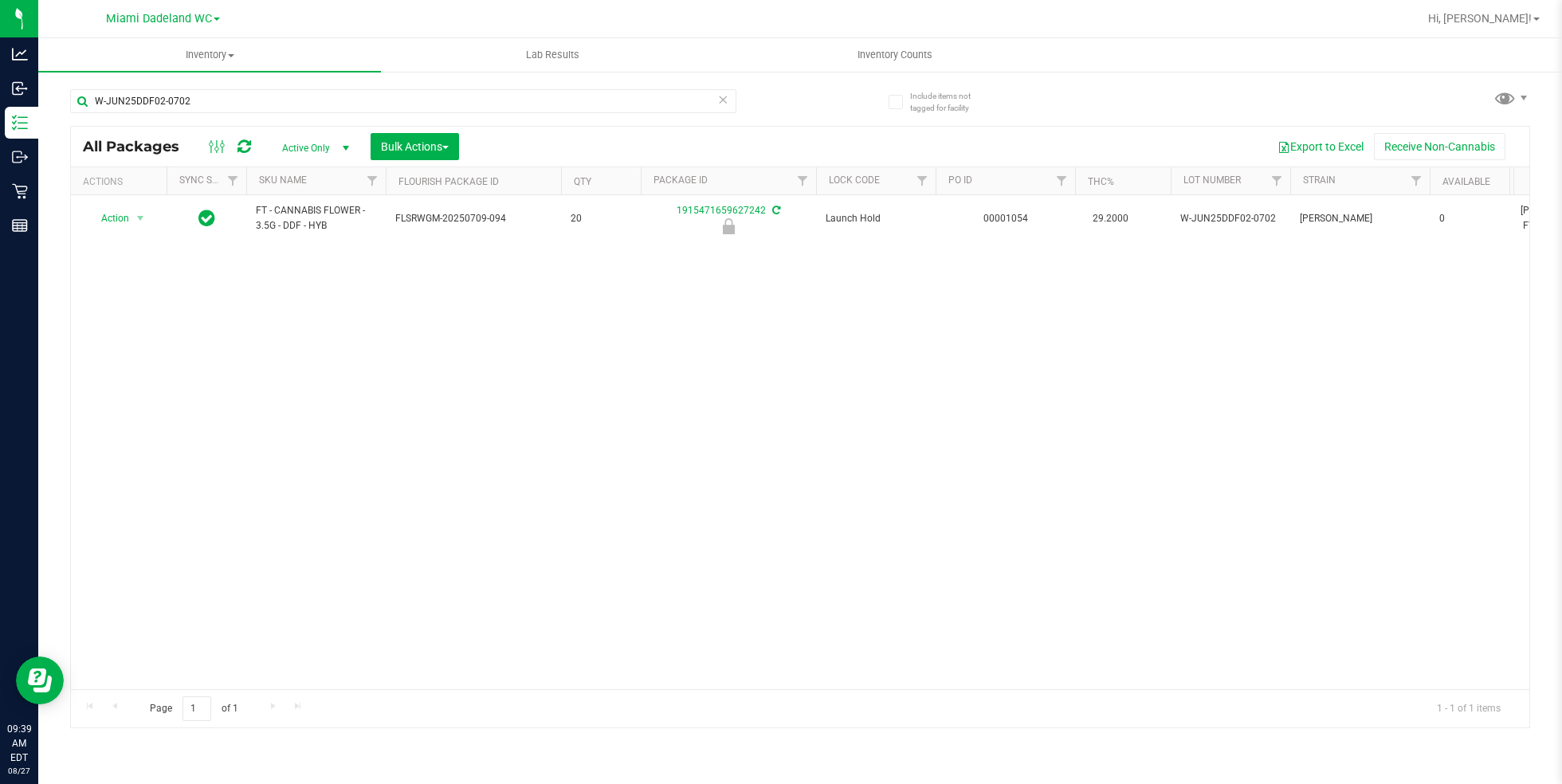
click at [677, 87] on div "W-JUN25DDF02-0702" at bounding box center [435, 100] width 731 height 51
click at [665, 87] on div "W-JUN25DDF02-0702" at bounding box center [435, 100] width 731 height 51
click at [641, 95] on input "W-JUN25DDF02-0702" at bounding box center [403, 101] width 666 height 24
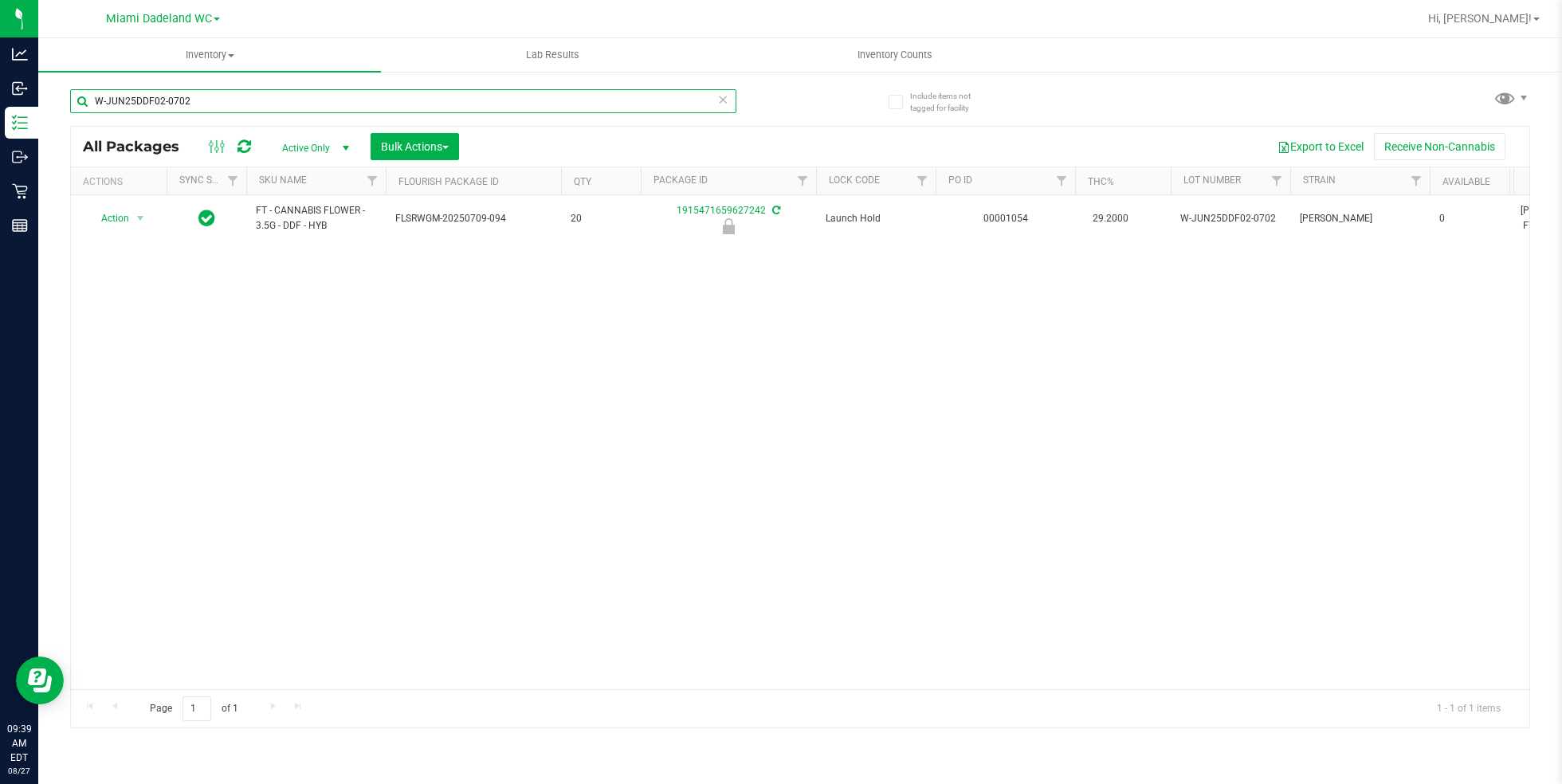
paste input "APR25FIC02-0514"
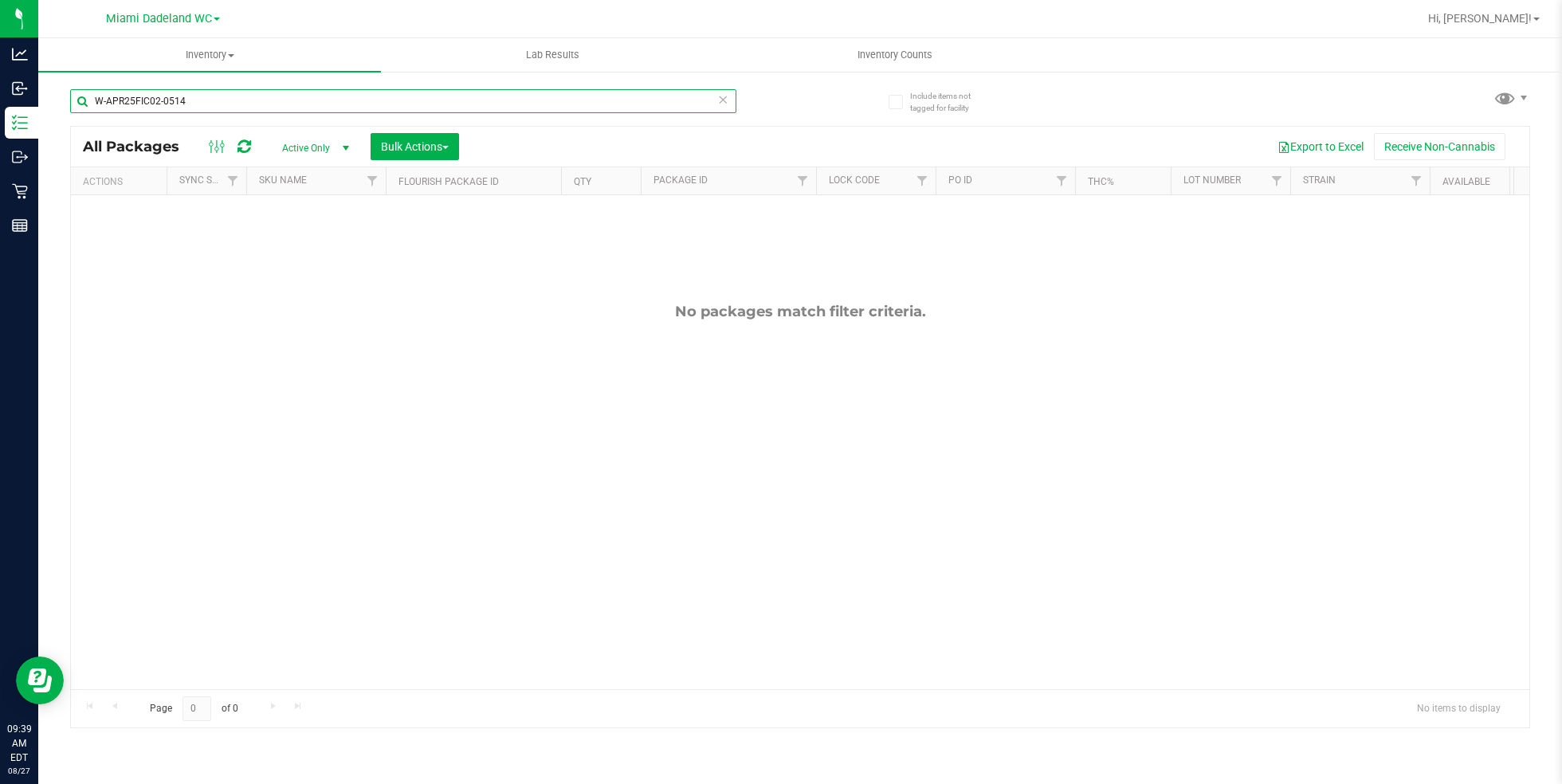
type input "v"
paste input "W-JUL25ARZ01-0721"
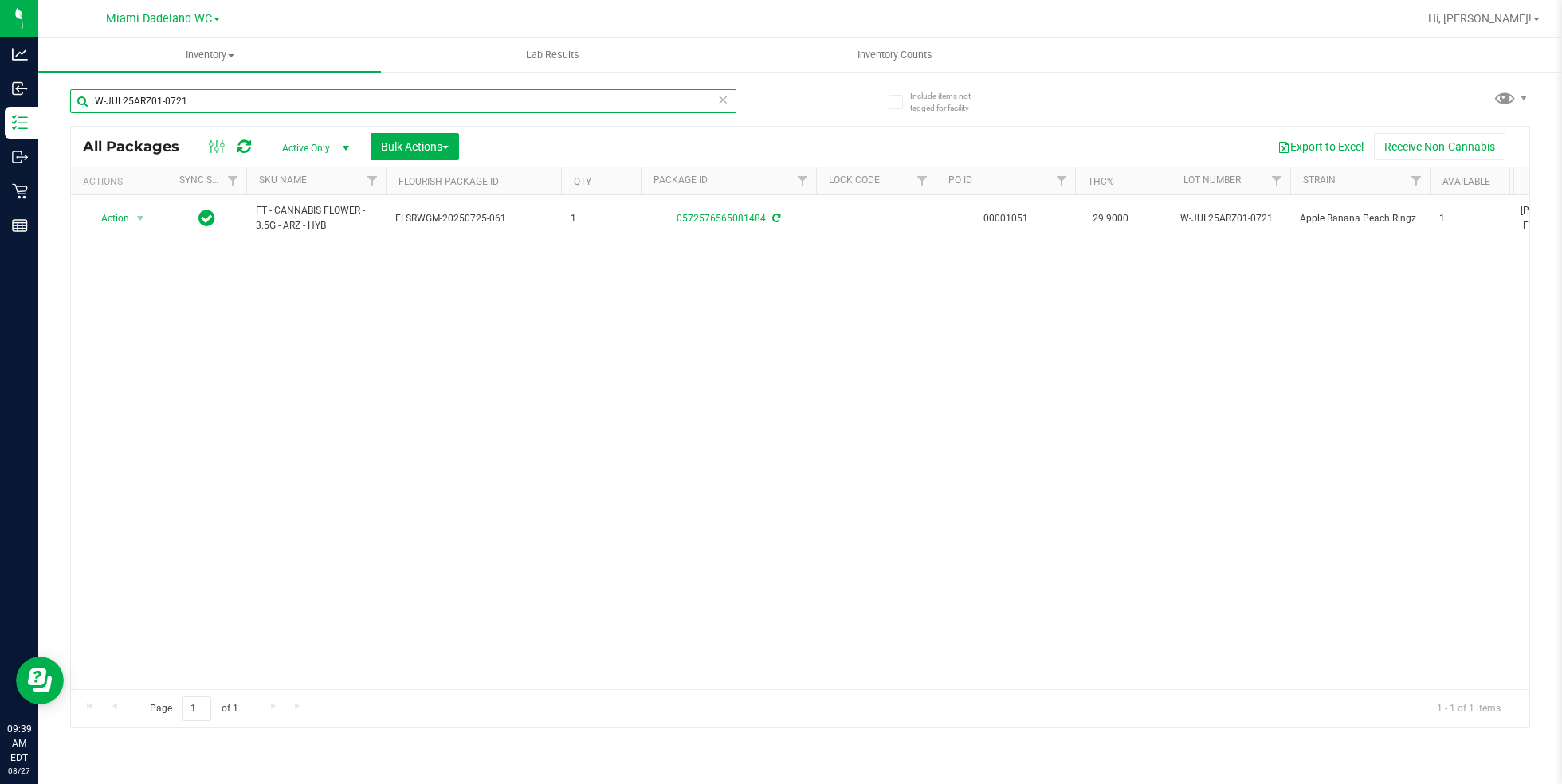
paste input "N25PBS02-0616"
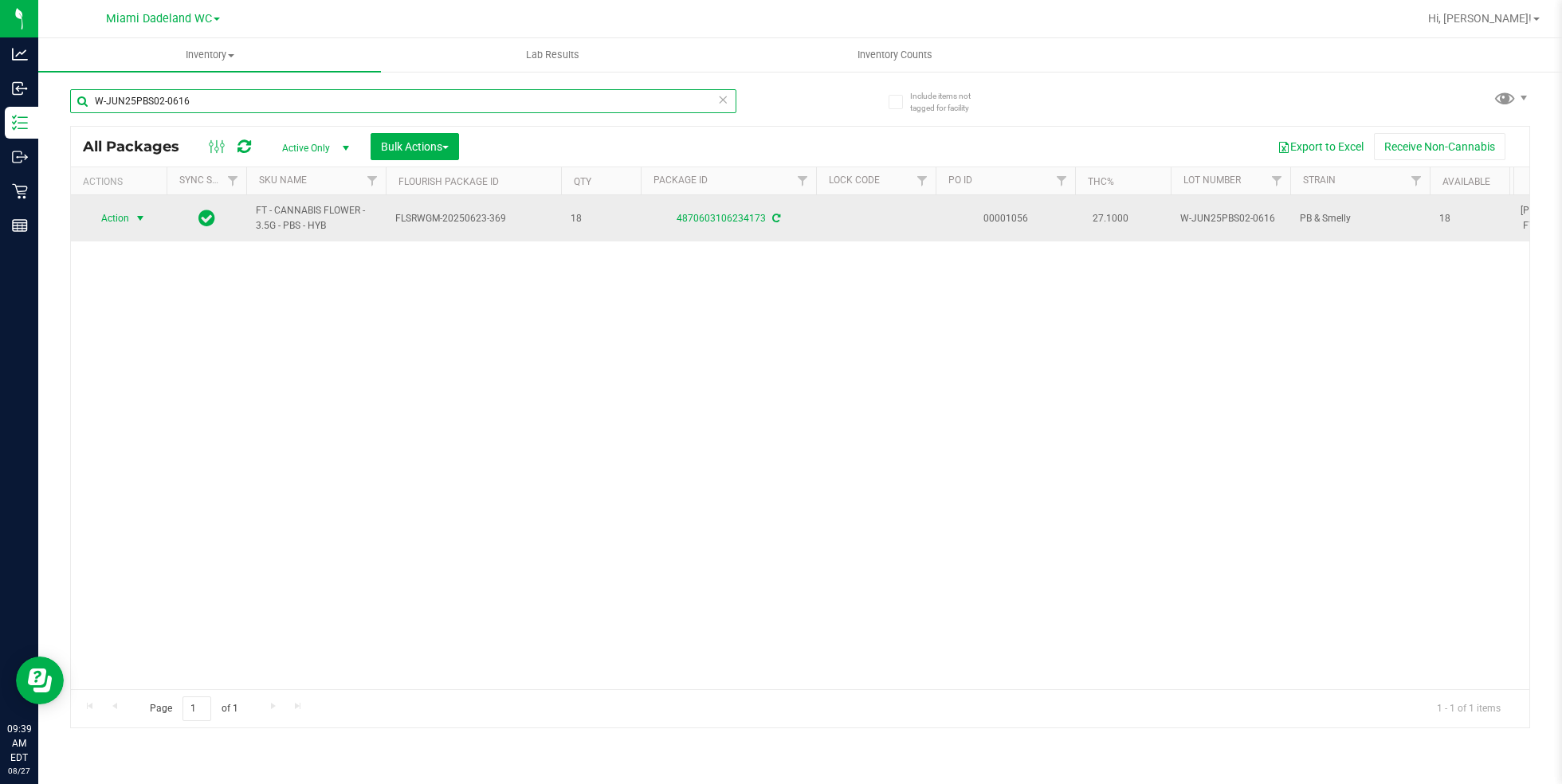
type input "W-JUN25PBS02-0616"
click at [116, 217] on span "Action" at bounding box center [108, 218] width 43 height 22
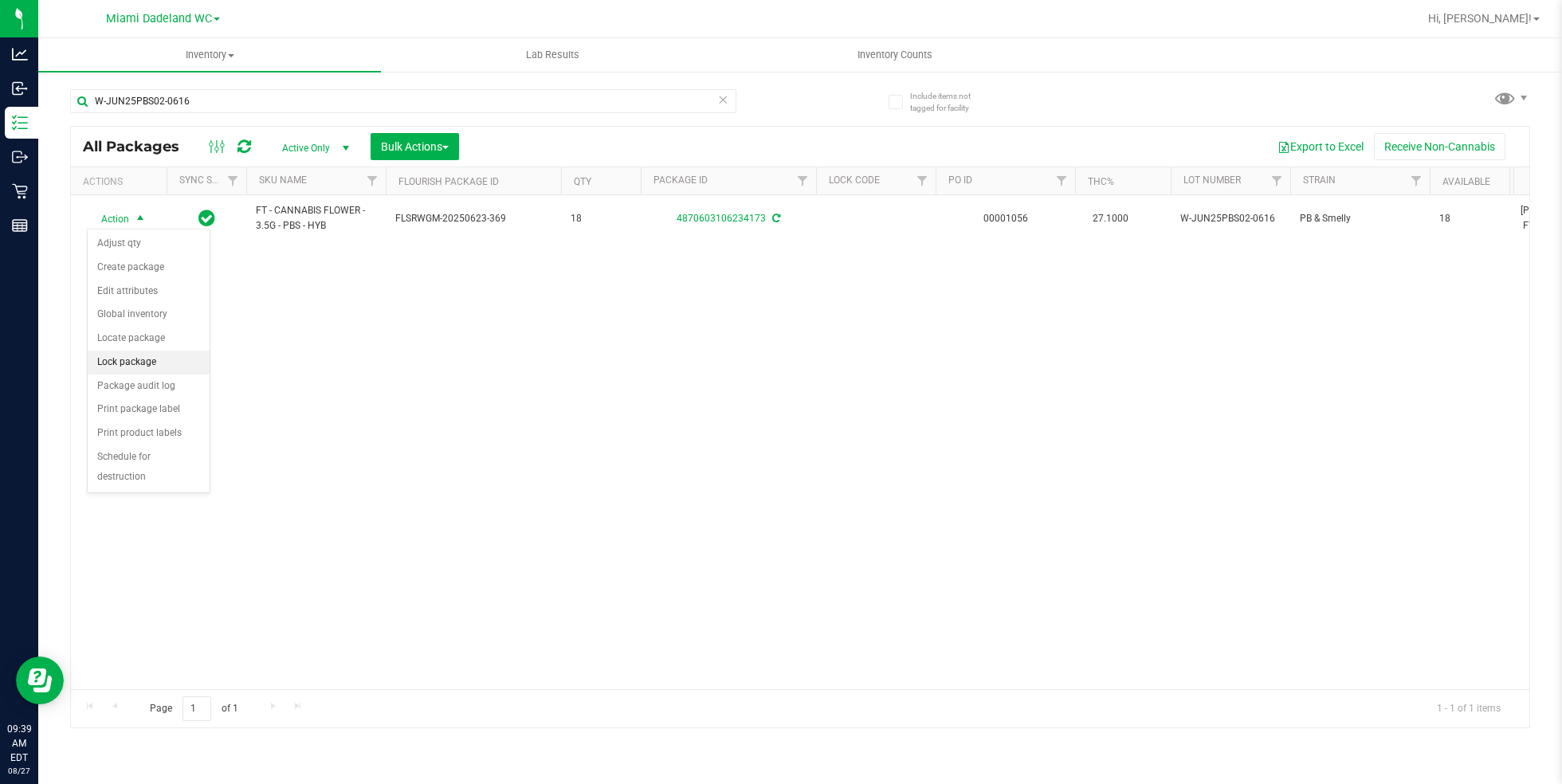
click at [161, 361] on li "Lock package" at bounding box center [148, 362] width 122 height 24
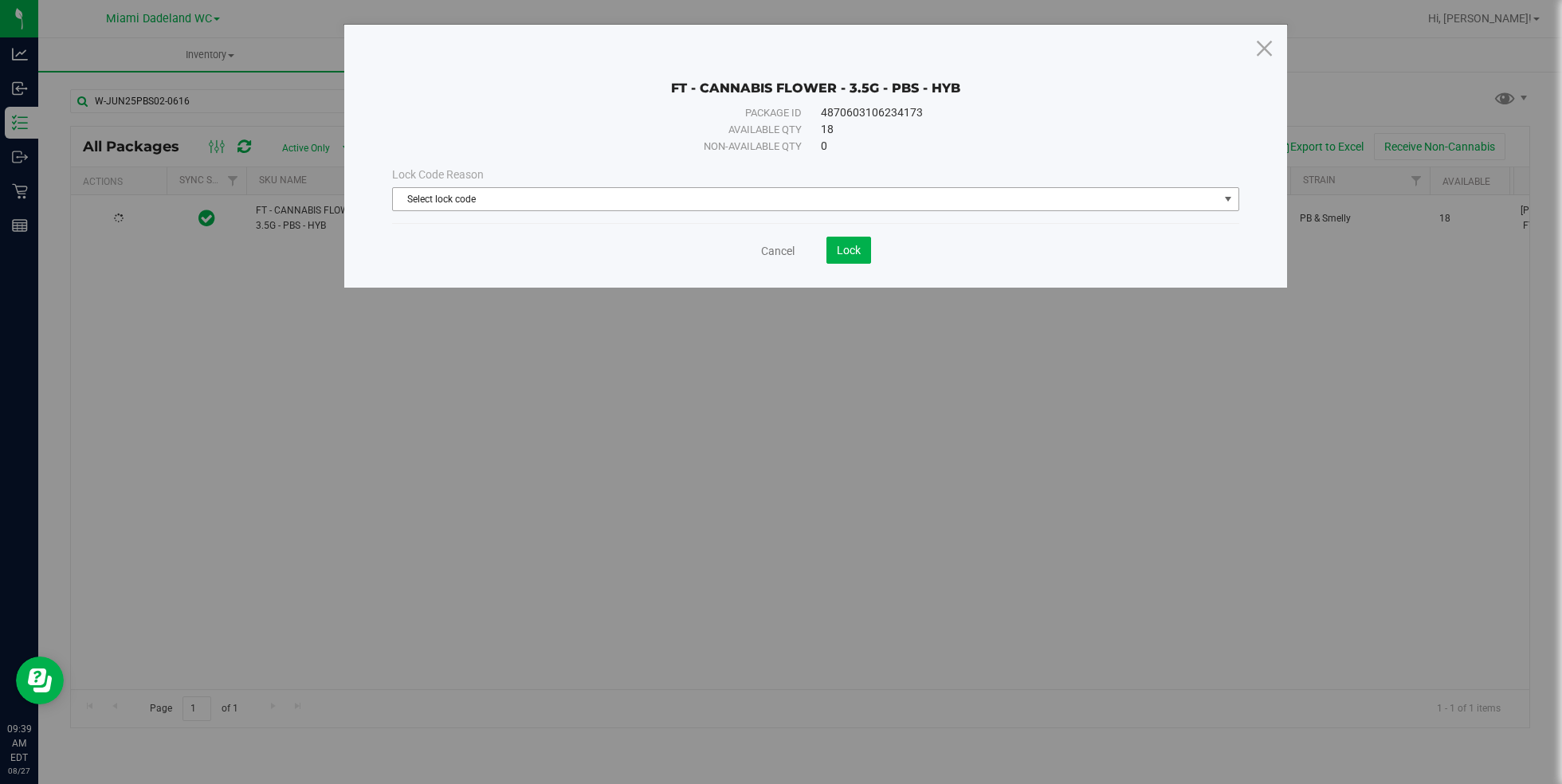
click at [678, 203] on span "Select lock code" at bounding box center [806, 199] width 826 height 22
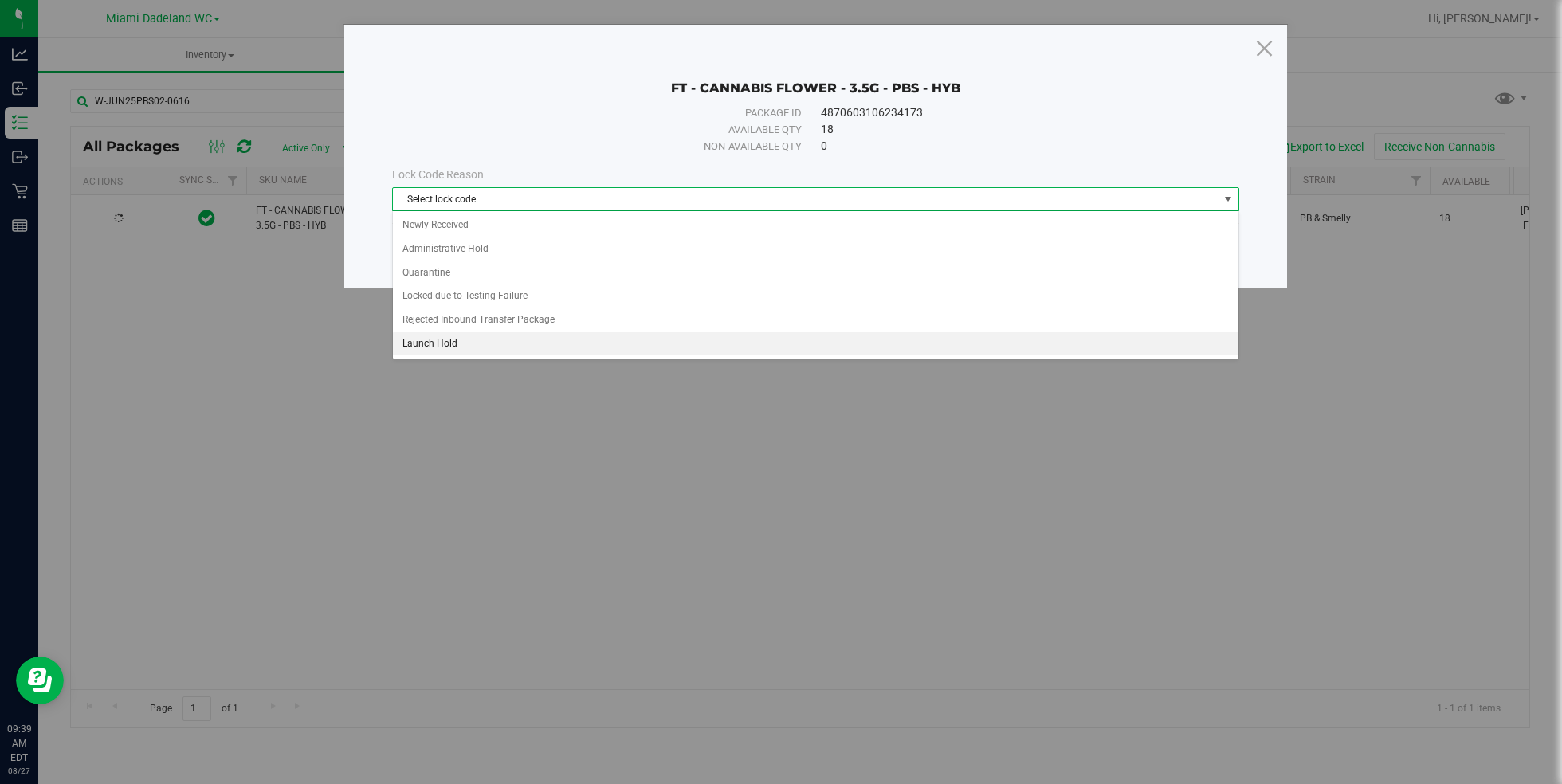
click at [625, 347] on li "Launch Hold" at bounding box center [816, 344] width 847 height 24
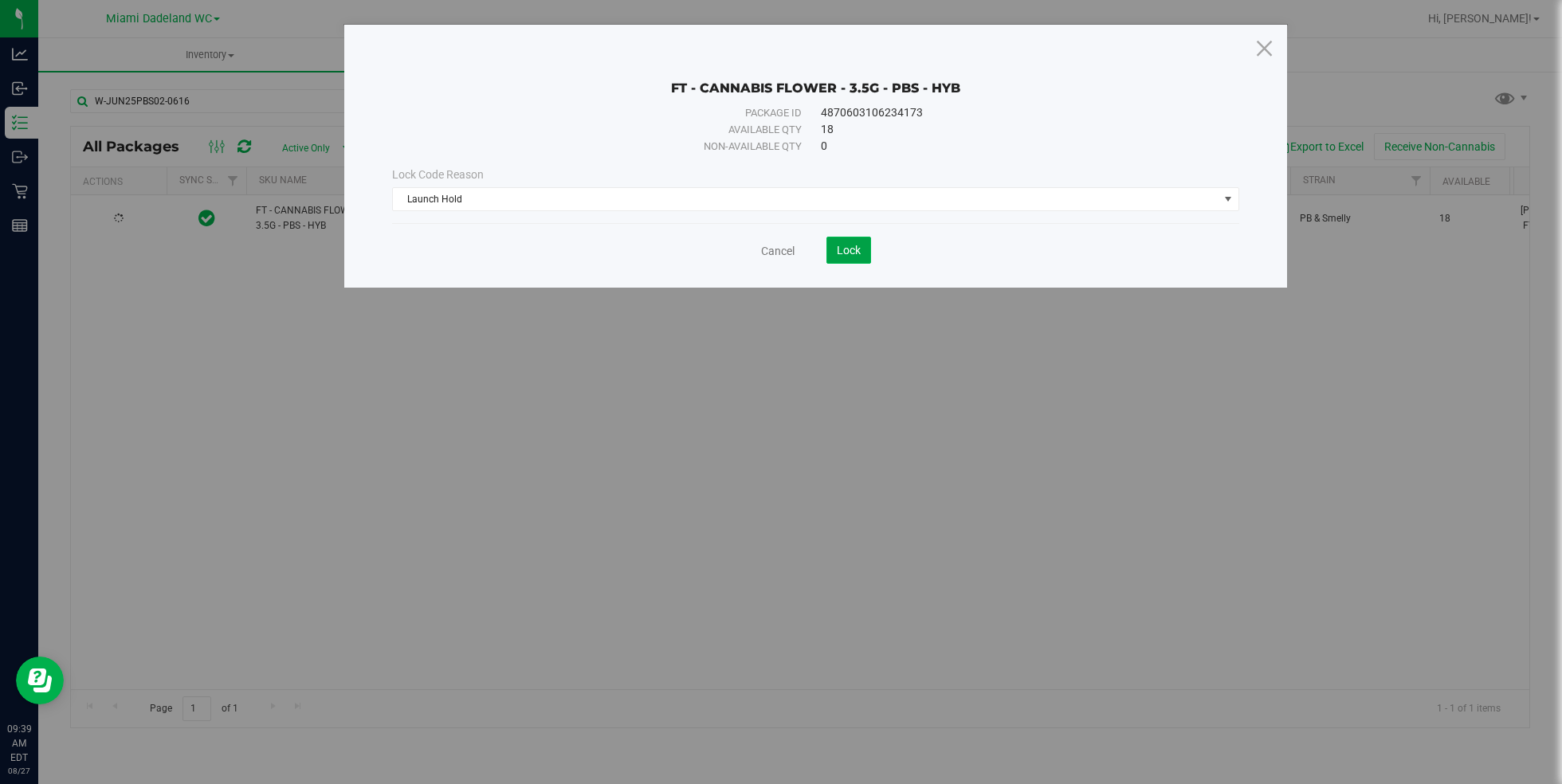
click at [860, 246] on button "Lock" at bounding box center [849, 250] width 45 height 27
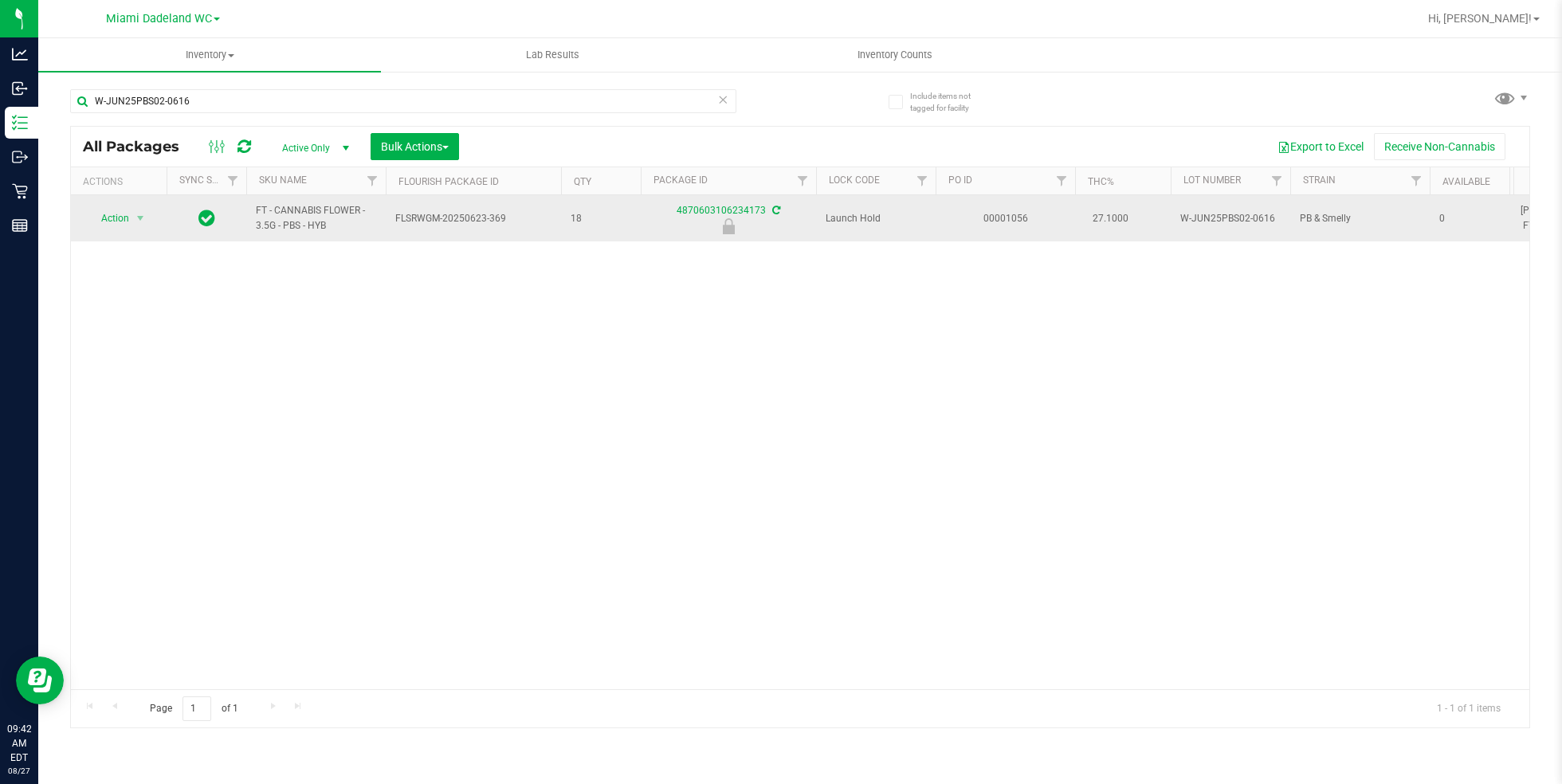
click at [502, 227] on td "FLSRWGM-20250623-369" at bounding box center [473, 219] width 176 height 46
click at [467, 223] on span "FLSRWGM-20250623-369" at bounding box center [473, 219] width 156 height 15
click at [484, 217] on span "FLSRWGM-20250623-369" at bounding box center [473, 219] width 156 height 15
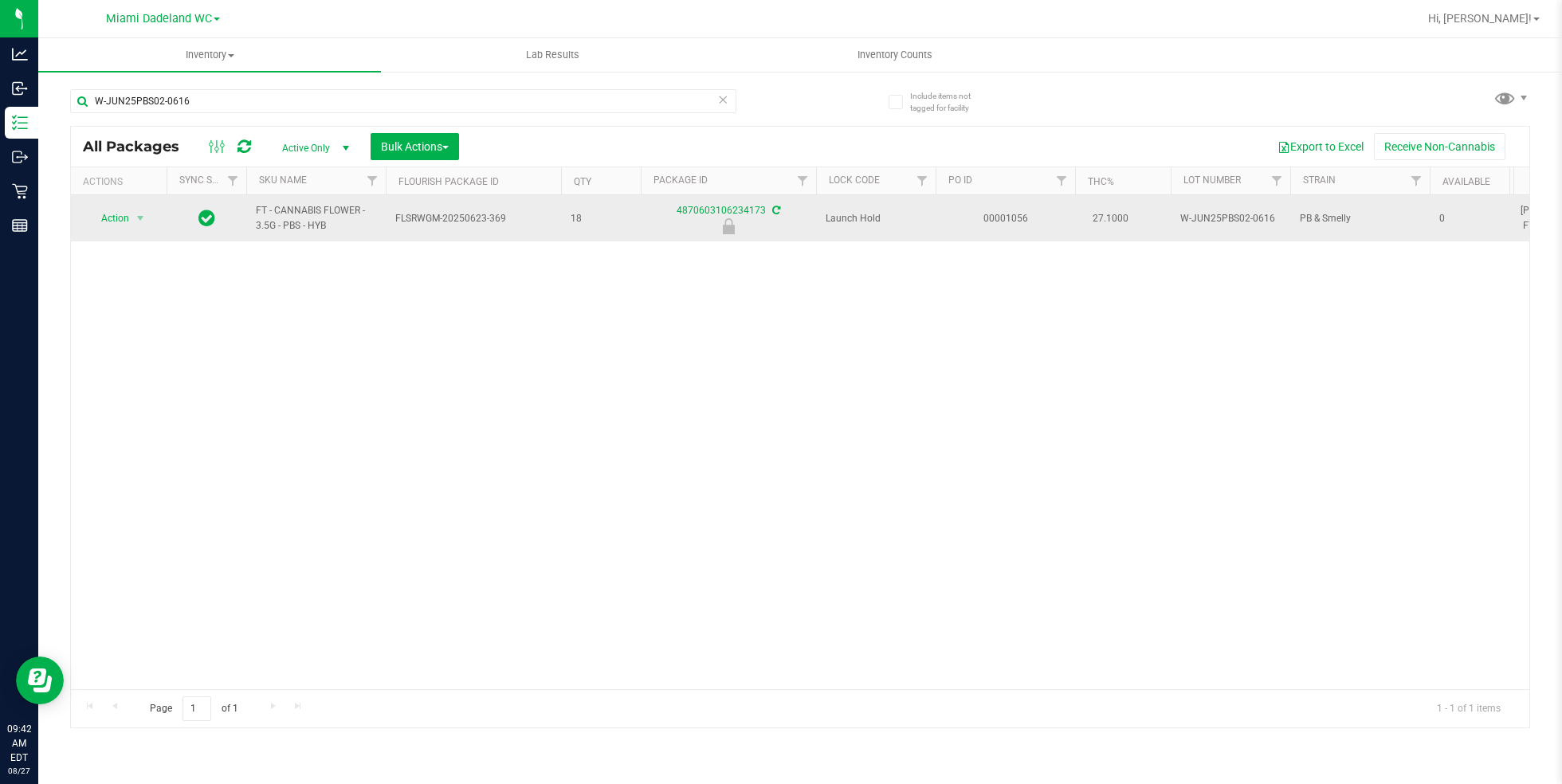
click at [484, 217] on span "FLSRWGM-20250623-369" at bounding box center [473, 219] width 156 height 15
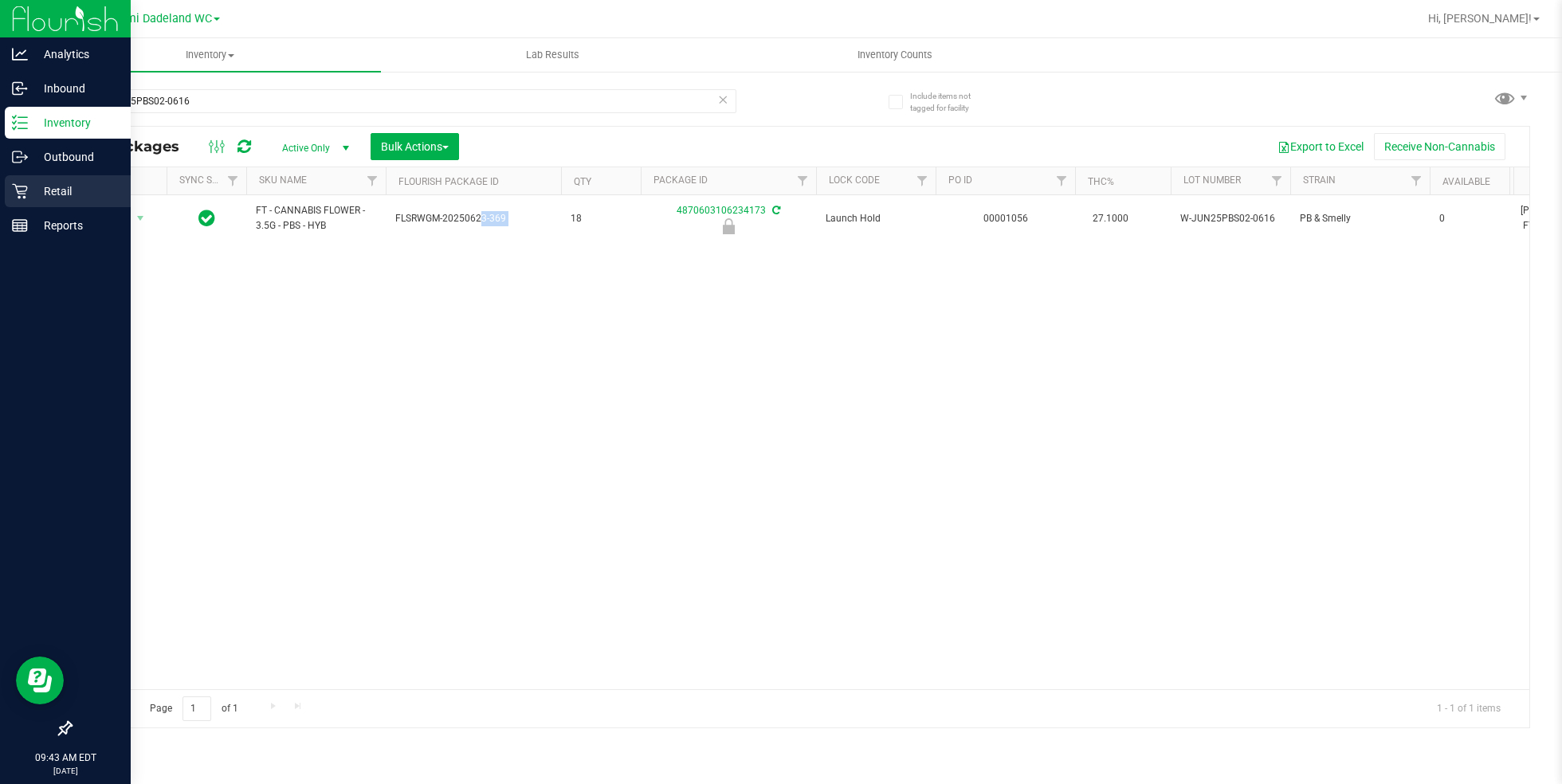
click at [38, 194] on p "Retail" at bounding box center [75, 191] width 95 height 19
